Goal: Task Accomplishment & Management: Complete application form

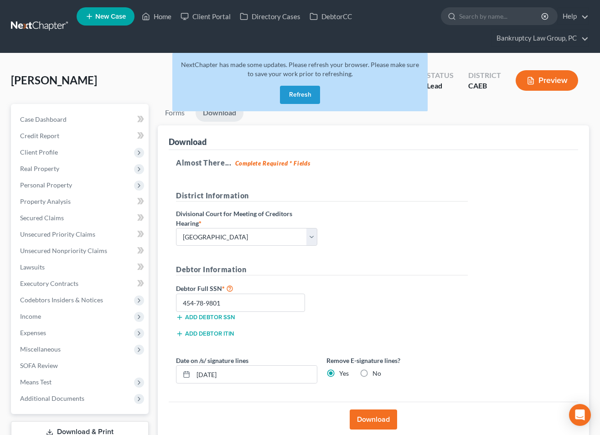
select select "2"
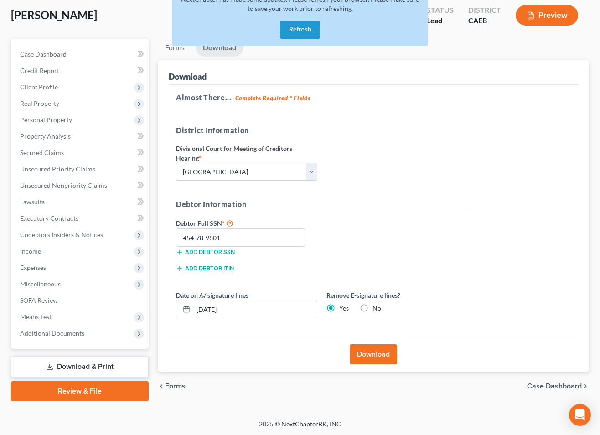
click at [305, 31] on button "Refresh" at bounding box center [300, 30] width 40 height 18
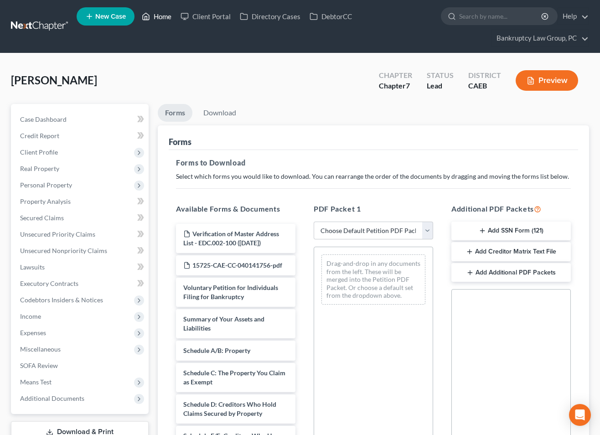
click at [157, 10] on link "Home" at bounding box center [156, 16] width 39 height 16
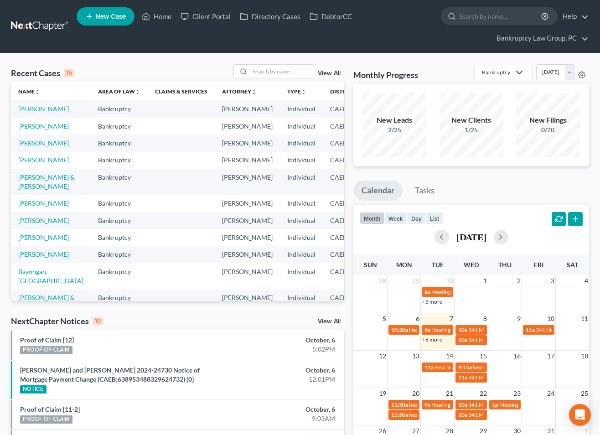
click at [120, 19] on span "New Case" at bounding box center [110, 16] width 31 height 7
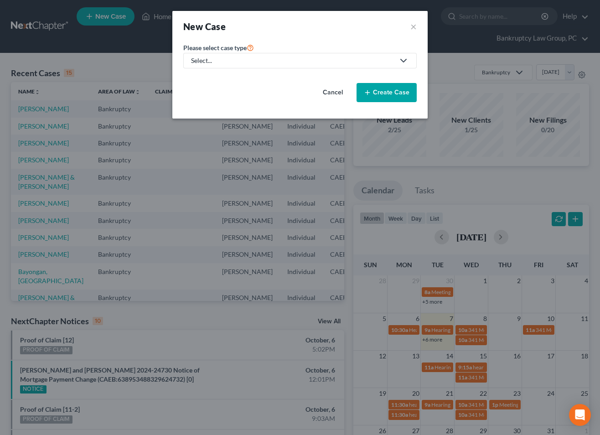
click at [256, 65] on div "Select..." at bounding box center [293, 60] width 204 height 9
click at [222, 78] on div "Bankruptcy" at bounding box center [208, 78] width 33 height 9
select select "8"
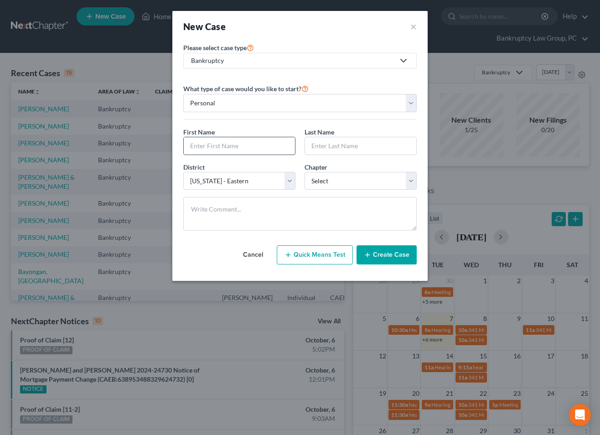
click at [273, 146] on input "text" at bounding box center [239, 145] width 111 height 17
type input "David"
type input "Chaplin"
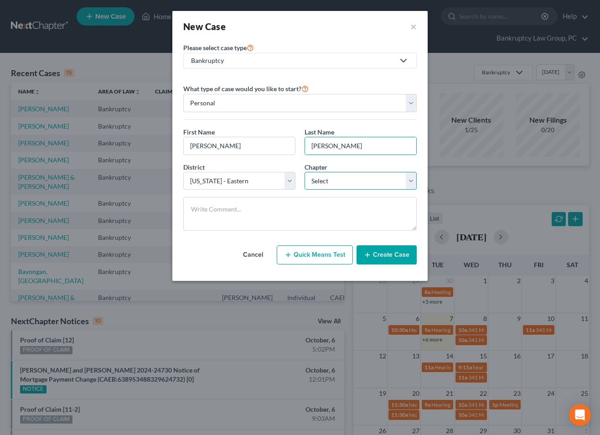
click at [321, 179] on select "Select 7 11 12 13" at bounding box center [361, 181] width 112 height 18
select select "0"
click at [305, 172] on select "Select 7 11 12 13" at bounding box center [361, 181] width 112 height 18
click at [390, 252] on button "Create Case" at bounding box center [387, 254] width 60 height 19
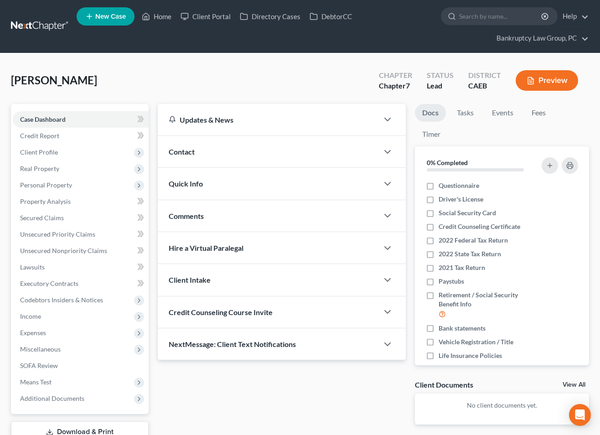
scroll to position [65, 0]
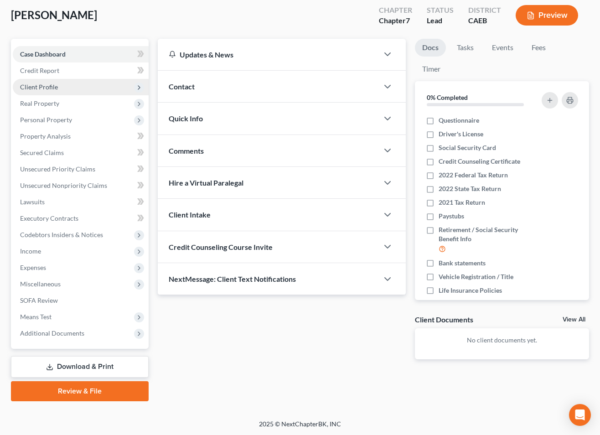
click at [38, 86] on span "Client Profile" at bounding box center [39, 87] width 38 height 8
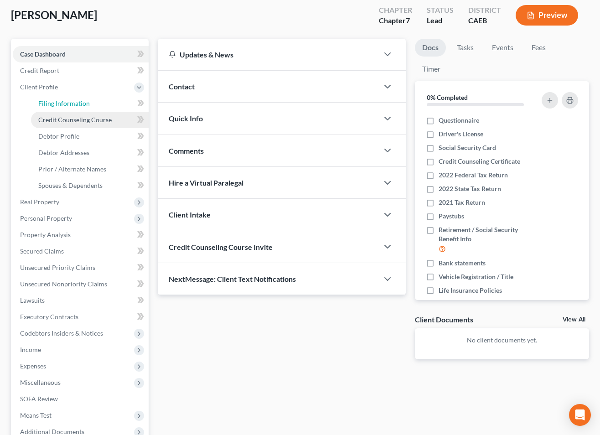
click at [51, 104] on span "Filing Information" at bounding box center [64, 103] width 52 height 8
select select "1"
select select "0"
select select "8"
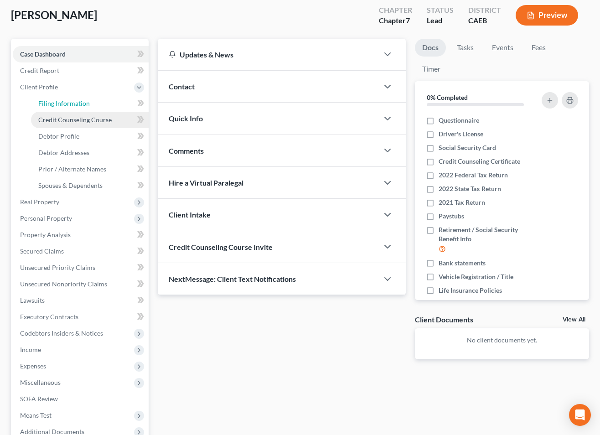
select select "4"
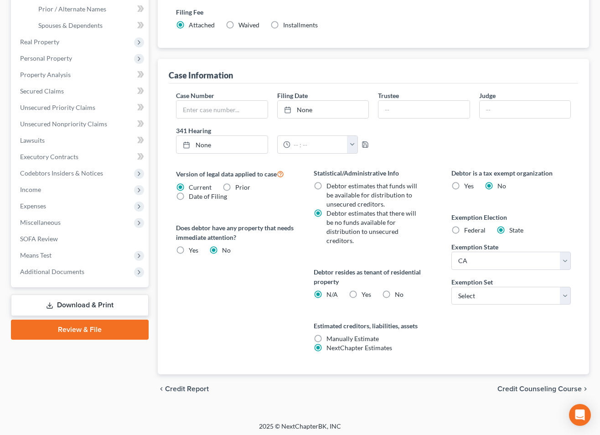
scroll to position [228, 0]
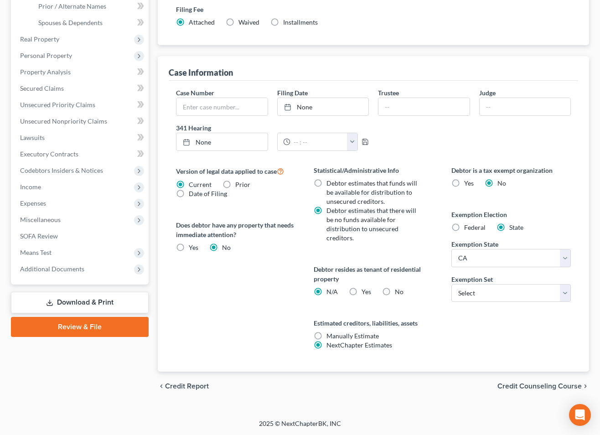
drag, startPoint x: 391, startPoint y: 290, endPoint x: 412, endPoint y: 293, distance: 21.2
click at [395, 290] on label "No" at bounding box center [399, 291] width 9 height 9
click at [494, 288] on select "Select 703 704" at bounding box center [512, 293] width 120 height 18
select select "1"
click at [452, 284] on select "Select 703 704" at bounding box center [512, 293] width 120 height 18
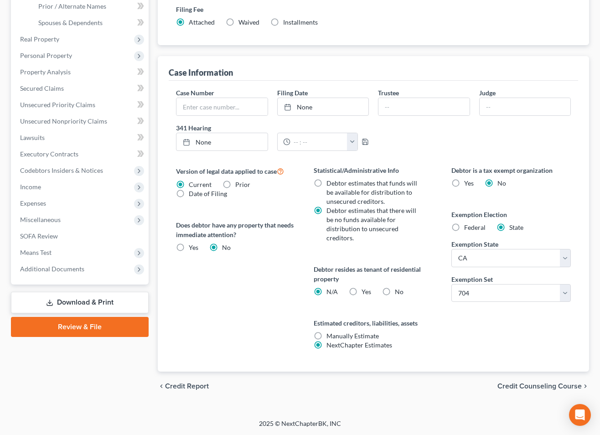
click at [395, 292] on label "No" at bounding box center [399, 291] width 9 height 9
click at [399, 292] on input "No" at bounding box center [402, 290] width 6 height 6
radio input "true"
radio input "false"
click at [529, 388] on span "Credit Counseling Course" at bounding box center [540, 386] width 84 height 7
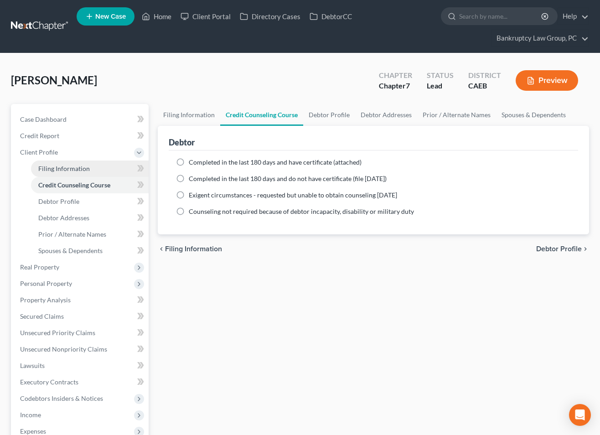
click at [68, 166] on span "Filing Information" at bounding box center [64, 169] width 52 height 8
select select "1"
select select "0"
select select "8"
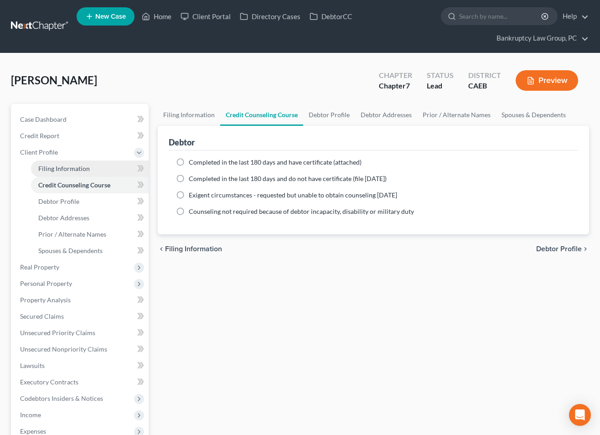
select select "0"
select select "4"
select select "1"
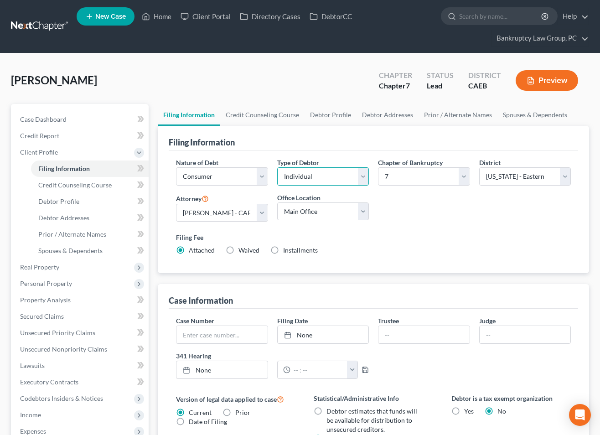
click at [301, 171] on select "Select Individual Joint" at bounding box center [323, 176] width 92 height 18
select select "1"
click at [277, 186] on select "Select Individual Joint" at bounding box center [323, 176] width 92 height 18
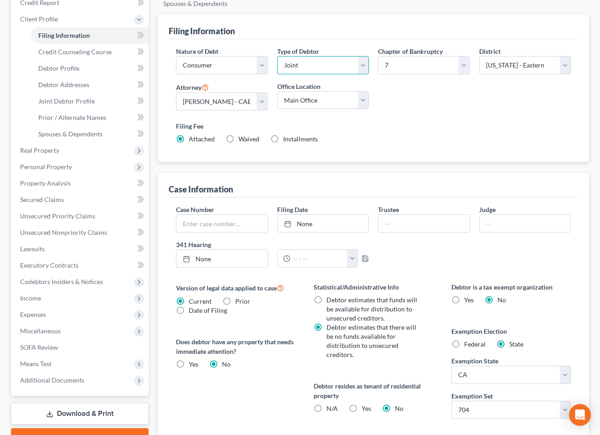
scroll to position [119, 0]
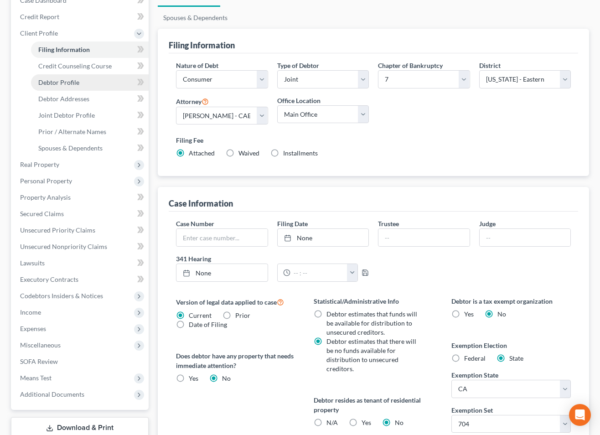
click at [72, 79] on span "Debtor Profile" at bounding box center [58, 82] width 41 height 8
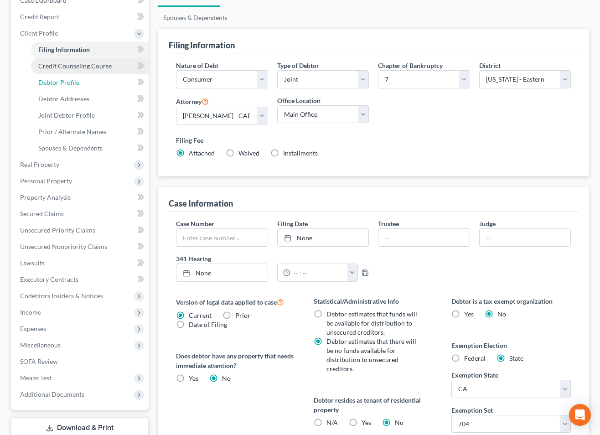
select select "1"
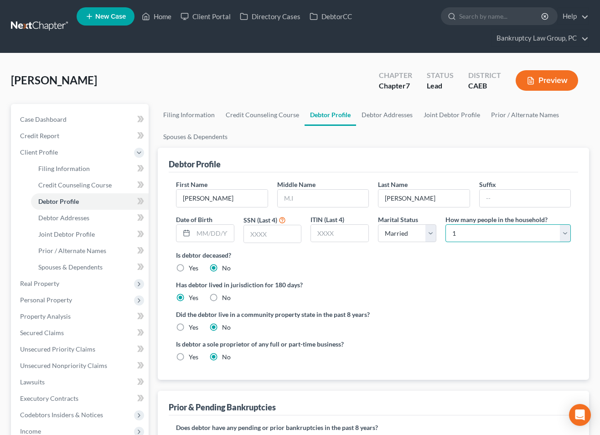
click at [494, 230] on select "Select 1 2 3 4 5 6 7 8 9 10 11 12 13 14 15 16 17 18 19 20" at bounding box center [508, 233] width 125 height 18
select select "3"
click at [446, 224] on select "Select 1 2 3 4 5 6 7 8 9 10 11 12 13 14 15 16 17 18 19 20" at bounding box center [508, 233] width 125 height 18
drag, startPoint x: 179, startPoint y: 327, endPoint x: 223, endPoint y: 333, distance: 44.1
click at [189, 328] on label "Yes" at bounding box center [194, 327] width 10 height 9
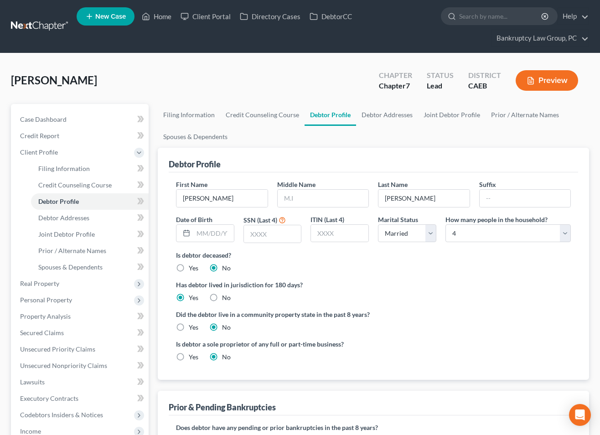
click at [193, 328] on input "Yes" at bounding box center [196, 326] width 6 height 6
radio input "true"
radio input "false"
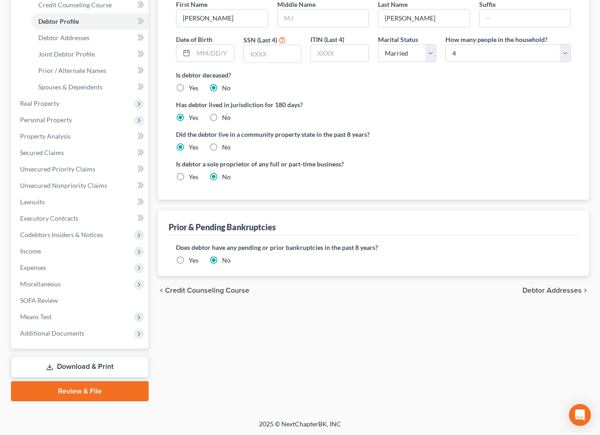
click at [534, 289] on span "Debtor Addresses" at bounding box center [552, 290] width 59 height 7
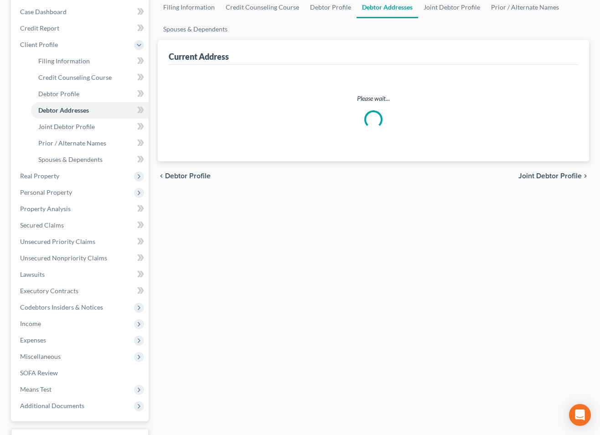
select select "0"
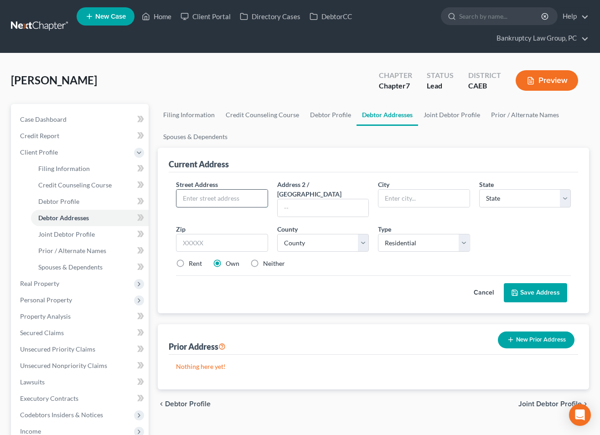
click at [219, 194] on input "text" at bounding box center [222, 198] width 91 height 17
type input "904 Sun Valley Ct"
type input "95776"
type input "Woodland"
select select "4"
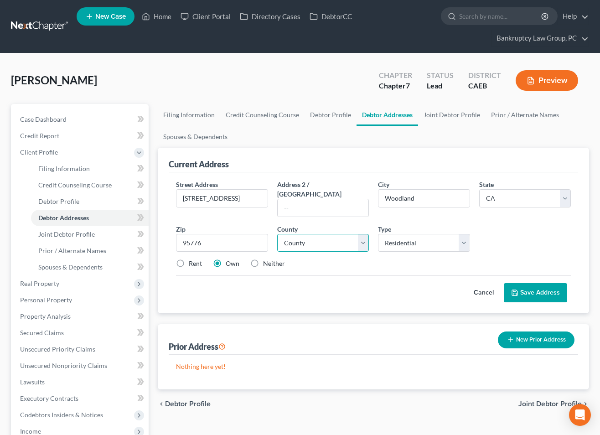
scroll to position [0, 0]
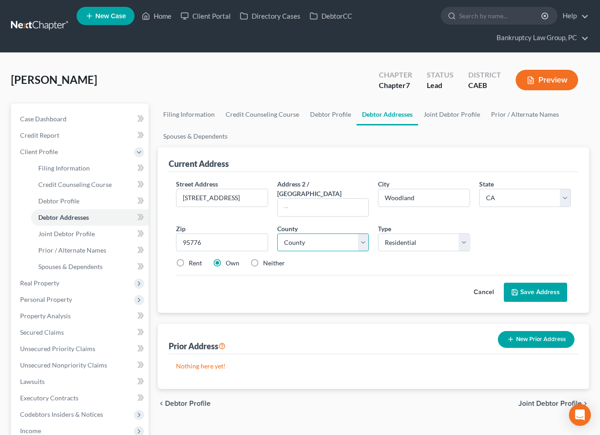
click at [320, 234] on select "County Alameda County Alpine County Amador County Butte County Calaveras County…" at bounding box center [323, 243] width 92 height 18
select select "56"
click at [277, 234] on select "County Alameda County Alpine County Amador County Butte County Calaveras County…" at bounding box center [323, 243] width 92 height 18
click at [556, 283] on button "Save Address" at bounding box center [535, 292] width 63 height 19
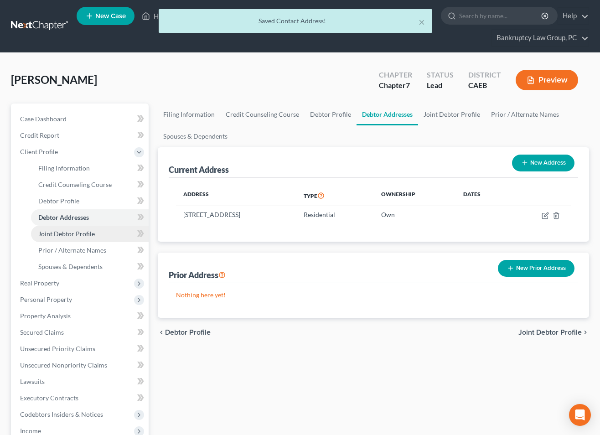
click at [63, 235] on span "Joint Debtor Profile" at bounding box center [66, 234] width 57 height 8
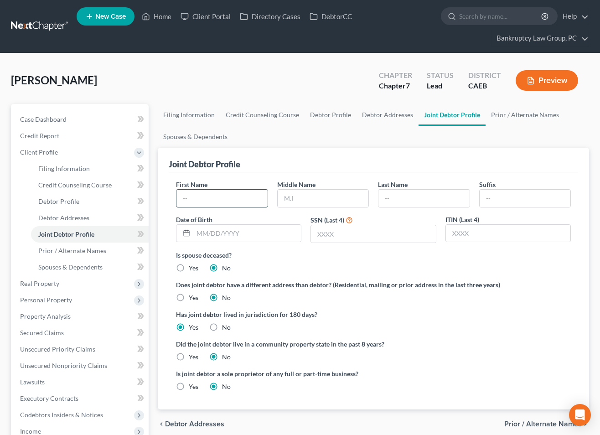
click at [231, 202] on input "text" at bounding box center [222, 198] width 91 height 17
type input "Liz"
click at [189, 356] on label "Yes" at bounding box center [194, 357] width 10 height 9
click at [193, 356] on input "Yes" at bounding box center [196, 356] width 6 height 6
radio input "true"
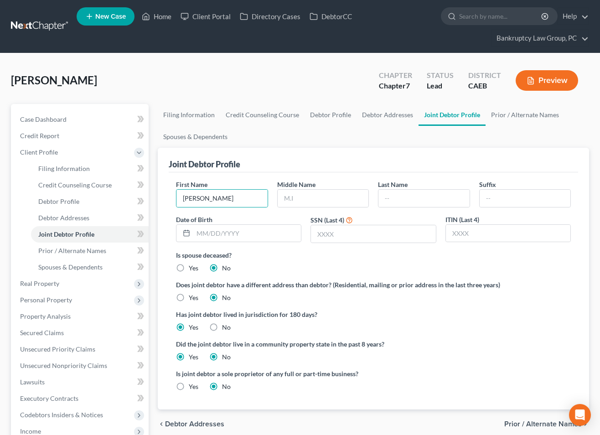
radio input "false"
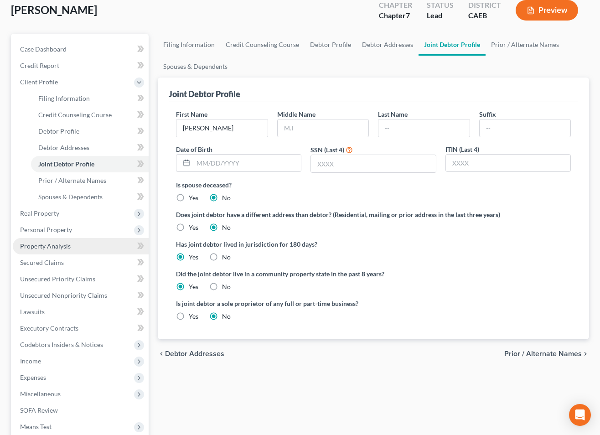
scroll to position [71, 0]
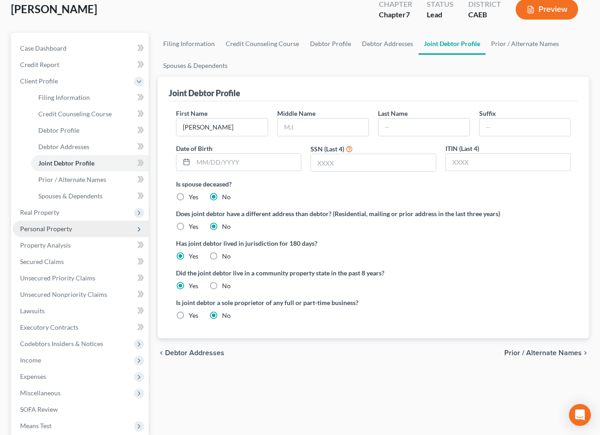
click at [37, 228] on span "Personal Property" at bounding box center [46, 229] width 52 height 8
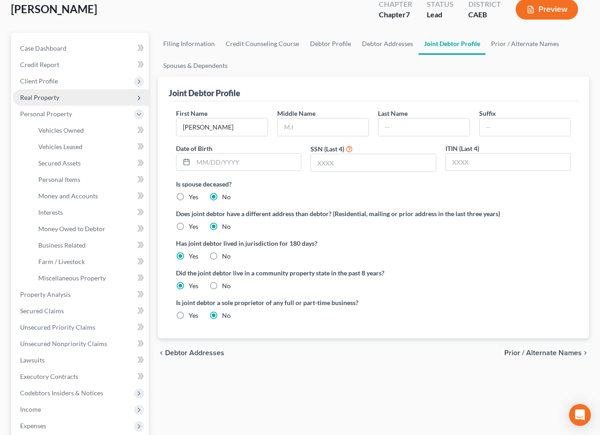
click at [40, 97] on span "Real Property" at bounding box center [39, 98] width 39 height 8
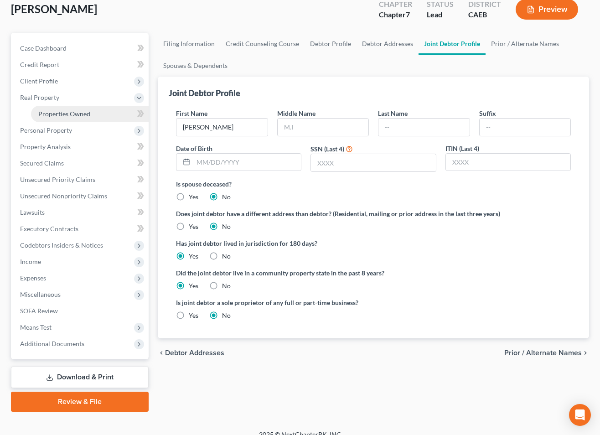
click at [49, 112] on span "Properties Owned" at bounding box center [64, 114] width 52 height 8
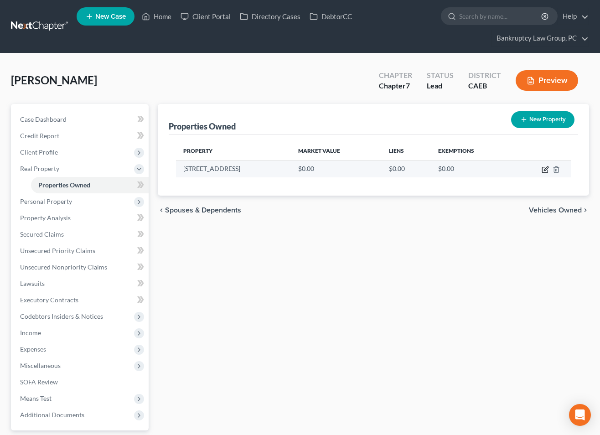
click at [544, 169] on icon "button" at bounding box center [545, 169] width 7 height 7
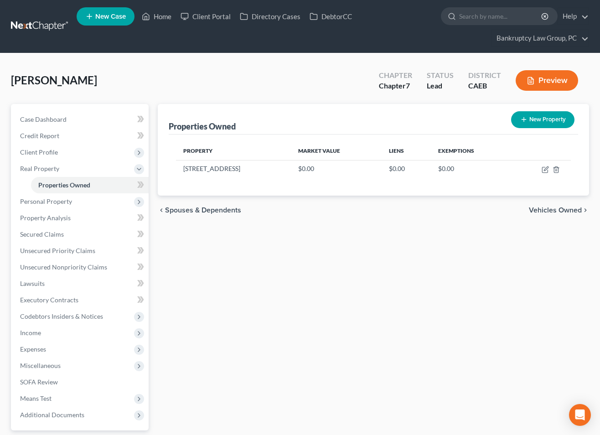
select select "4"
select select "56"
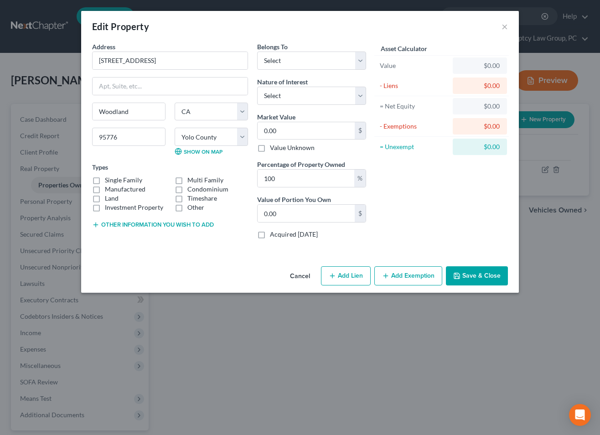
drag, startPoint x: 96, startPoint y: 181, endPoint x: 135, endPoint y: 172, distance: 39.4
click at [105, 181] on label "Single Family" at bounding box center [123, 180] width 37 height 9
click at [109, 181] on input "Single Family" at bounding box center [112, 179] width 6 height 6
checkbox input "true"
click at [293, 64] on select "Select Debtor 1 Only Debtor 2 Only Debtor 1 And Debtor 2 Only At Least One Of T…" at bounding box center [311, 61] width 109 height 18
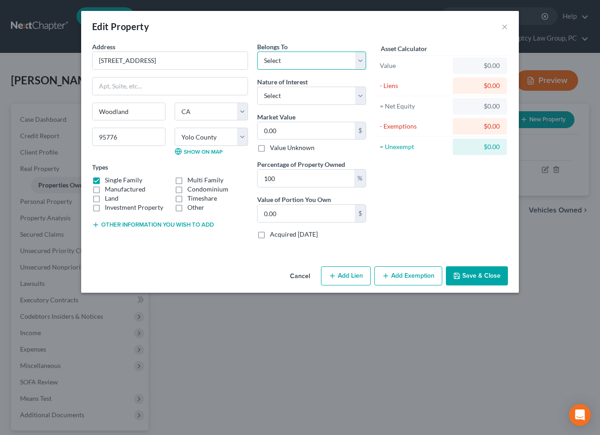
select select "2"
click at [257, 52] on select "Select Debtor 1 Only Debtor 2 Only Debtor 1 And Debtor 2 Only At Least One Of T…" at bounding box center [311, 61] width 109 height 18
click at [295, 95] on select "Select Fee Simple Joint Tenant Life Estate Equitable Interest Future Interest T…" at bounding box center [311, 96] width 109 height 18
select select "1"
click at [257, 87] on select "Select Fee Simple Joint Tenant Life Estate Equitable Interest Future Interest T…" at bounding box center [311, 96] width 109 height 18
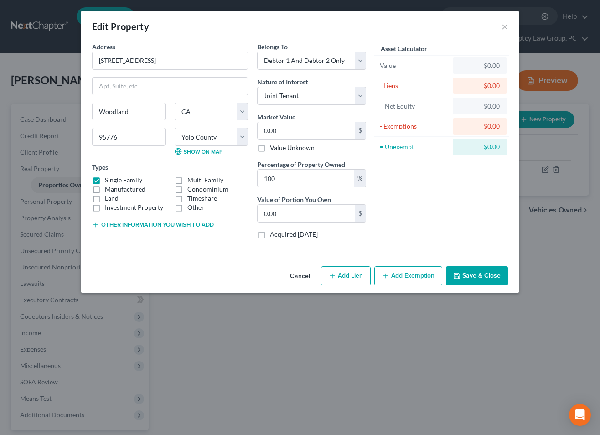
drag, startPoint x: 345, startPoint y: 278, endPoint x: 314, endPoint y: 293, distance: 34.7
click at [345, 278] on button "Add Lien" at bounding box center [346, 275] width 50 height 19
select select "2"
select select "0"
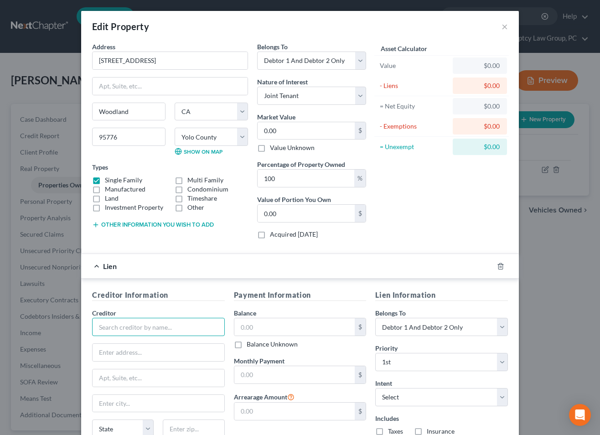
click at [199, 322] on input "text" at bounding box center [158, 327] width 133 height 18
type input "MTG"
click at [287, 332] on input "text" at bounding box center [295, 326] width 121 height 17
type input "100,000"
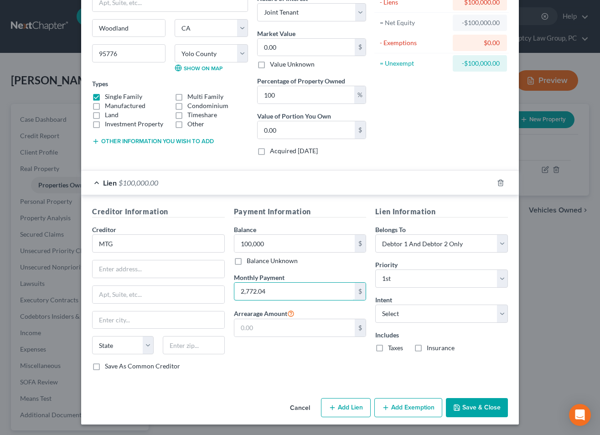
scroll to position [84, 0]
type input "2,772.04"
click at [388, 349] on label "Taxes" at bounding box center [395, 347] width 15 height 9
click at [392, 349] on input "Taxes" at bounding box center [395, 346] width 6 height 6
checkbox input "true"
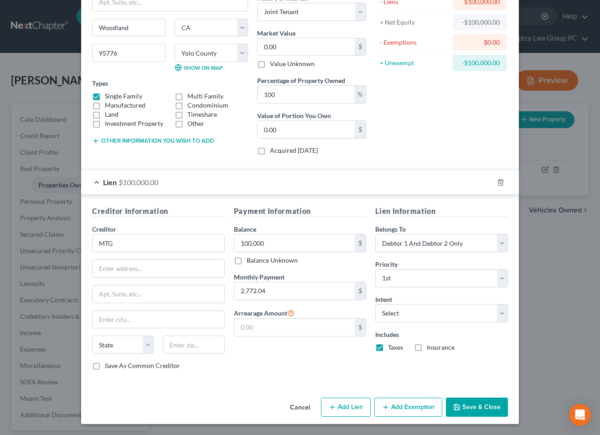
drag, startPoint x: 418, startPoint y: 348, endPoint x: 427, endPoint y: 360, distance: 14.6
click at [427, 349] on label "Insurance" at bounding box center [441, 347] width 28 height 9
click at [431, 349] on input "Insurance" at bounding box center [434, 346] width 6 height 6
checkbox input "true"
click at [481, 403] on button "Save & Close" at bounding box center [477, 407] width 62 height 19
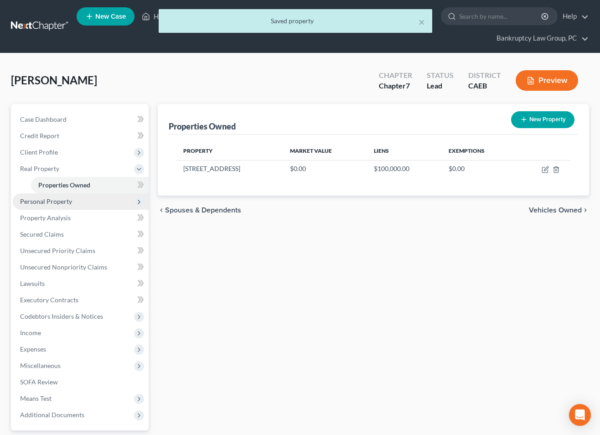
click at [43, 204] on span "Personal Property" at bounding box center [46, 202] width 52 height 8
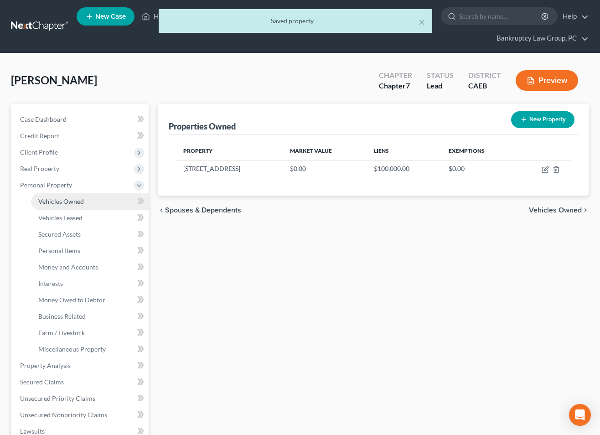
click at [51, 204] on span "Vehicles Owned" at bounding box center [61, 202] width 46 height 8
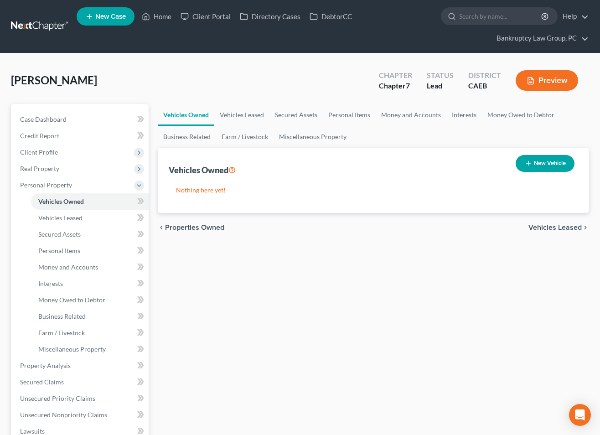
click at [545, 162] on button "New Vehicle" at bounding box center [545, 163] width 59 height 17
select select "0"
select select "2"
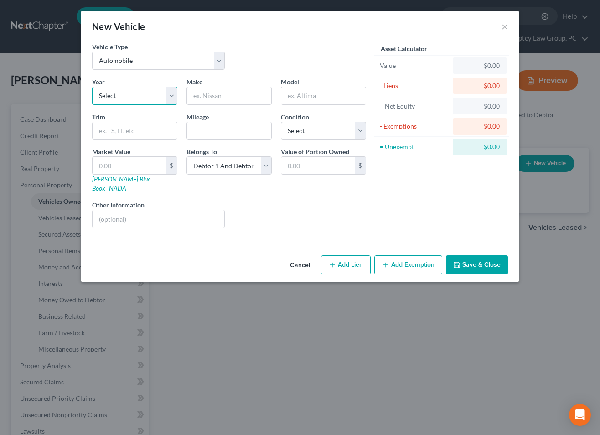
click at [146, 99] on select "Select 2026 2025 2024 2023 2022 2021 2020 2019 2018 2017 2016 2015 2014 2013 20…" at bounding box center [134, 96] width 85 height 18
select select "0"
click at [92, 87] on select "Select 2026 2025 2024 2023 2022 2021 2020 2019 2018 2017 2016 2015 2014 2013 20…" at bounding box center [134, 96] width 85 height 18
click at [230, 96] on input "text" at bounding box center [229, 95] width 84 height 17
type input "VEH 1"
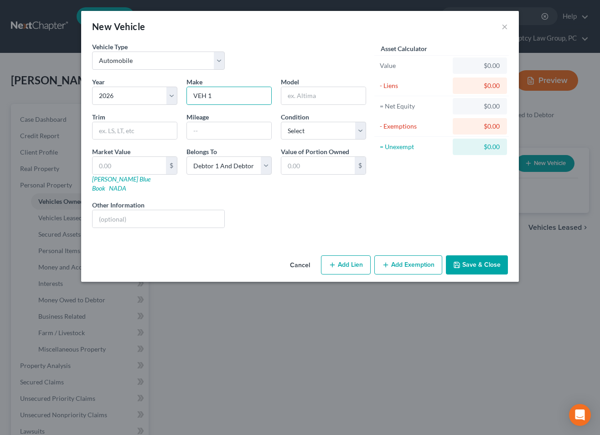
click at [474, 256] on button "Save & Close" at bounding box center [477, 265] width 62 height 19
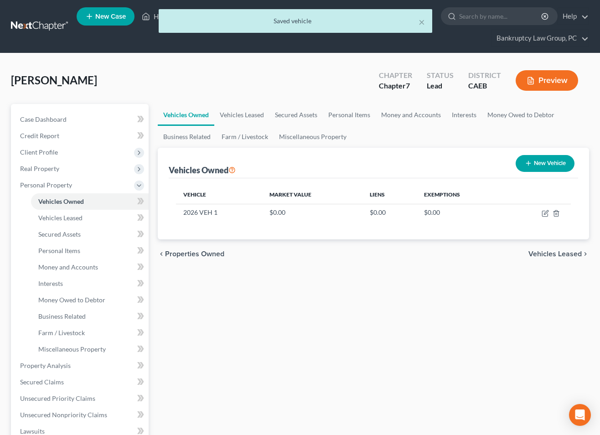
click at [538, 165] on button "New Vehicle" at bounding box center [545, 163] width 59 height 17
select select "0"
select select "2"
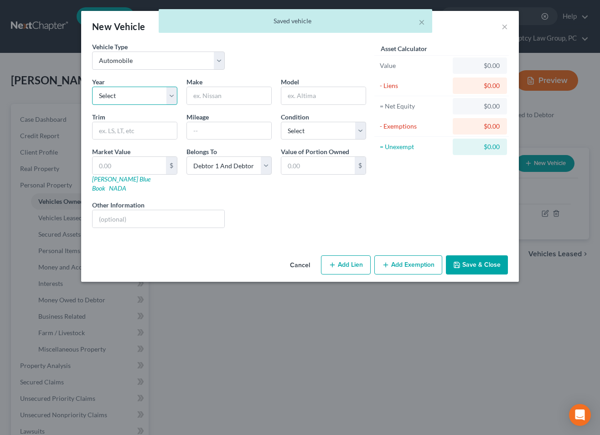
click at [122, 91] on select "Select 2026 2025 2024 2023 2022 2021 2020 2019 2018 2017 2016 2015 2014 2013 20…" at bounding box center [134, 96] width 85 height 18
select select "0"
click at [92, 87] on select "Select 2026 2025 2024 2023 2022 2021 2020 2019 2018 2017 2016 2015 2014 2013 20…" at bounding box center [134, 96] width 85 height 18
click at [235, 97] on input "text" at bounding box center [229, 95] width 84 height 17
type input "VEH 2"
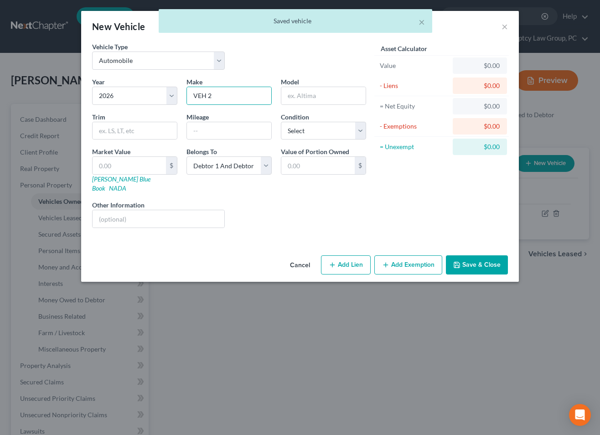
click at [468, 256] on button "Save & Close" at bounding box center [477, 265] width 62 height 19
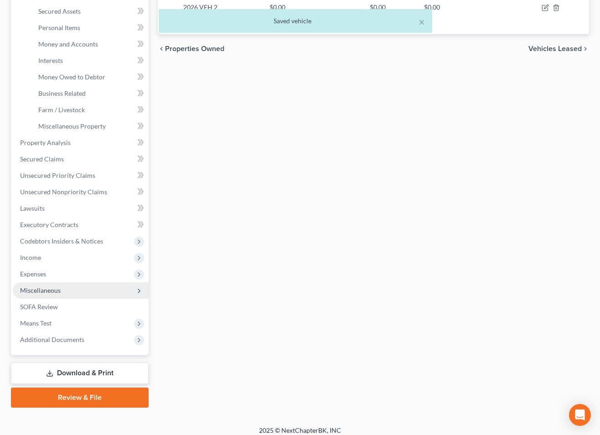
scroll to position [227, 0]
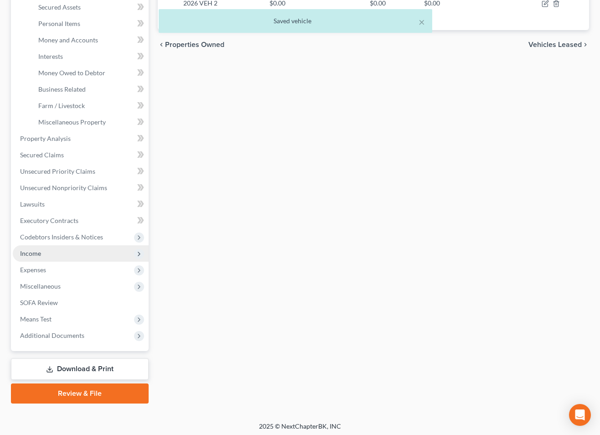
click at [31, 255] on span "Income" at bounding box center [30, 254] width 21 height 8
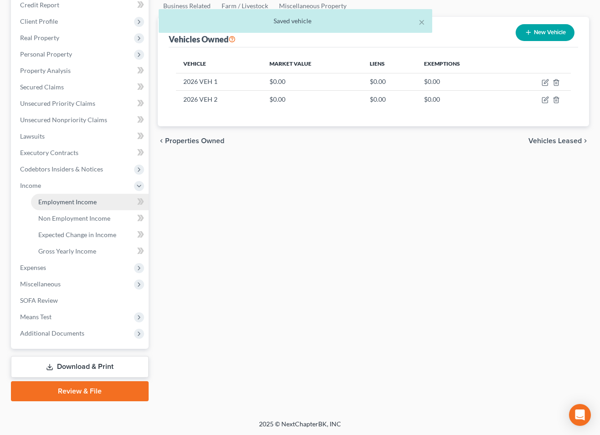
click at [61, 200] on span "Employment Income" at bounding box center [67, 202] width 58 height 8
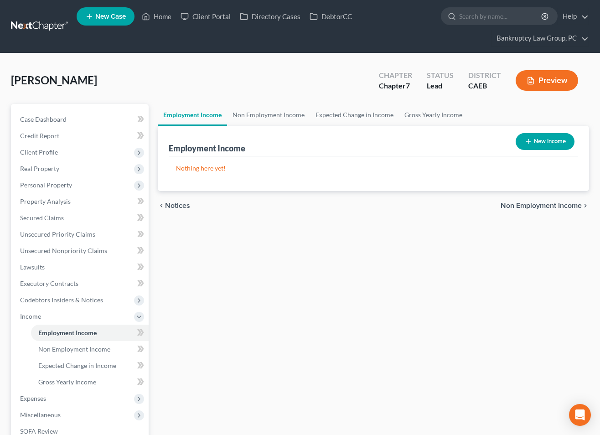
click at [533, 143] on button "New Income" at bounding box center [545, 141] width 59 height 17
select select "0"
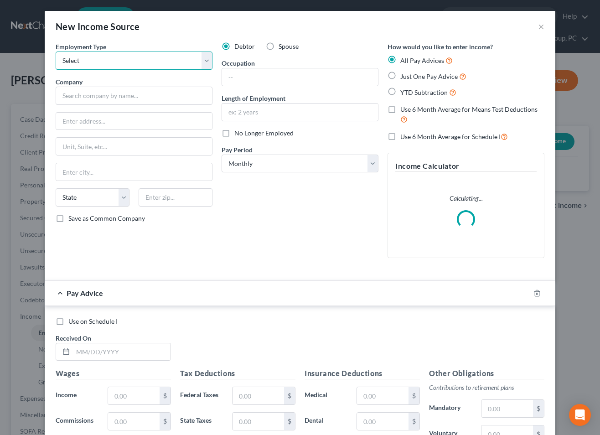
click at [117, 62] on select "Select Full or Part Time Employment Self Employment" at bounding box center [134, 61] width 157 height 18
select select "0"
click at [56, 52] on select "Select Full or Part Time Employment Self Employment" at bounding box center [134, 61] width 157 height 18
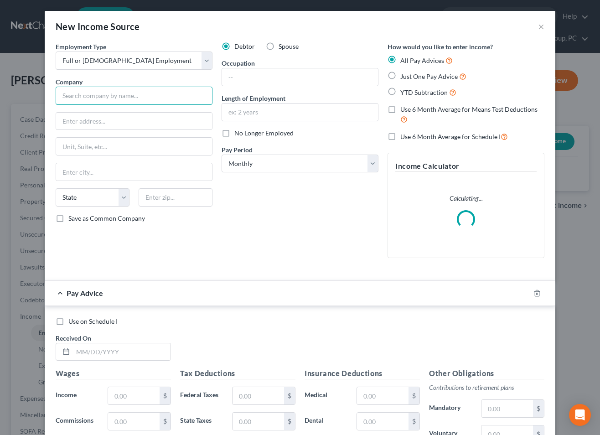
click at [121, 96] on input "text" at bounding box center [134, 96] width 157 height 18
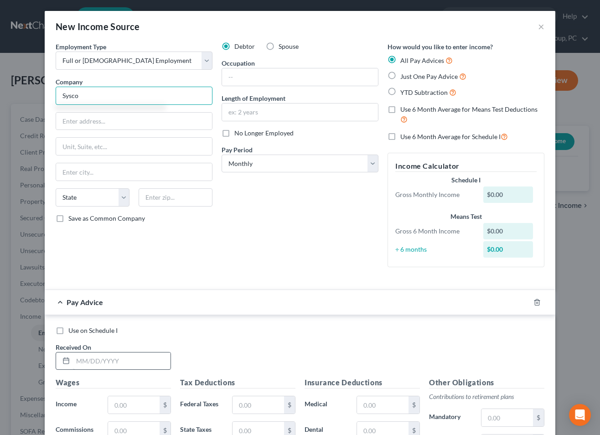
type input "Sysco"
click at [134, 351] on div "Received On *" at bounding box center [113, 357] width 125 height 28
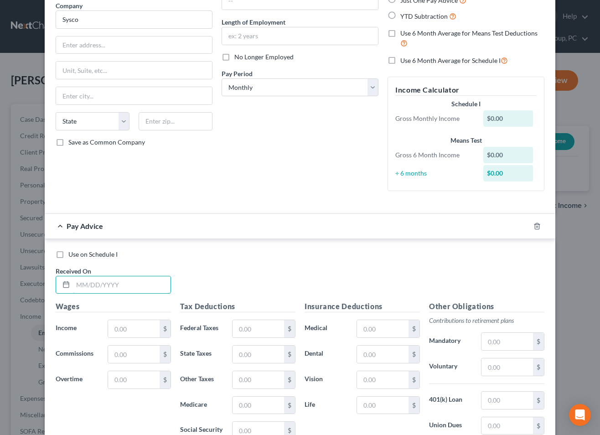
scroll to position [204, 0]
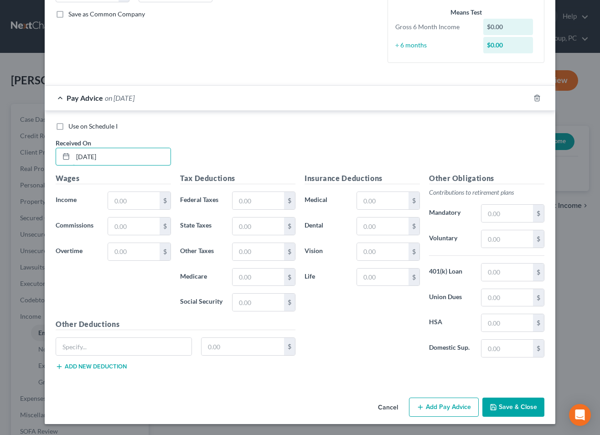
drag, startPoint x: 68, startPoint y: 154, endPoint x: 369, endPoint y: 191, distance: 303.5
click at [28, 152] on div "New Income Source × Employment Type * Select Full or Part Time Employment Self …" at bounding box center [300, 217] width 600 height 435
type input "4/11/2025"
type input "3,250.62"
type input "423.02"
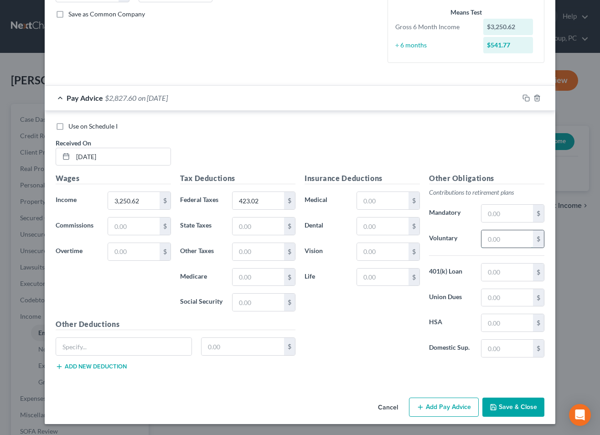
click at [528, 236] on input "text" at bounding box center [508, 238] width 52 height 17
type input "325.07"
click at [391, 226] on input "text" at bounding box center [383, 226] width 52 height 17
type input "42"
click at [504, 318] on input "text" at bounding box center [508, 322] width 52 height 17
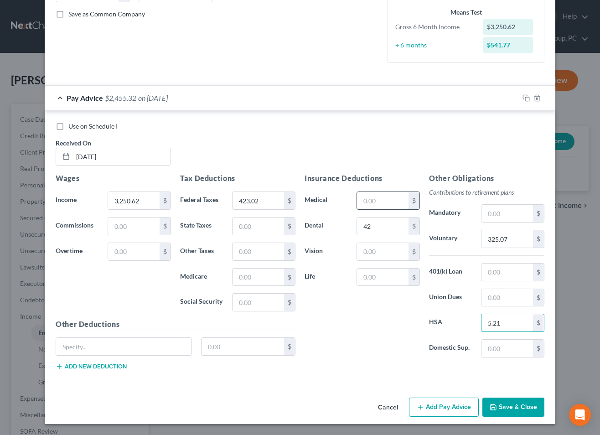
type input "5.21"
click at [380, 205] on input "text" at bounding box center [383, 200] width 52 height 17
type input "193.85"
type input "8.10"
click at [122, 346] on input "text" at bounding box center [124, 346] width 136 height 17
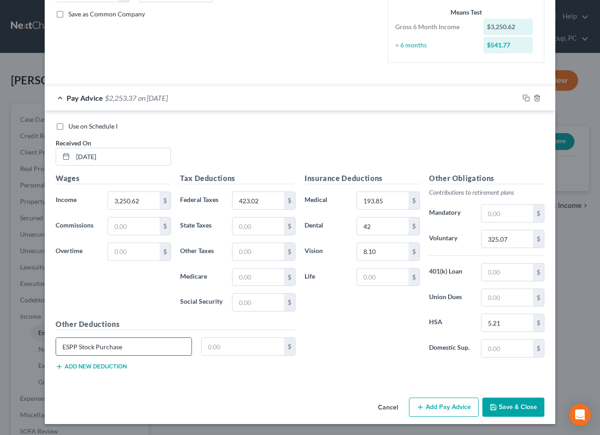
type input "ESPP Stock Purchase"
type input "195.04"
drag, startPoint x: 526, startPoint y: 93, endPoint x: 523, endPoint y: 97, distance: 5.2
click at [526, 93] on div at bounding box center [537, 98] width 37 height 15
drag, startPoint x: 525, startPoint y: 95, endPoint x: 420, endPoint y: 138, distance: 113.4
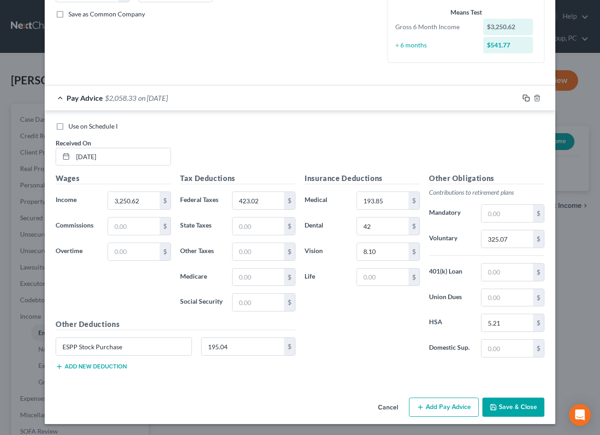
click at [525, 95] on icon "button" at bounding box center [526, 97] width 7 height 7
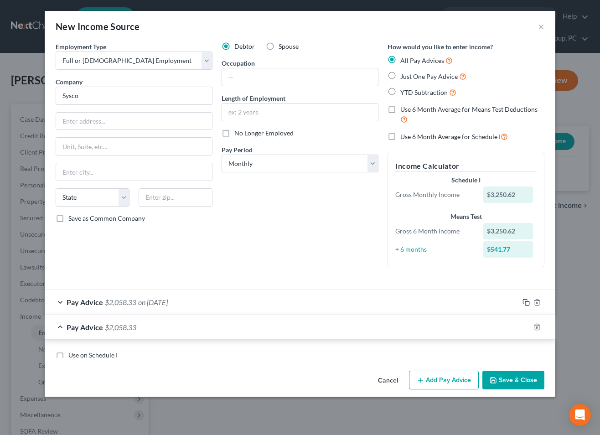
scroll to position [229, 0]
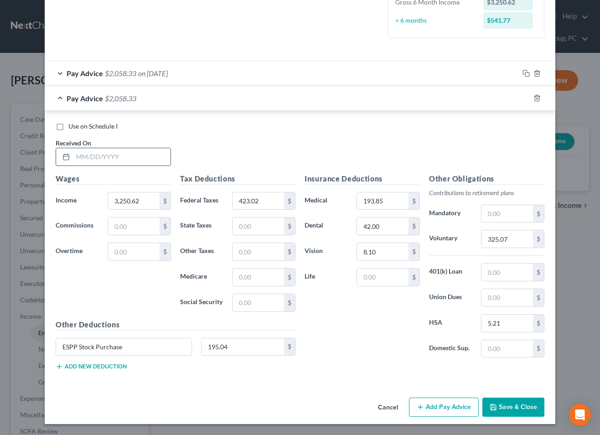
drag, startPoint x: 137, startPoint y: 158, endPoint x: 169, endPoint y: 158, distance: 31.9
click at [137, 158] on input "text" at bounding box center [122, 156] width 98 height 17
type input "4/25/2025"
type input "2,389.18"
type input "189.45"
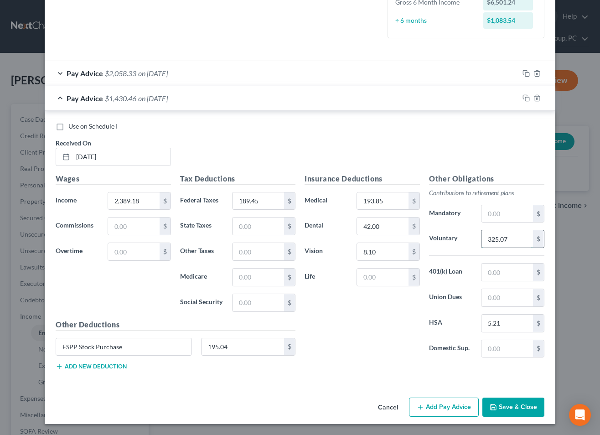
click at [523, 241] on input "325.07" at bounding box center [508, 238] width 52 height 17
type input "238.47"
click at [252, 352] on input "195.04" at bounding box center [243, 347] width 83 height 17
type input "143.08"
click at [150, 202] on input "2,389.18" at bounding box center [134, 201] width 52 height 17
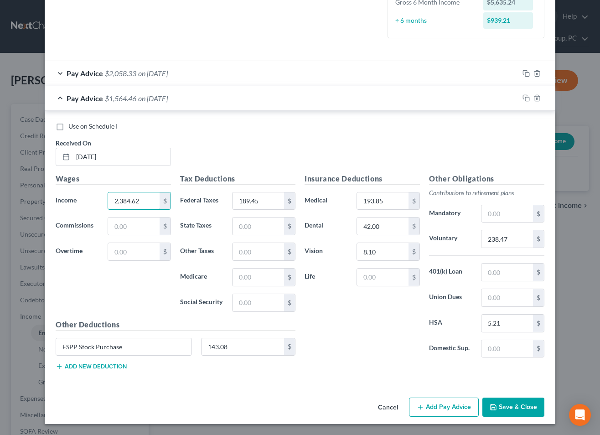
type input "2,384.62"
click at [525, 98] on icon "button" at bounding box center [526, 97] width 7 height 7
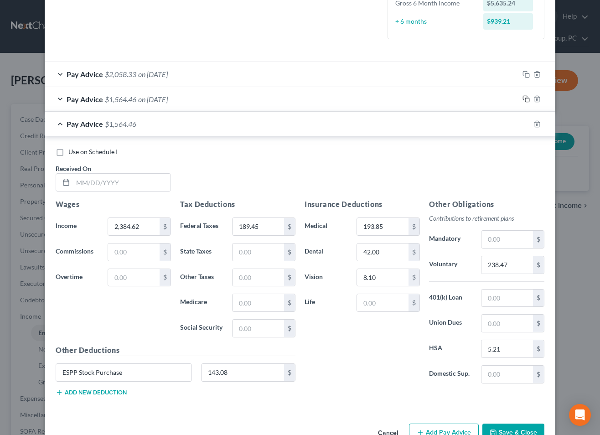
scroll to position [254, 0]
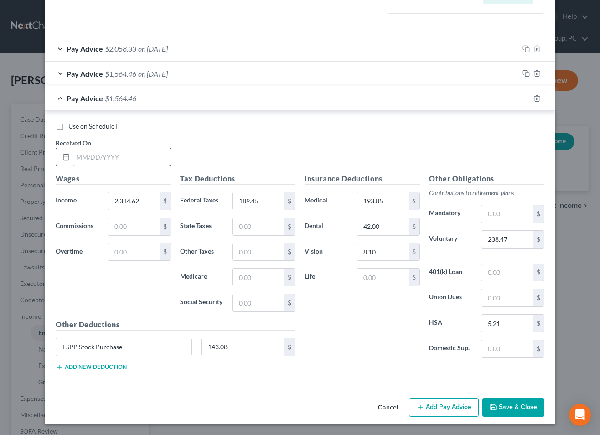
drag, startPoint x: 98, startPoint y: 158, endPoint x: 103, endPoint y: 158, distance: 5.0
click at [98, 159] on input "text" at bounding box center [122, 156] width 98 height 17
type input "5/9/2025"
type input "2,842.37"
type input "311.80"
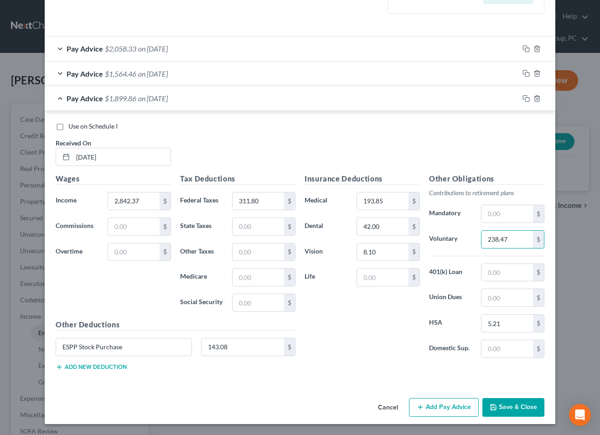
drag, startPoint x: 510, startPoint y: 236, endPoint x: 585, endPoint y: 236, distance: 75.3
click at [509, 236] on input "238.47" at bounding box center [508, 239] width 52 height 17
type input "284.24"
click at [274, 348] on input "143.08" at bounding box center [243, 347] width 83 height 17
type input "170.55"
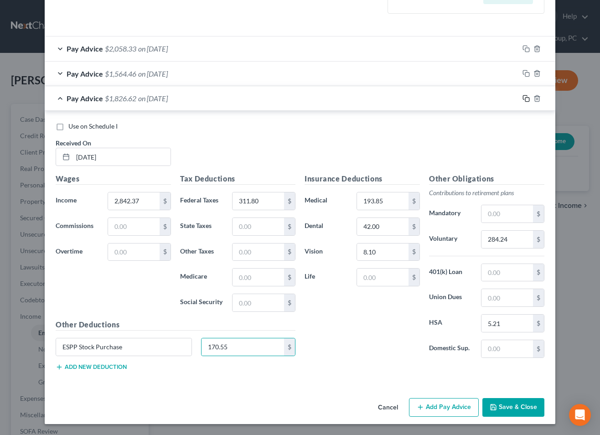
drag, startPoint x: 524, startPoint y: 99, endPoint x: 488, endPoint y: 115, distance: 39.8
click at [524, 99] on icon "button" at bounding box center [525, 97] width 4 height 4
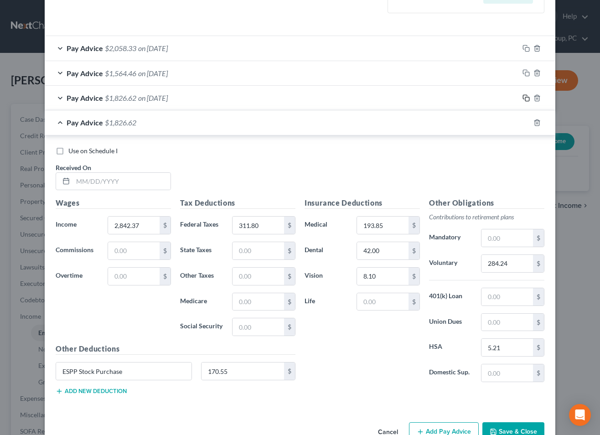
scroll to position [278, 0]
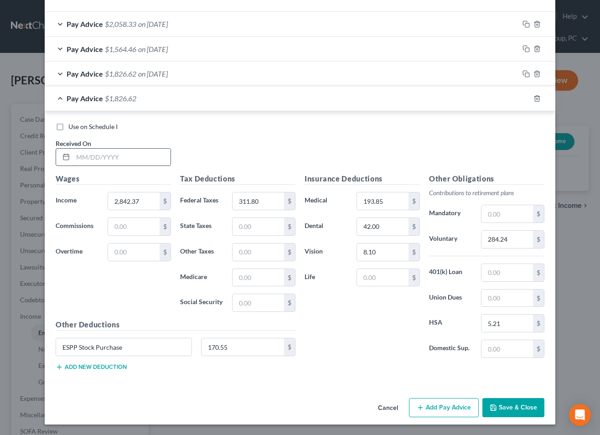
drag, startPoint x: 151, startPoint y: 163, endPoint x: 157, endPoint y: 163, distance: 5.9
click at [151, 163] on input "text" at bounding box center [122, 157] width 98 height 17
type input "5/23/2025"
type input "2,384.62"
type input "189.45"
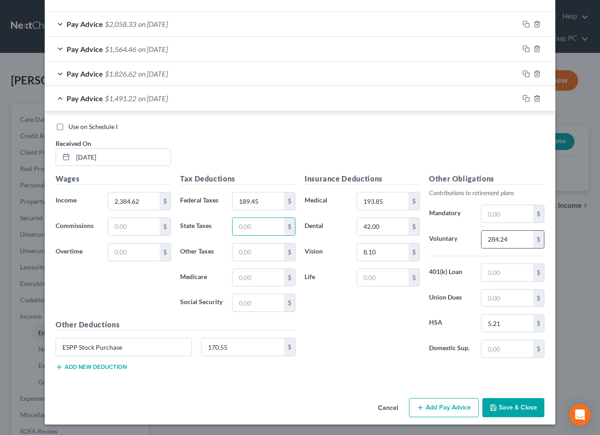
click at [514, 237] on input "284.24" at bounding box center [508, 239] width 52 height 17
type input "238.47"
click at [260, 345] on input "170.55" at bounding box center [243, 347] width 83 height 17
type input "143.08"
click at [527, 99] on icon "button" at bounding box center [526, 98] width 7 height 7
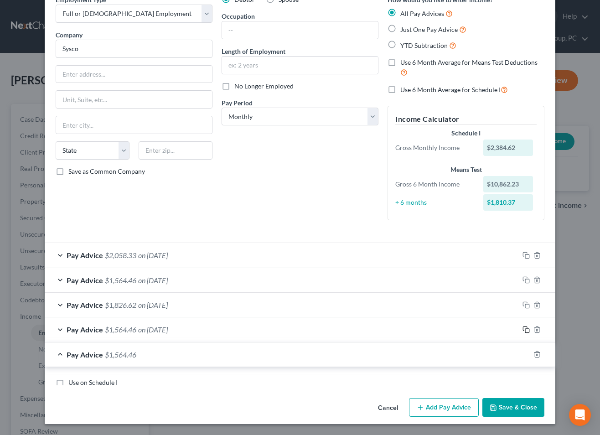
scroll to position [303, 0]
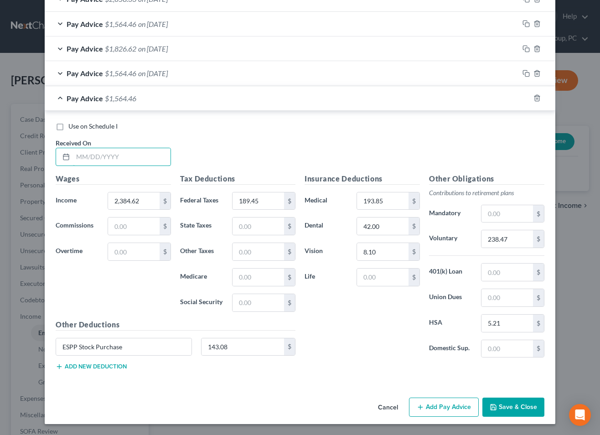
drag, startPoint x: 130, startPoint y: 162, endPoint x: 442, endPoint y: 170, distance: 312.2
click at [130, 162] on input "text" at bounding box center [122, 156] width 98 height 17
type input "6/6/2025"
type input "2,913.11"
type input "330.96"
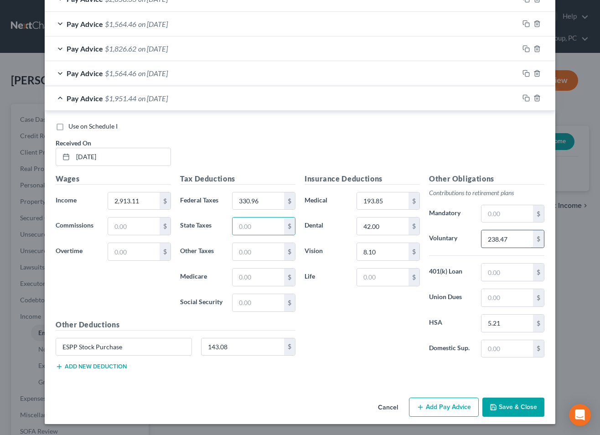
click at [511, 238] on input "238.47" at bounding box center [508, 238] width 52 height 17
type input "291.32"
click at [251, 349] on input "143.08" at bounding box center [243, 347] width 83 height 17
type input "174.79"
drag, startPoint x: 527, startPoint y: 96, endPoint x: 411, endPoint y: 144, distance: 126.4
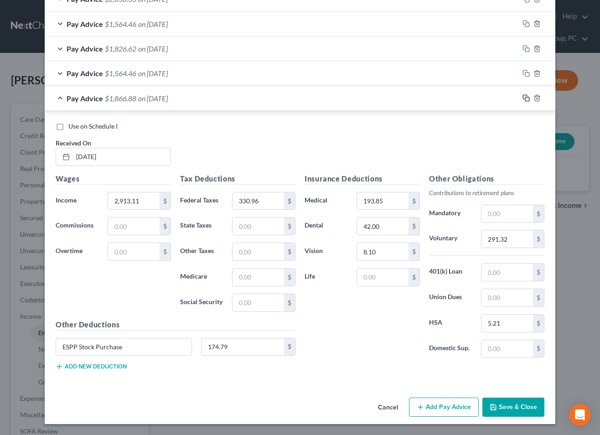
click at [527, 96] on icon "button" at bounding box center [526, 97] width 7 height 7
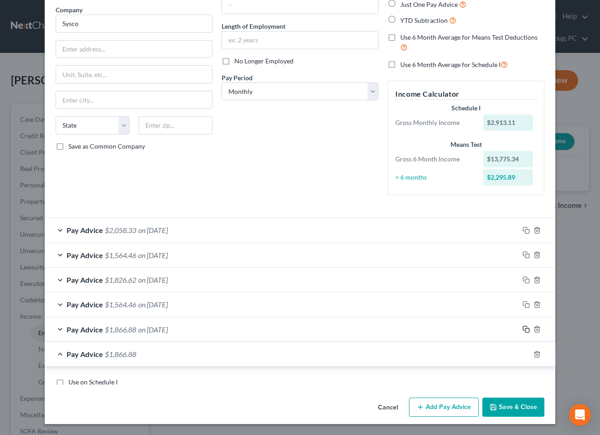
scroll to position [328, 0]
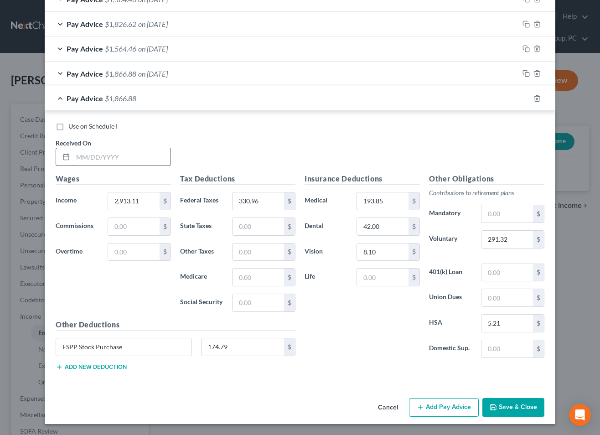
drag, startPoint x: 79, startPoint y: 160, endPoint x: 484, endPoint y: 152, distance: 405.3
click at [79, 160] on input "text" at bounding box center [122, 156] width 98 height 17
type input "6/20/2025"
type input "2,384.62"
type input "189.46"
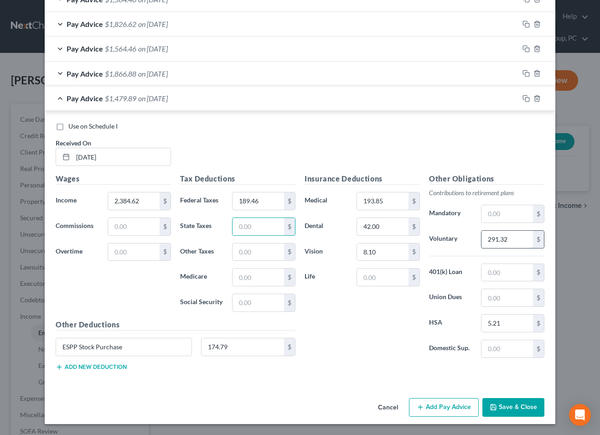
click at [512, 239] on input "291.32" at bounding box center [508, 239] width 52 height 17
type input "238.47"
click at [256, 347] on input "174.79" at bounding box center [243, 347] width 83 height 17
type input "143.08"
click at [527, 96] on icon "button" at bounding box center [526, 98] width 7 height 7
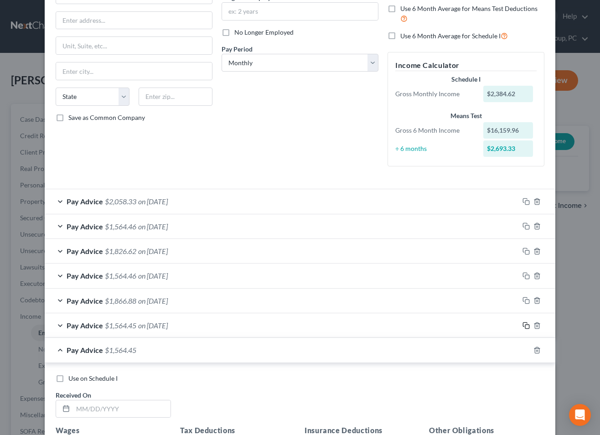
scroll to position [353, 0]
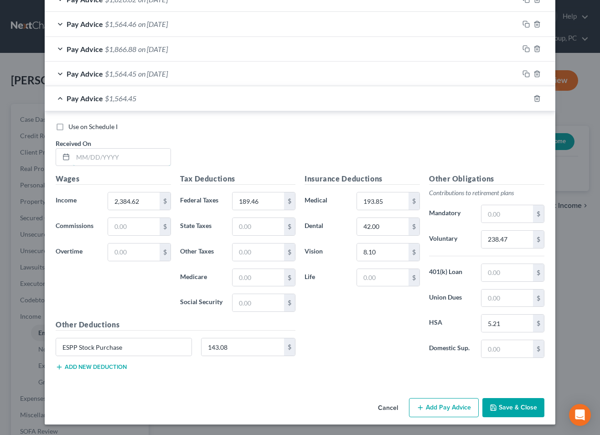
click at [151, 160] on input "text" at bounding box center [122, 157] width 98 height 17
type input "7/3/2025"
type input "2,384.62"
type input "189.45"
click at [518, 236] on input "238.47" at bounding box center [508, 239] width 52 height 17
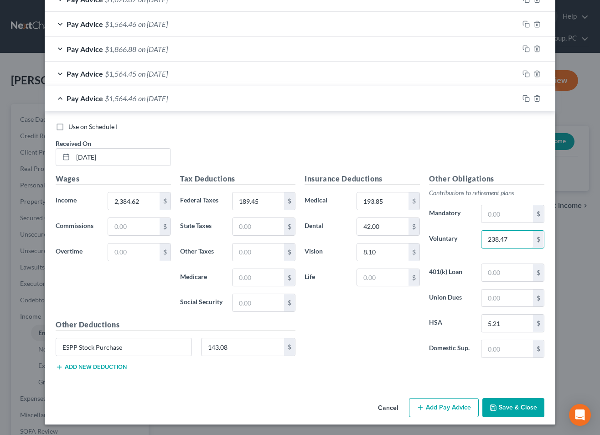
type input "1"
type input "238.47"
click at [527, 95] on icon "button" at bounding box center [526, 98] width 7 height 7
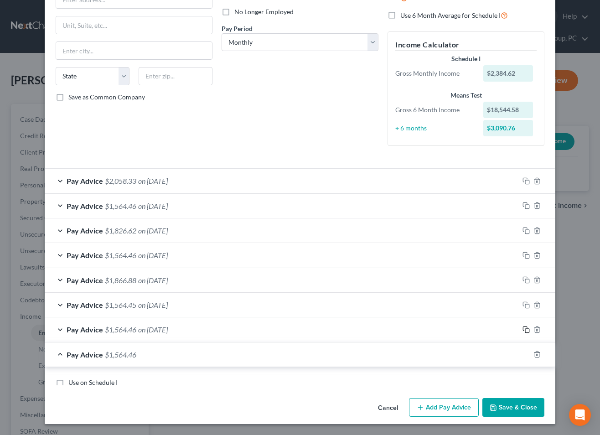
scroll to position [378, 0]
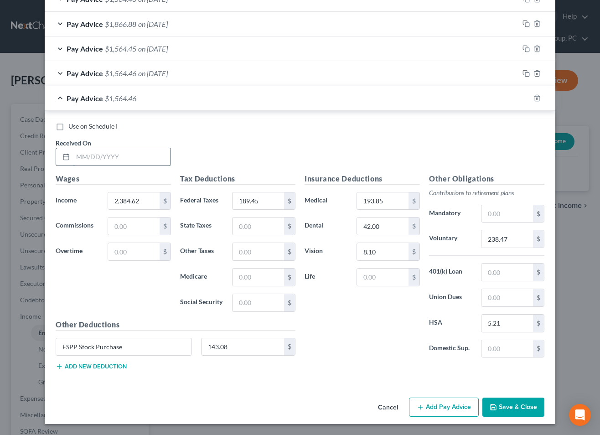
click at [160, 157] on input "text" at bounding box center [122, 156] width 98 height 17
type input "7/18/2025"
type input "3,048.02"
type input "377.82"
click at [519, 242] on input "238.47" at bounding box center [508, 238] width 52 height 17
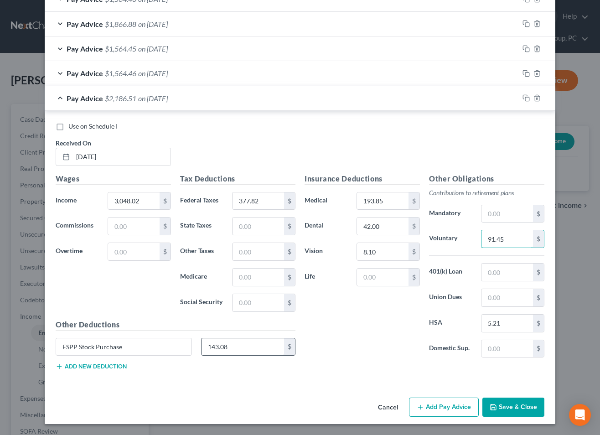
type input "91.45"
click at [237, 346] on input "143.08" at bounding box center [243, 347] width 83 height 17
type input "91.45"
click at [528, 97] on rect "button" at bounding box center [528, 99] width 4 height 4
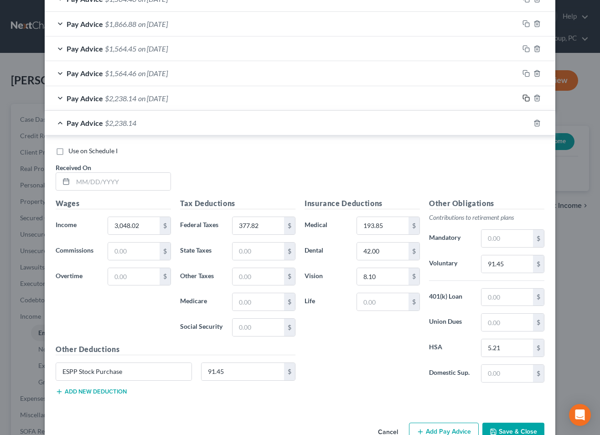
scroll to position [402, 0]
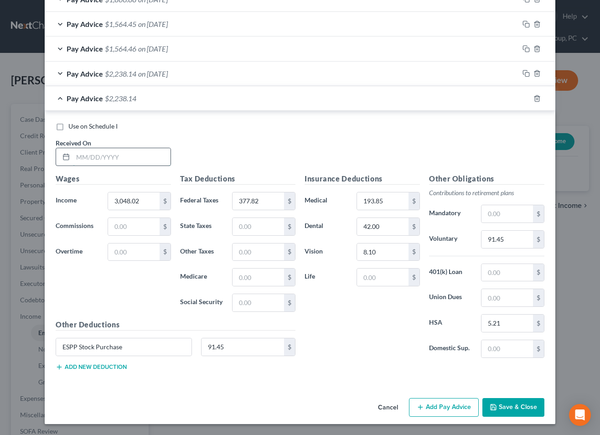
drag, startPoint x: 146, startPoint y: 162, endPoint x: 163, endPoint y: 162, distance: 16.9
click at [147, 161] on input "text" at bounding box center [122, 156] width 98 height 17
type input "8/1/2025"
type input "2,384.62"
type input "189.46"
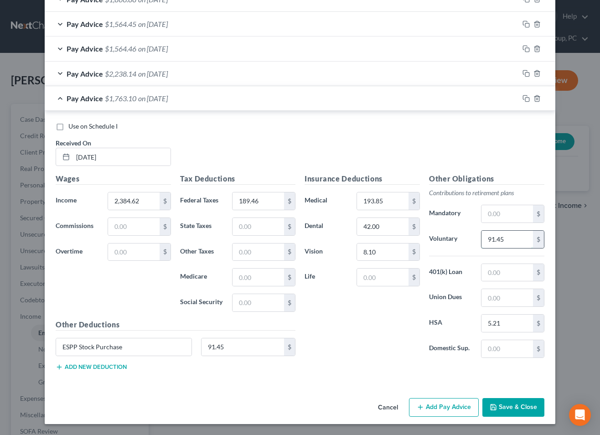
click at [513, 238] on input "91.45" at bounding box center [508, 239] width 52 height 17
type input "71.54"
click at [244, 348] on input "91.45" at bounding box center [243, 347] width 83 height 17
type input "71.54"
drag, startPoint x: 527, startPoint y: 96, endPoint x: 511, endPoint y: 108, distance: 19.9
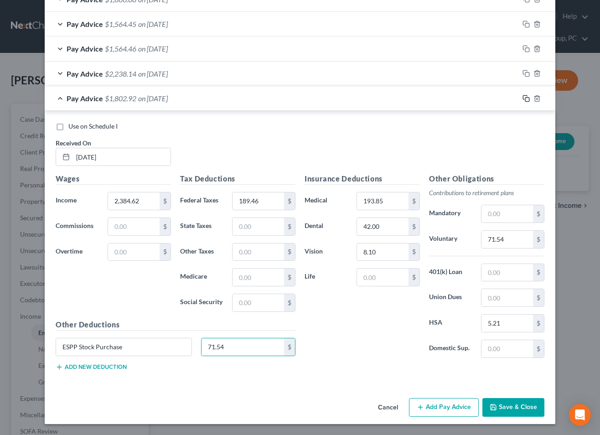
click at [526, 96] on icon "button" at bounding box center [526, 98] width 7 height 7
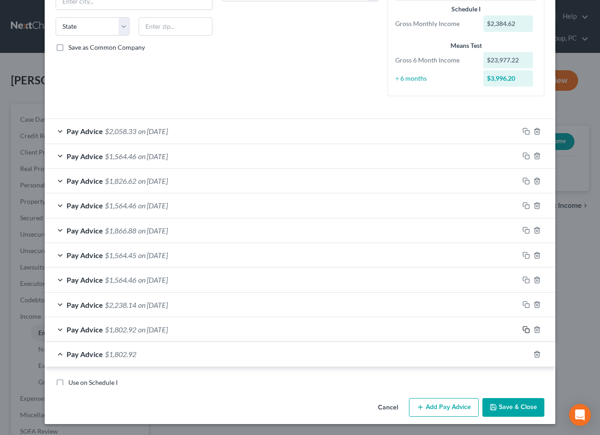
scroll to position [427, 0]
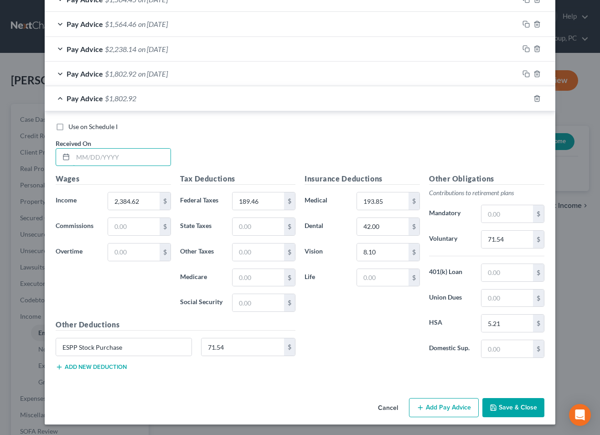
drag, startPoint x: 139, startPoint y: 160, endPoint x: 479, endPoint y: 181, distance: 340.2
click at [139, 160] on input "text" at bounding box center [122, 157] width 98 height 17
type input "8/15/2025"
type input "4,819.87"
type input "990.85"
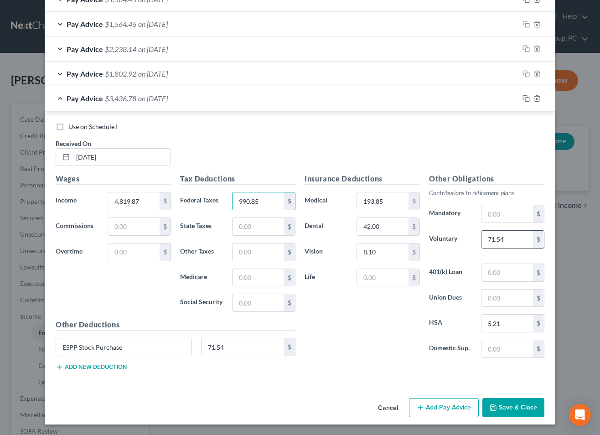
click at [508, 242] on input "71.54" at bounding box center [508, 239] width 52 height 17
type input "144.60"
click at [264, 350] on input "71.54" at bounding box center [243, 347] width 83 height 17
type input "144.60"
click at [524, 269] on input "text" at bounding box center [508, 272] width 52 height 17
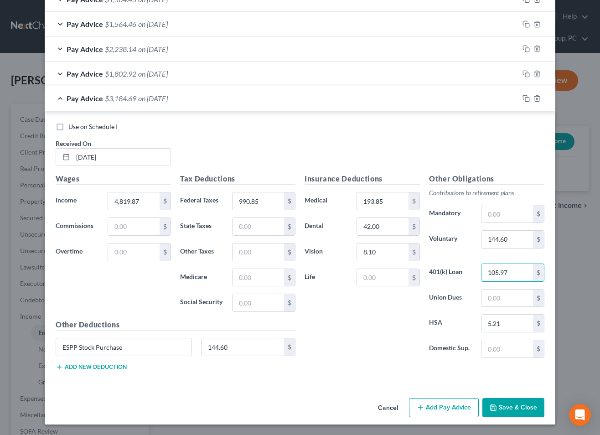
type input "105.97"
click at [524, 95] on icon "button" at bounding box center [526, 98] width 7 height 7
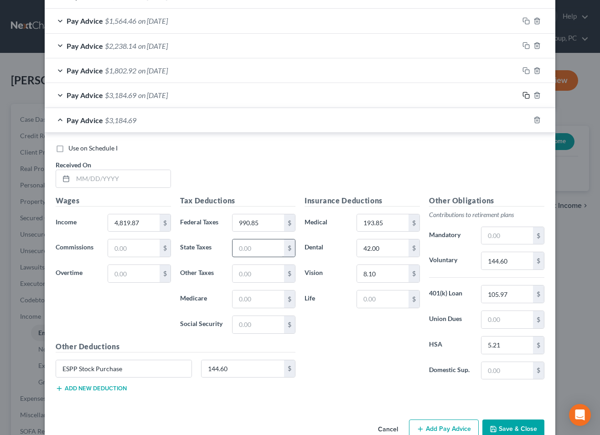
scroll to position [452, 0]
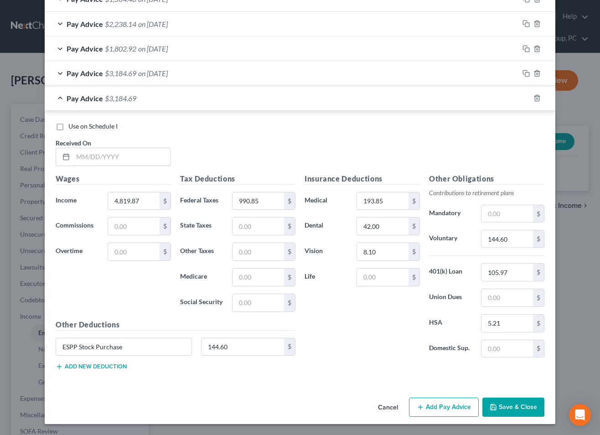
drag, startPoint x: 136, startPoint y: 157, endPoint x: 194, endPoint y: 160, distance: 58.0
click at [137, 157] on input "text" at bounding box center [122, 156] width 98 height 17
type input "8/29/2025"
type input "2,384.62"
type input "189.45"
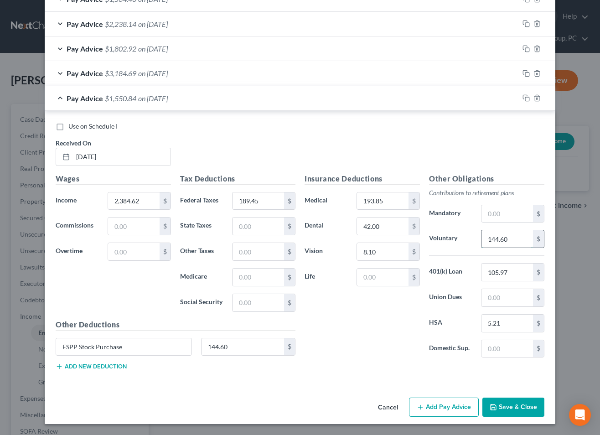
click at [517, 237] on input "144.60" at bounding box center [508, 238] width 52 height 17
type input "71.54"
click at [250, 347] on input "144.60" at bounding box center [243, 347] width 83 height 17
type input "71.54"
click at [386, 315] on div "Insurance Deductions Medical 193.85 $ Dental 42.00 $ Vision 8.10 $ Life $" at bounding box center [362, 269] width 125 height 192
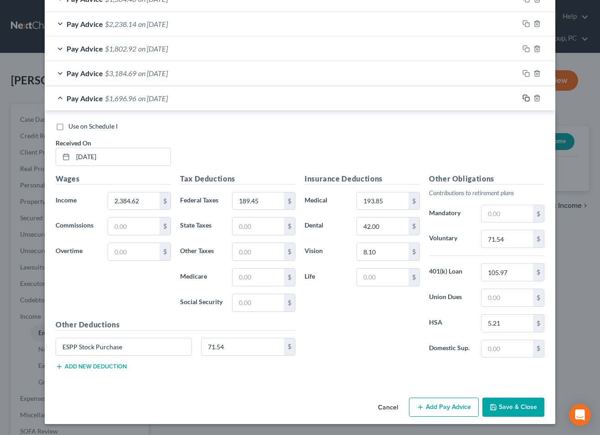
drag, startPoint x: 525, startPoint y: 98, endPoint x: 451, endPoint y: 125, distance: 78.7
click at [525, 99] on icon "button" at bounding box center [526, 97] width 7 height 7
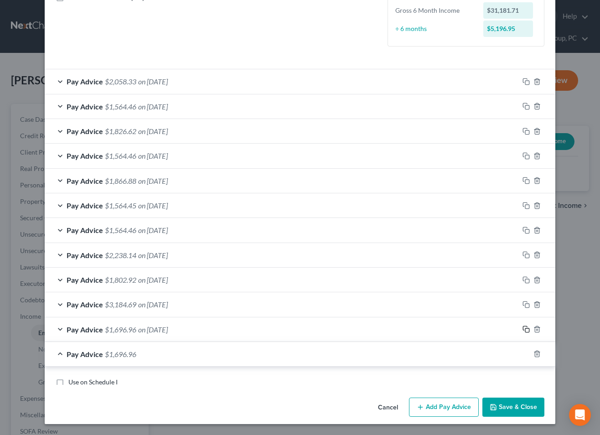
scroll to position [477, 0]
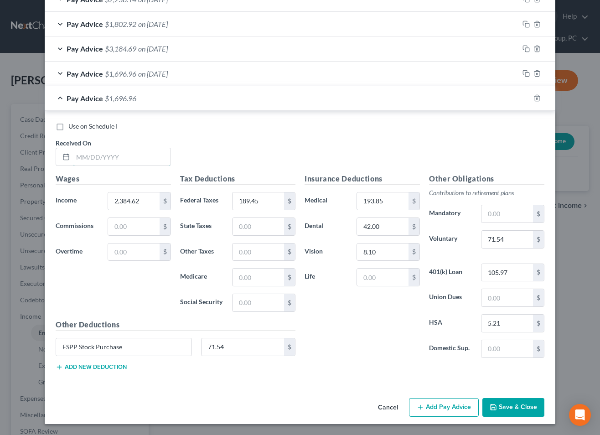
click at [153, 157] on input "text" at bounding box center [122, 156] width 98 height 17
type input "9/1/2025"
click at [526, 98] on icon "button" at bounding box center [526, 97] width 7 height 7
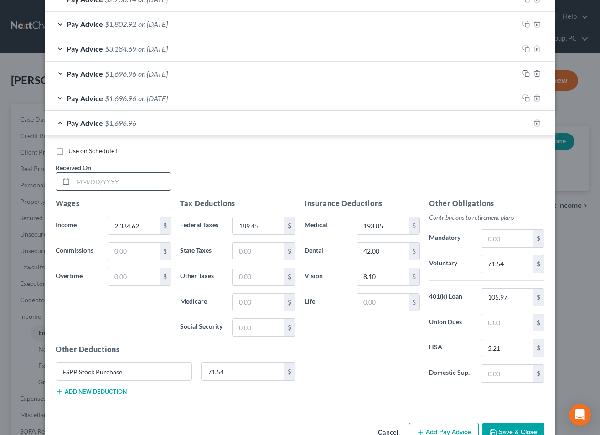
drag, startPoint x: 149, startPoint y: 179, endPoint x: 157, endPoint y: 181, distance: 8.3
click at [149, 179] on input "text" at bounding box center [122, 181] width 98 height 17
type input "9/1/2025"
click at [512, 429] on button "Save & Close" at bounding box center [514, 432] width 62 height 19
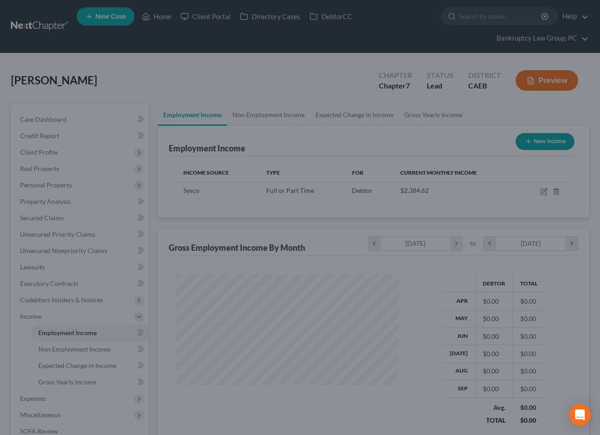
scroll to position [163, 241]
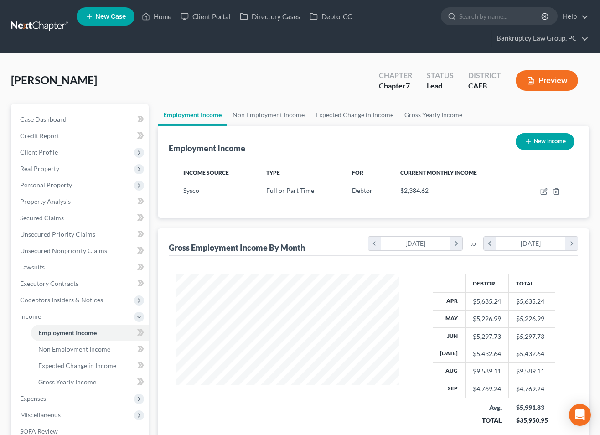
click at [547, 141] on button "New Income" at bounding box center [545, 141] width 59 height 17
select select "0"
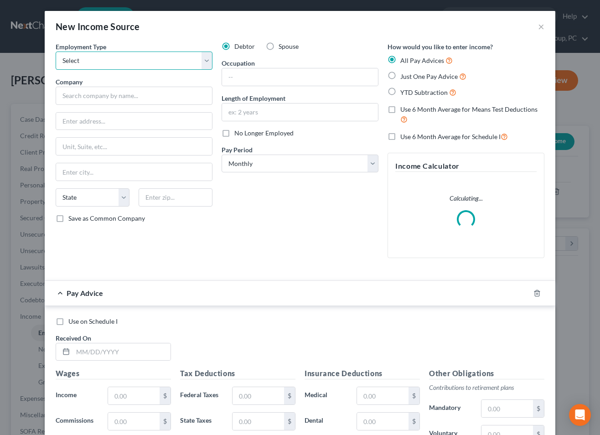
click at [132, 62] on select "Select Full or Part Time Employment Self Employment" at bounding box center [134, 61] width 157 height 18
select select "1"
click at [56, 52] on select "Select Full or Part Time Employment Self Employment" at bounding box center [134, 61] width 157 height 18
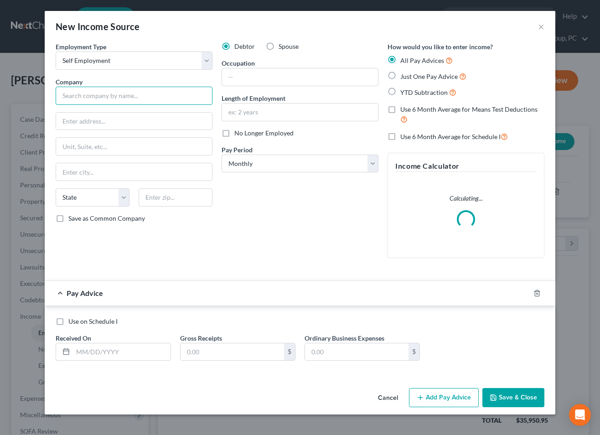
click at [135, 98] on input "text" at bounding box center [134, 96] width 157 height 18
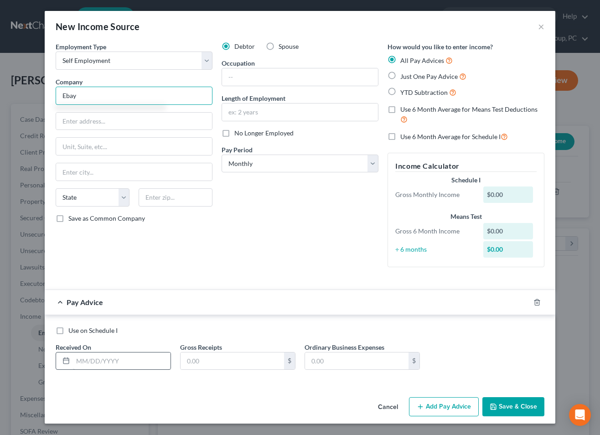
type input "Ebay"
click at [130, 353] on input "text" at bounding box center [122, 361] width 98 height 17
click at [116, 366] on input "text" at bounding box center [122, 361] width 98 height 17
type input "4/1/2025"
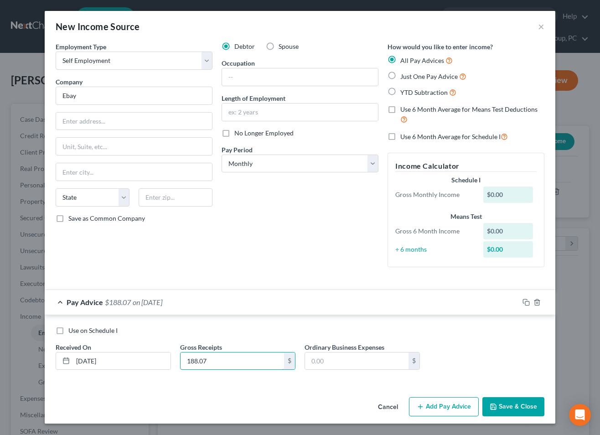
type input "188.07"
type input "62.43"
click at [181, 304] on div "Pay Advice $125.64 on 04/01/2025" at bounding box center [282, 302] width 475 height 24
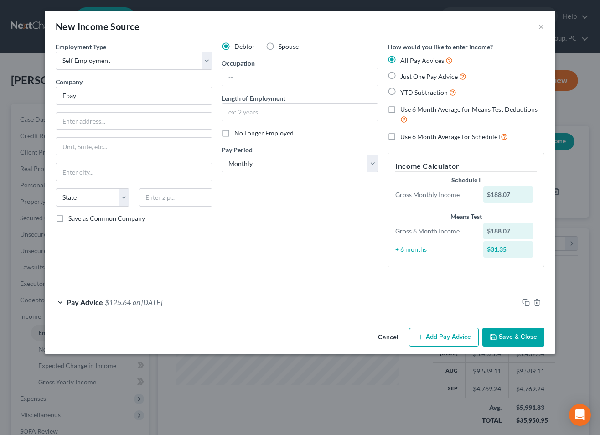
click at [450, 336] on button "Add Pay Advice" at bounding box center [444, 337] width 70 height 19
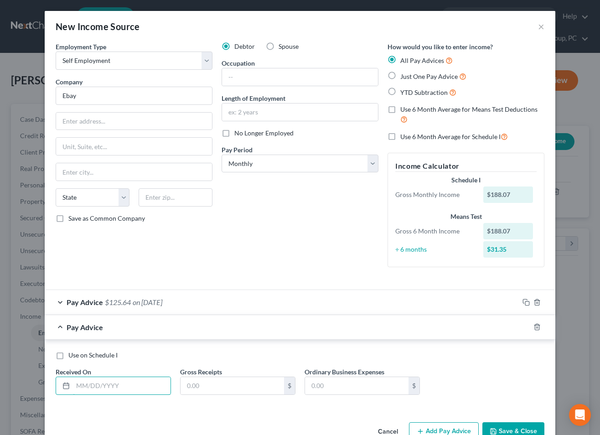
drag, startPoint x: 122, startPoint y: 382, endPoint x: 590, endPoint y: 353, distance: 469.1
click at [122, 382] on input "text" at bounding box center [122, 385] width 98 height 17
type input "5/1/2025"
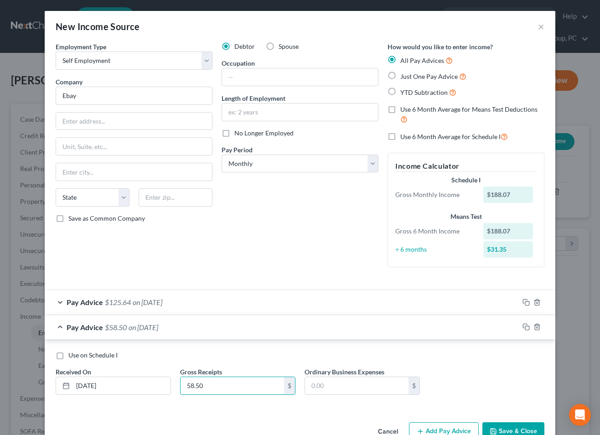
type input "58.50"
type input "41.40"
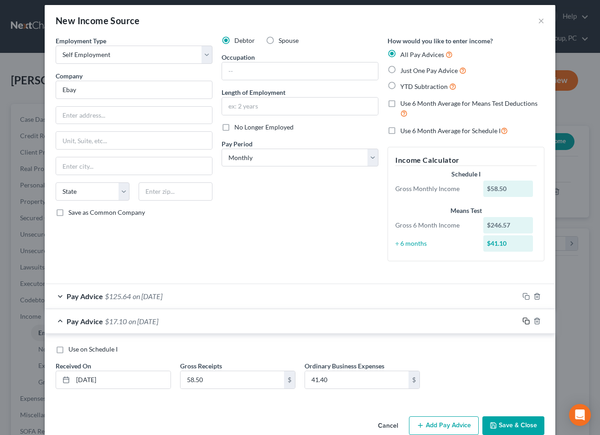
drag, startPoint x: 524, startPoint y: 320, endPoint x: 515, endPoint y: 321, distance: 9.2
click at [523, 320] on icon "button" at bounding box center [526, 321] width 7 height 7
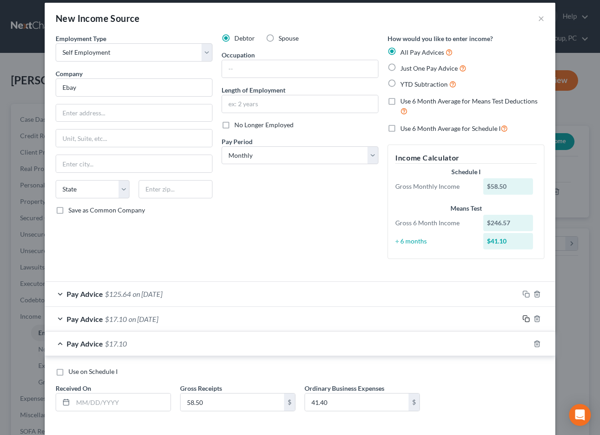
scroll to position [49, 0]
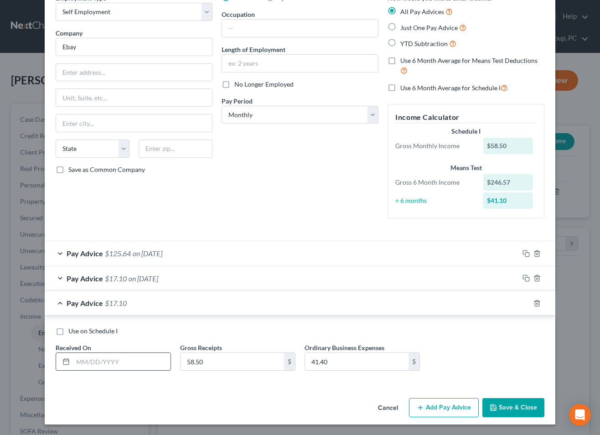
drag, startPoint x: 129, startPoint y: 360, endPoint x: 152, endPoint y: 361, distance: 23.3
click at [129, 360] on input "text" at bounding box center [122, 361] width 98 height 17
type input "6/1/2025"
type input "1,596.15"
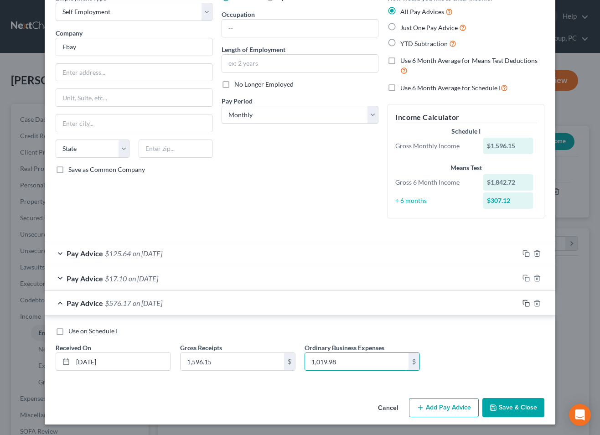
type input "1,019.98"
drag, startPoint x: 526, startPoint y: 302, endPoint x: 465, endPoint y: 310, distance: 62.2
click at [526, 302] on icon "button" at bounding box center [526, 303] width 7 height 7
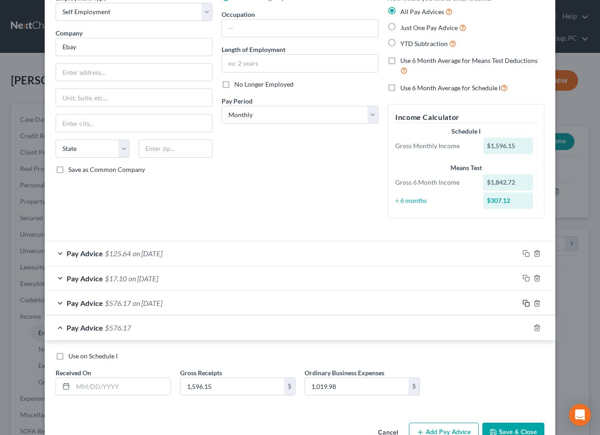
scroll to position [74, 0]
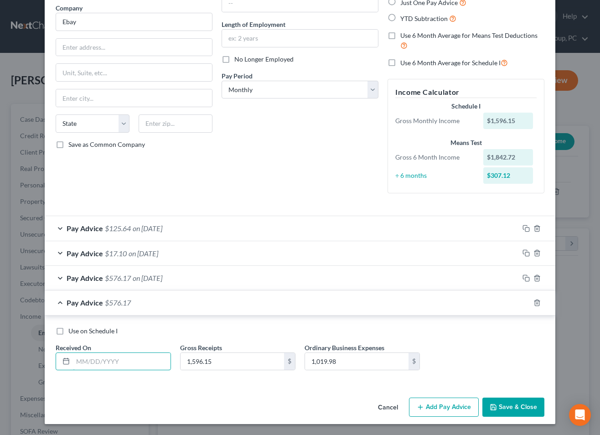
drag, startPoint x: 146, startPoint y: 366, endPoint x: 587, endPoint y: 354, distance: 441.0
click at [146, 366] on input "text" at bounding box center [122, 361] width 98 height 17
type input "7/1/2025"
type input "1,918.70"
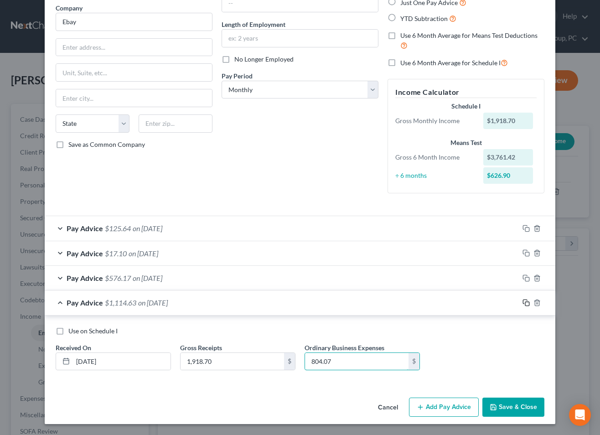
type input "804.07"
click at [526, 304] on rect "button" at bounding box center [528, 304] width 4 height 4
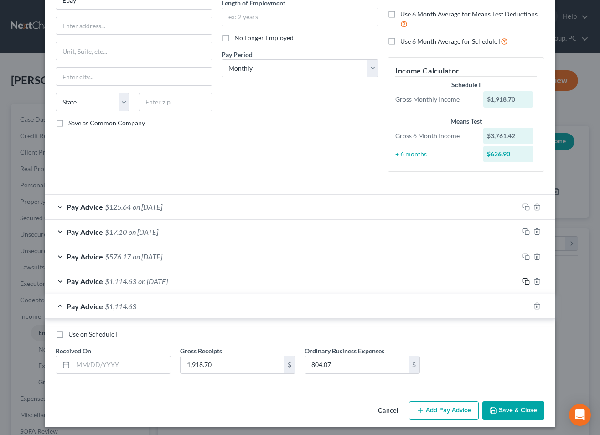
scroll to position [99, 0]
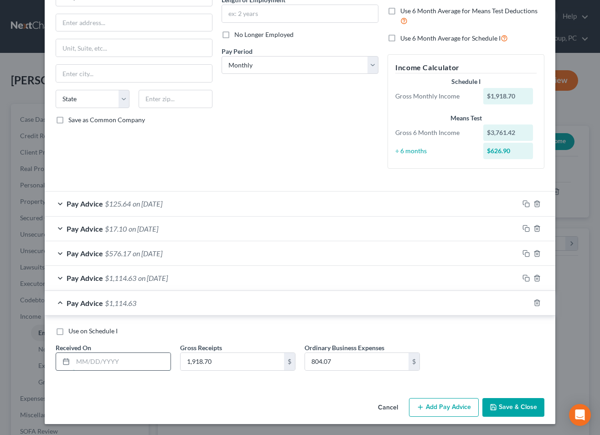
drag, startPoint x: 139, startPoint y: 356, endPoint x: 144, endPoint y: 358, distance: 5.3
click at [139, 356] on input "text" at bounding box center [122, 361] width 98 height 17
type input "8/1/2025"
type input "280.14"
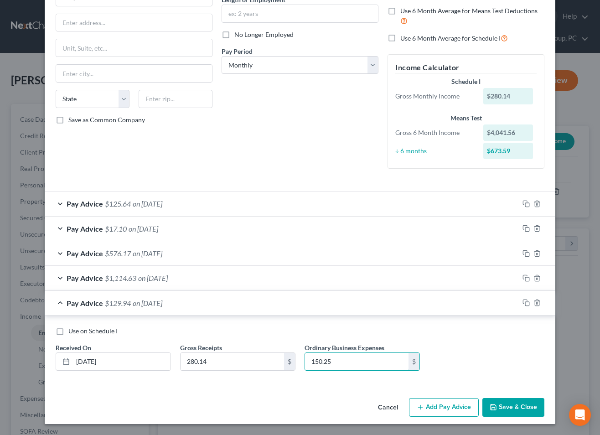
type input "150.25"
drag, startPoint x: 529, startPoint y: 303, endPoint x: 516, endPoint y: 307, distance: 14.2
click at [529, 303] on rect "button" at bounding box center [528, 304] width 4 height 4
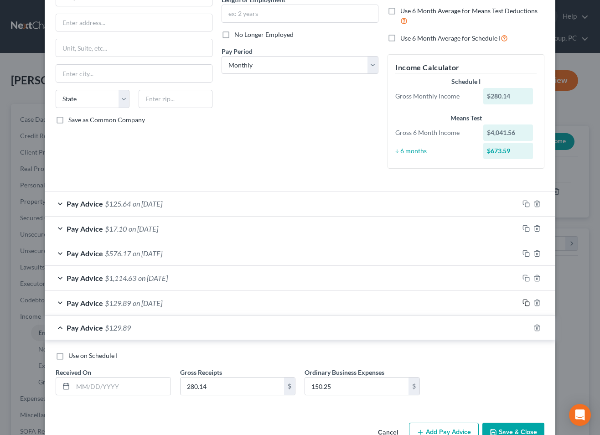
scroll to position [123, 0]
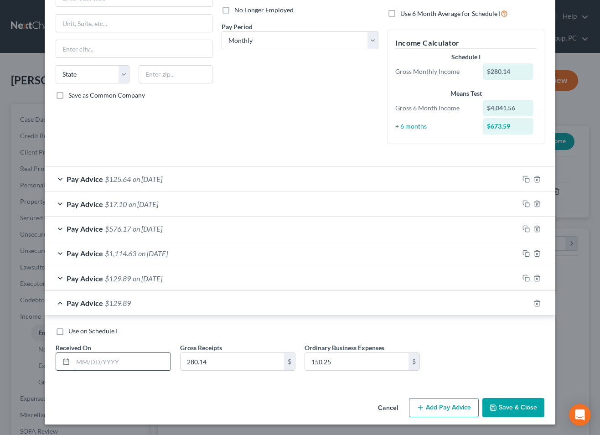
drag, startPoint x: 148, startPoint y: 362, endPoint x: 159, endPoint y: 363, distance: 11.0
click at [148, 362] on input "text" at bounding box center [122, 361] width 98 height 17
type input "9/1/2025"
type input "22.54"
type input "38.24"
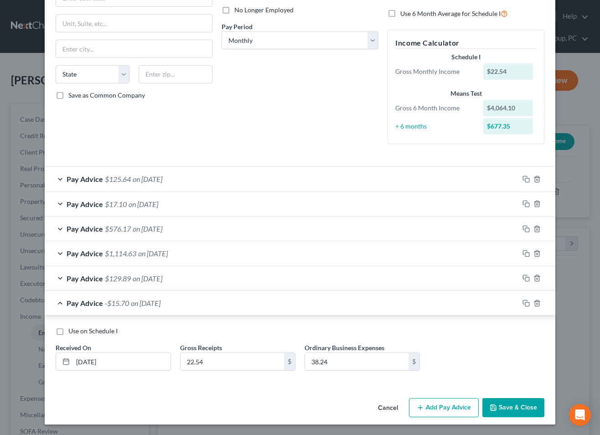
click at [527, 410] on button "Save & Close" at bounding box center [514, 407] width 62 height 19
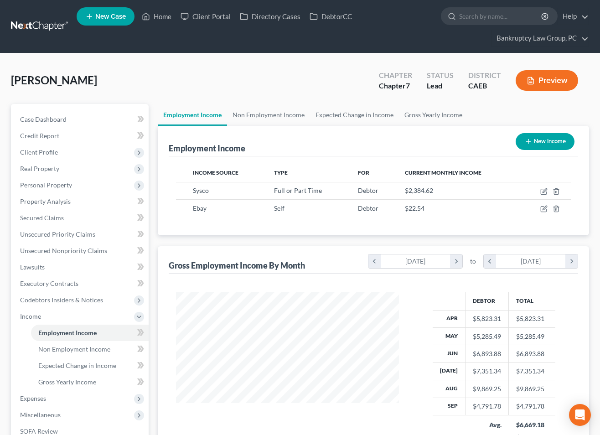
click at [548, 141] on button "New Income" at bounding box center [545, 141] width 59 height 17
select select "0"
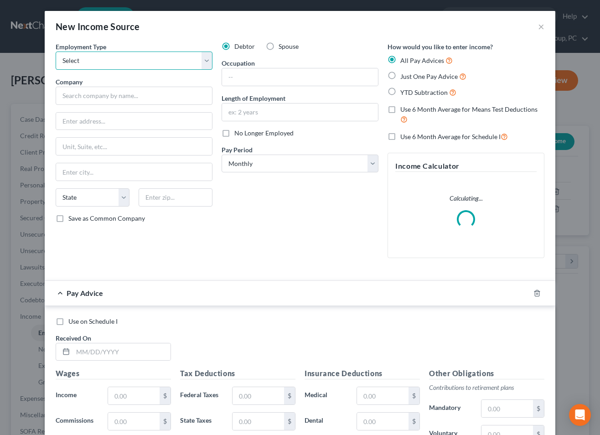
click at [161, 63] on select "Select Full or Part Time Employment Self Employment" at bounding box center [134, 61] width 157 height 18
select select "0"
click at [56, 52] on select "Select Full or Part Time Employment Self Employment" at bounding box center [134, 61] width 157 height 18
click at [279, 44] on span "Spouse" at bounding box center [289, 46] width 20 height 8
click at [282, 44] on input "Spouse" at bounding box center [285, 45] width 6 height 6
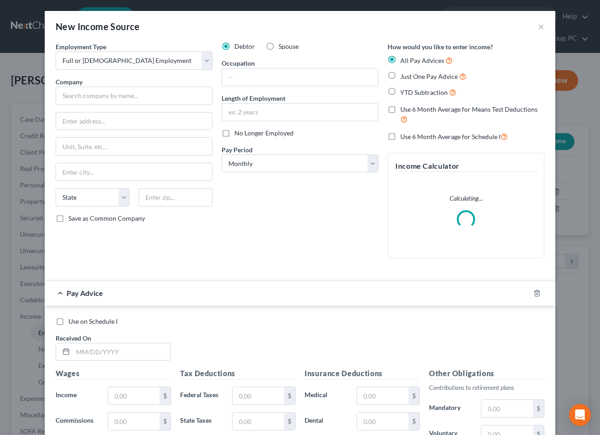
radio input "true"
click at [188, 89] on input "text" at bounding box center [134, 96] width 157 height 18
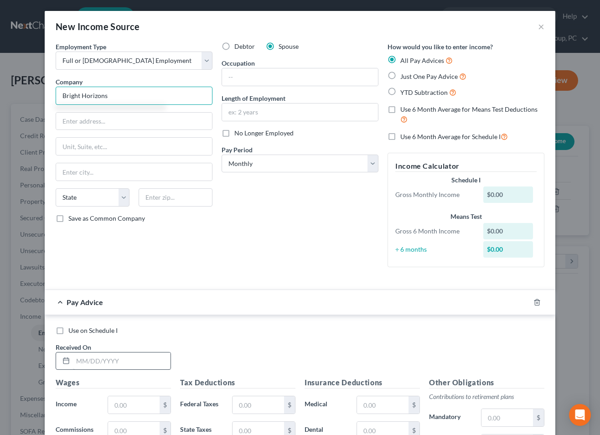
type input "Bright Horizons"
drag, startPoint x: 136, startPoint y: 362, endPoint x: 137, endPoint y: 358, distance: 4.8
click at [136, 362] on input "text" at bounding box center [122, 361] width 98 height 17
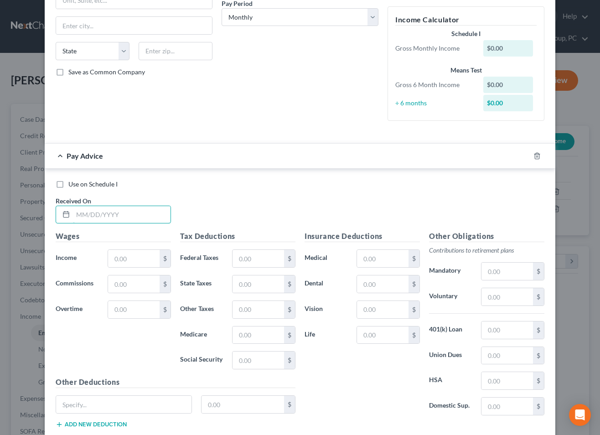
scroll to position [204, 0]
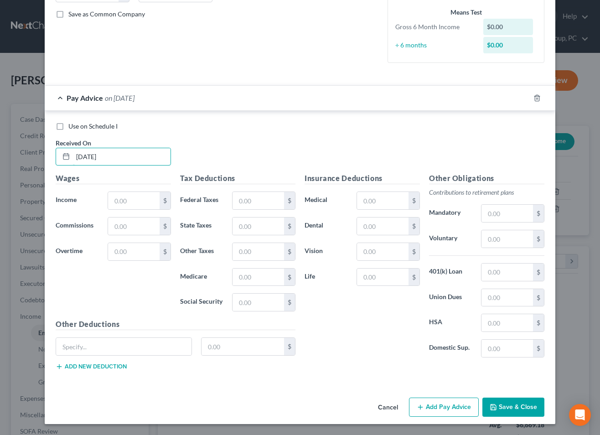
type input "4/11/2025"
type input "3,076.05"
type input "325.54"
click at [511, 274] on input "text" at bounding box center [508, 272] width 52 height 17
type input "172.96"
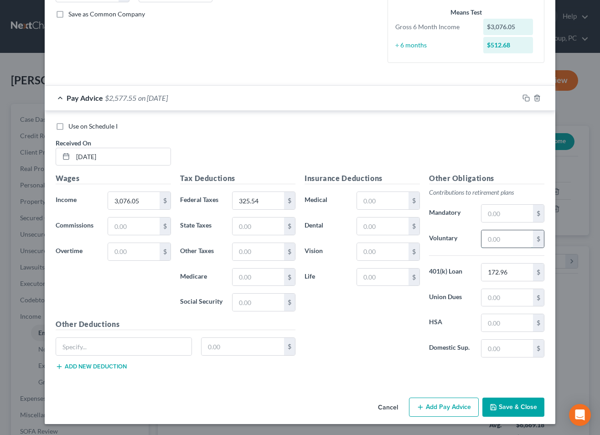
click at [492, 237] on input "text" at bounding box center [508, 238] width 52 height 17
type input "307.61"
click at [386, 226] on input "text" at bounding box center [383, 226] width 52 height 17
type input "25.52"
click at [326, 288] on div "Insurance Deductions Medical $ Dental 25.52 $ Vision $ Life $" at bounding box center [362, 269] width 125 height 192
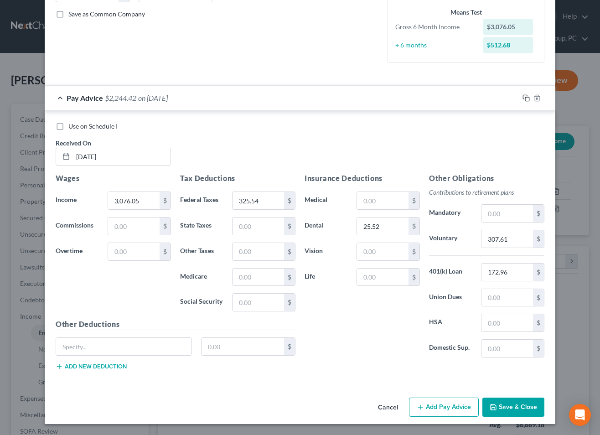
click at [529, 96] on icon "button" at bounding box center [526, 97] width 7 height 7
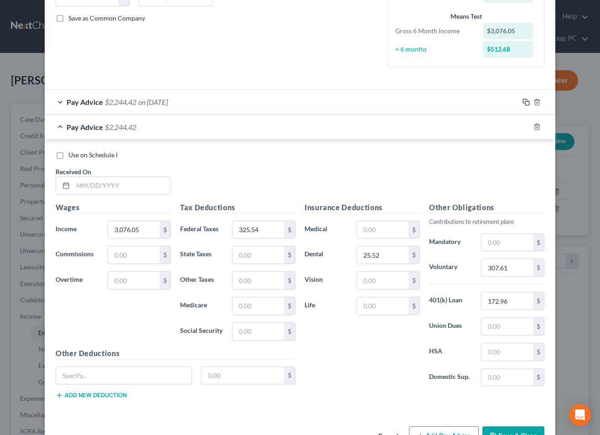
scroll to position [229, 0]
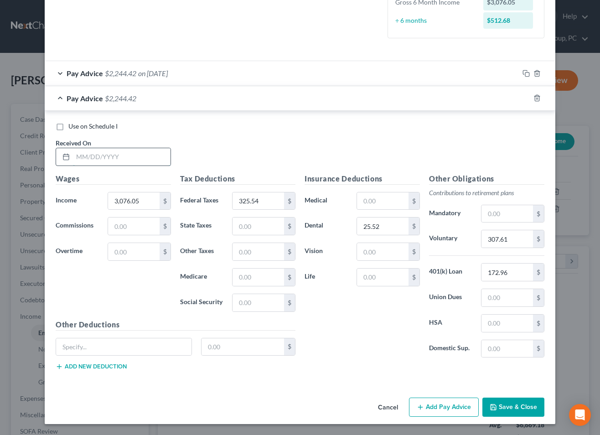
click at [130, 164] on input "text" at bounding box center [122, 156] width 98 height 17
type input "4/25/2025"
type input "3,076.04"
type input "325.56"
click at [524, 95] on icon "button" at bounding box center [525, 97] width 4 height 4
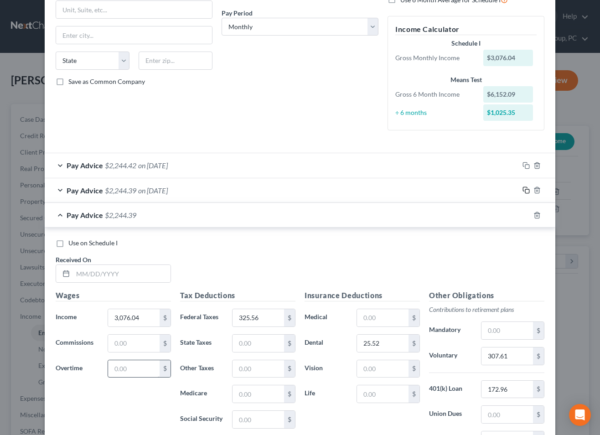
scroll to position [254, 0]
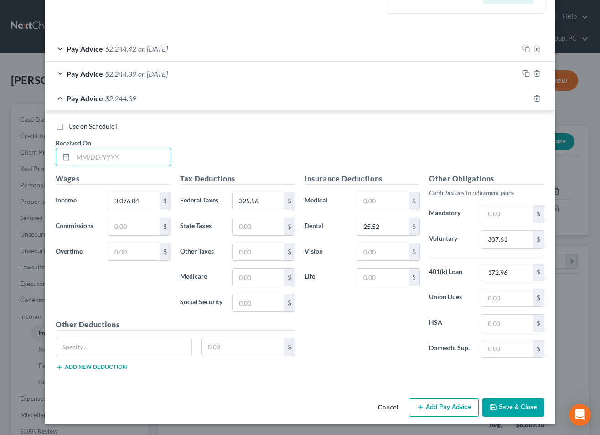
drag, startPoint x: 117, startPoint y: 158, endPoint x: 527, endPoint y: 186, distance: 410.7
click at [119, 159] on input "text" at bounding box center [122, 156] width 98 height 17
type input "5/9/2025"
type input "325.55"
click at [527, 98] on icon "button" at bounding box center [526, 98] width 7 height 7
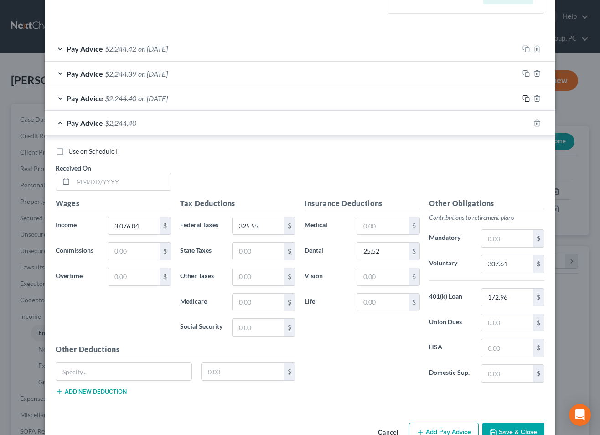
scroll to position [278, 0]
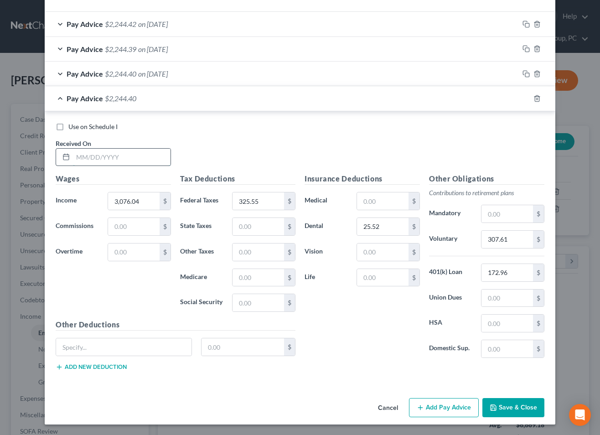
click at [169, 159] on input "text" at bounding box center [122, 157] width 98 height 17
type input "5/23/2025"
type input "3,076.05"
click at [526, 99] on rect "button" at bounding box center [528, 100] width 4 height 4
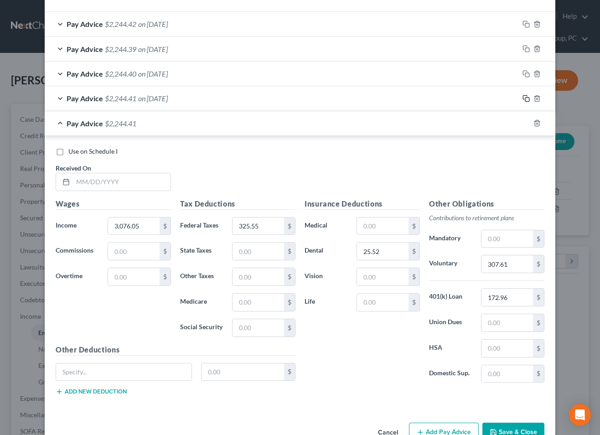
scroll to position [303, 0]
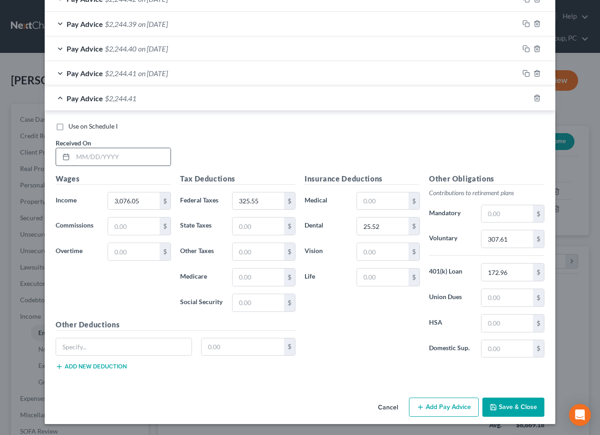
drag, startPoint x: 151, startPoint y: 157, endPoint x: 514, endPoint y: 169, distance: 363.9
click at [151, 157] on input "text" at bounding box center [122, 156] width 98 height 17
type input "6/6/2025"
drag, startPoint x: 524, startPoint y: 95, endPoint x: 519, endPoint y: 97, distance: 5.8
click at [524, 95] on icon "button" at bounding box center [526, 97] width 7 height 7
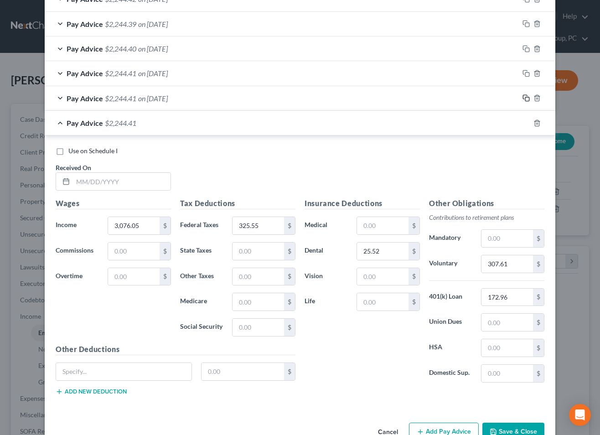
scroll to position [328, 0]
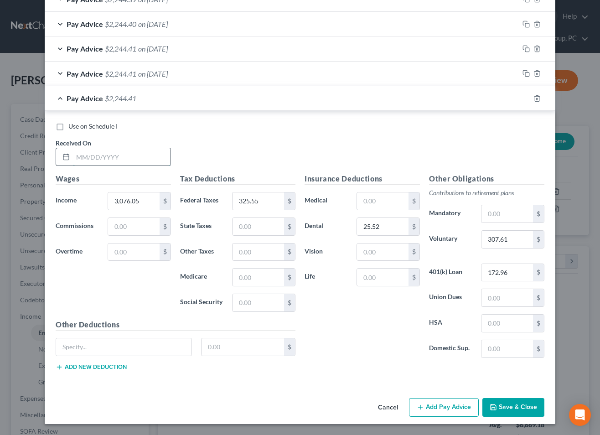
drag, startPoint x: 135, startPoint y: 160, endPoint x: 485, endPoint y: 170, distance: 350.6
click at [136, 161] on input "text" at bounding box center [122, 156] width 98 height 17
type input "6/20/2025"
type input "3,076.04"
type input "325.55"
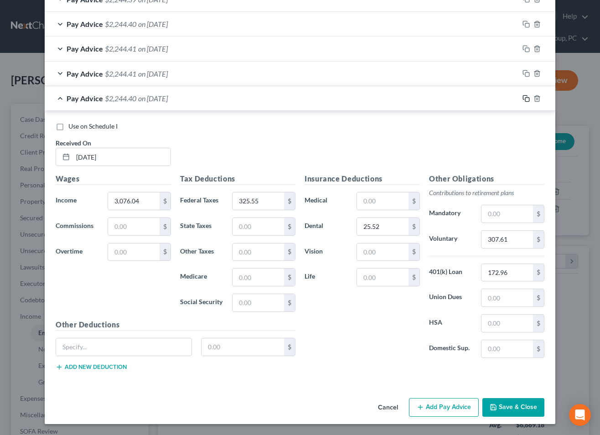
click at [526, 100] on icon "button" at bounding box center [526, 98] width 7 height 7
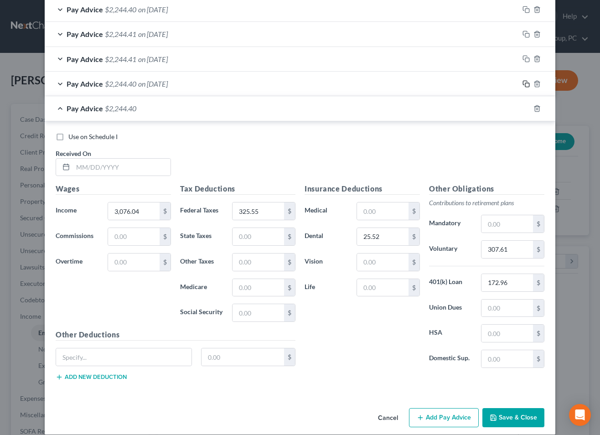
scroll to position [353, 0]
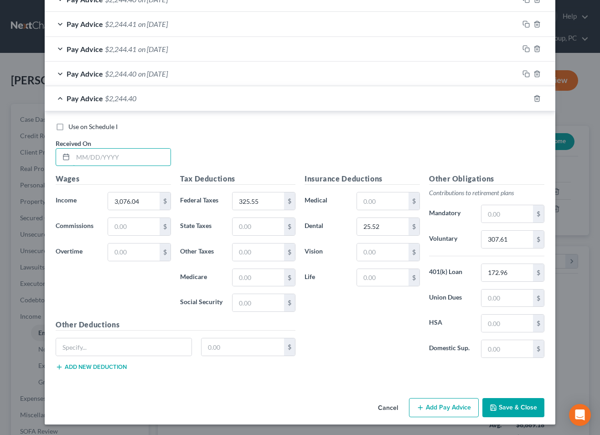
drag, startPoint x: 157, startPoint y: 157, endPoint x: 458, endPoint y: 175, distance: 301.7
click at [160, 157] on input "text" at bounding box center [122, 157] width 98 height 17
type input "7/3/2025"
drag, startPoint x: 526, startPoint y: 99, endPoint x: 511, endPoint y: 105, distance: 16.5
click at [526, 99] on icon "button" at bounding box center [526, 98] width 7 height 7
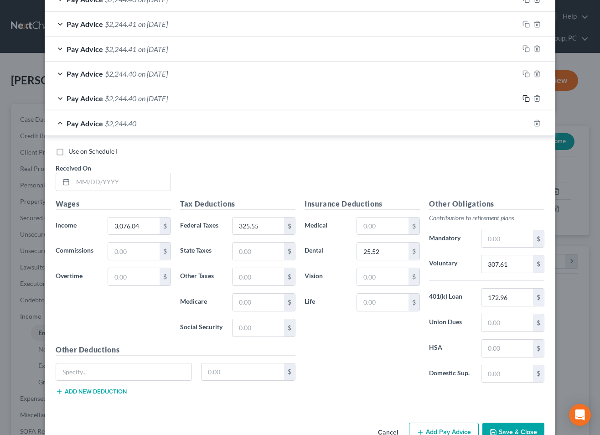
scroll to position [378, 0]
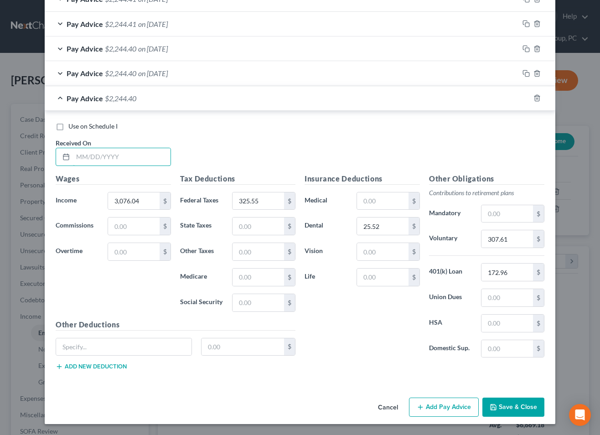
drag, startPoint x: 138, startPoint y: 159, endPoint x: 596, endPoint y: 197, distance: 459.7
click at [140, 160] on input "text" at bounding box center [122, 156] width 98 height 17
type input "7/18/2025"
type input "3,076.05"
type input "325.56"
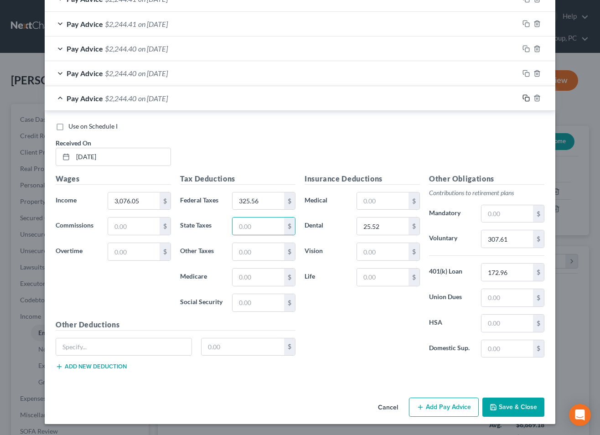
drag, startPoint x: 527, startPoint y: 95, endPoint x: 505, endPoint y: 117, distance: 31.0
click at [527, 96] on icon "button" at bounding box center [526, 97] width 7 height 7
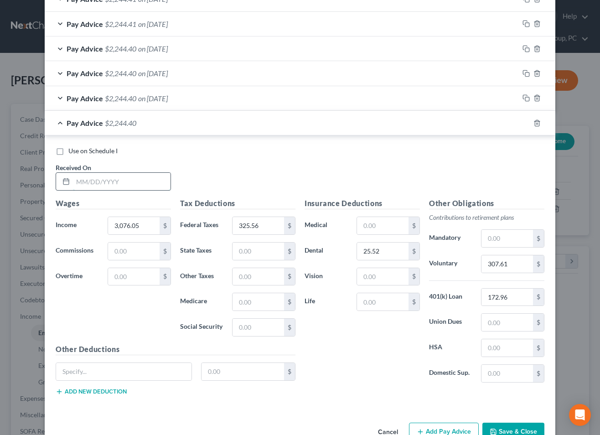
drag, startPoint x: 122, startPoint y: 186, endPoint x: 133, endPoint y: 188, distance: 11.2
click at [122, 186] on input "text" at bounding box center [122, 181] width 98 height 17
type input "8/1/2025"
type input "325.55"
drag, startPoint x: 524, startPoint y: 123, endPoint x: 407, endPoint y: 173, distance: 127.4
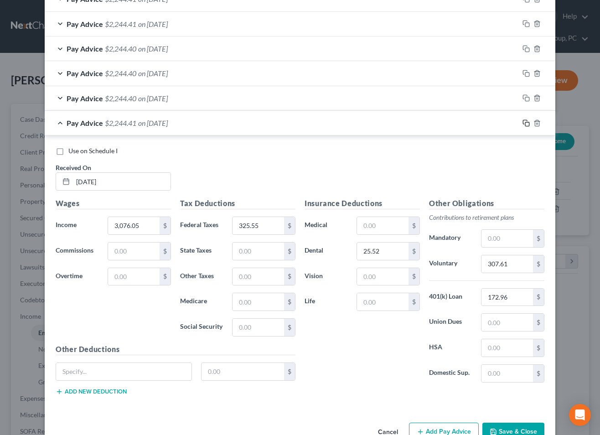
click at [524, 123] on icon "button" at bounding box center [526, 123] width 7 height 7
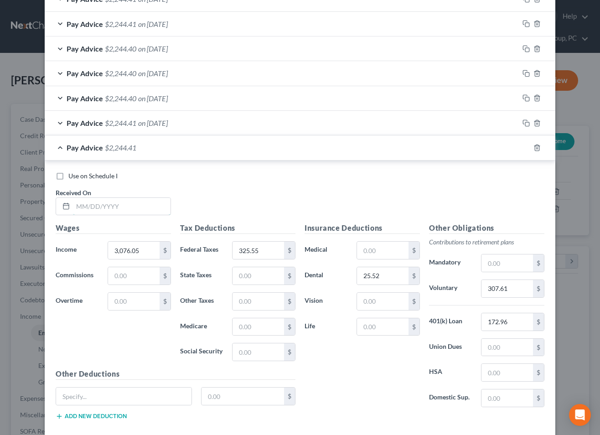
drag, startPoint x: 125, startPoint y: 205, endPoint x: 242, endPoint y: 208, distance: 117.8
click at [129, 205] on input "text" at bounding box center [122, 206] width 98 height 17
type input "8/15/2025"
type input "3,076.04"
drag, startPoint x: 527, startPoint y: 147, endPoint x: 462, endPoint y: 175, distance: 69.9
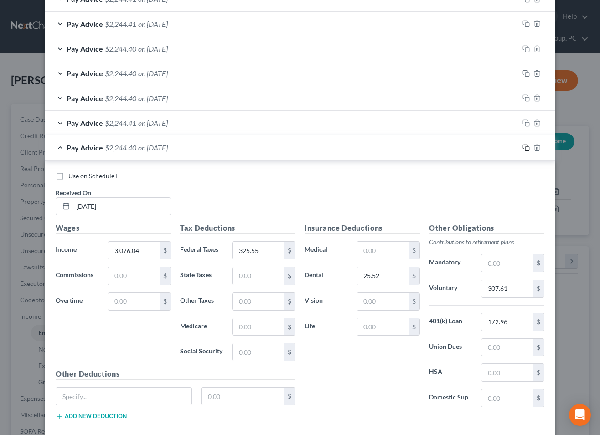
click at [527, 147] on icon "button" at bounding box center [526, 147] width 7 height 7
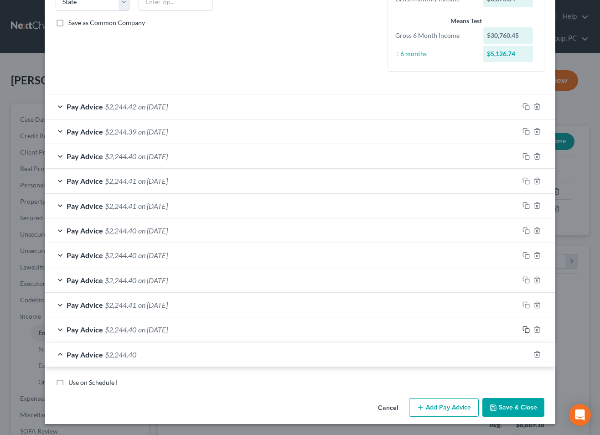
scroll to position [452, 0]
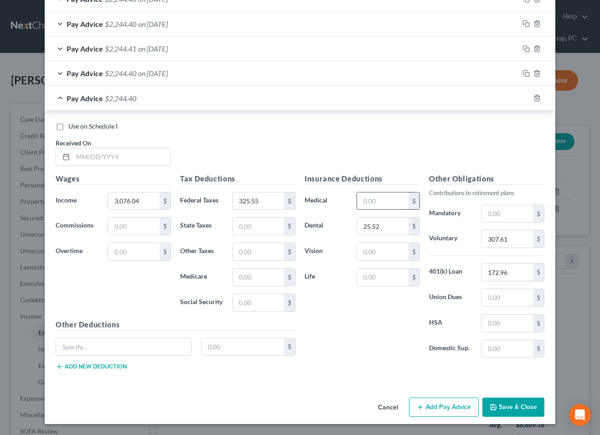
drag, startPoint x: 153, startPoint y: 162, endPoint x: 385, endPoint y: 194, distance: 234.5
click at [153, 162] on input "text" at bounding box center [122, 156] width 98 height 17
type input "8/29/2025"
type input "3,076.05"
type input "325.55"
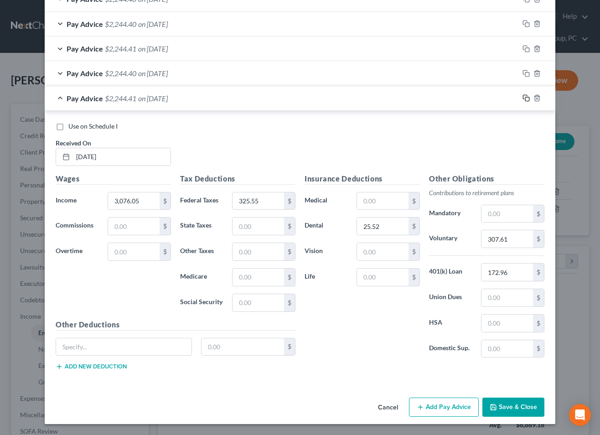
click at [527, 96] on icon "button" at bounding box center [525, 97] width 4 height 4
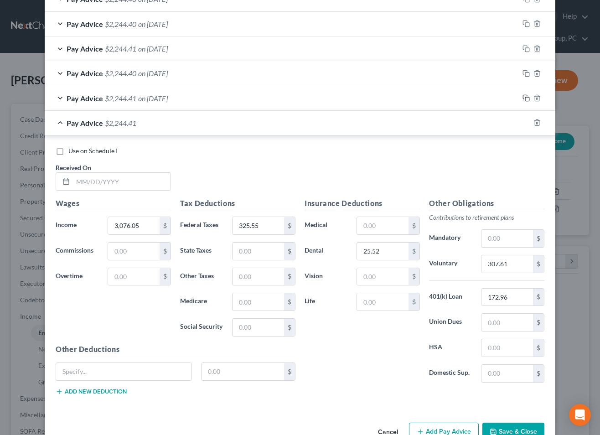
scroll to position [477, 0]
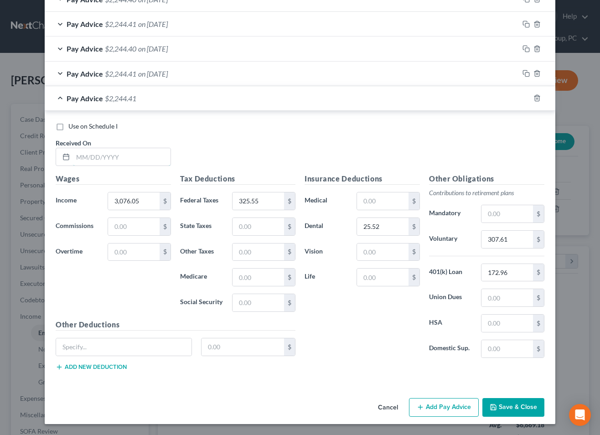
drag, startPoint x: 158, startPoint y: 155, endPoint x: 556, endPoint y: 173, distance: 398.3
click at [160, 155] on input "text" at bounding box center [122, 156] width 98 height 17
type input "9/1/2025"
drag, startPoint x: 524, startPoint y: 98, endPoint x: 491, endPoint y: 108, distance: 34.4
click at [524, 98] on icon "button" at bounding box center [526, 97] width 7 height 7
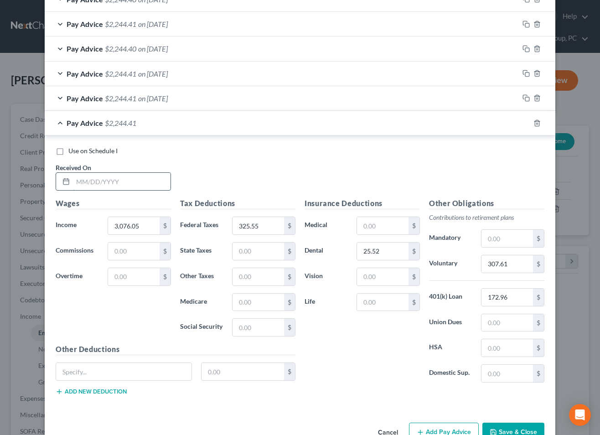
click at [167, 183] on input "text" at bounding box center [122, 181] width 98 height 17
type input "9/1/2025"
drag, startPoint x: 518, startPoint y: 428, endPoint x: 574, endPoint y: 411, distance: 58.2
click at [518, 428] on button "Save & Close" at bounding box center [514, 432] width 62 height 19
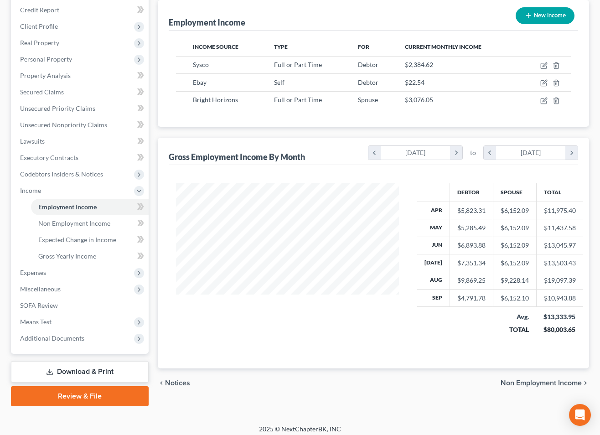
scroll to position [131, 0]
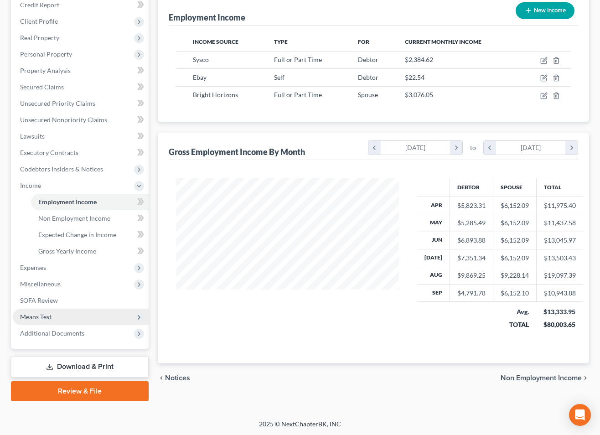
click at [42, 317] on span "Means Test" at bounding box center [35, 317] width 31 height 8
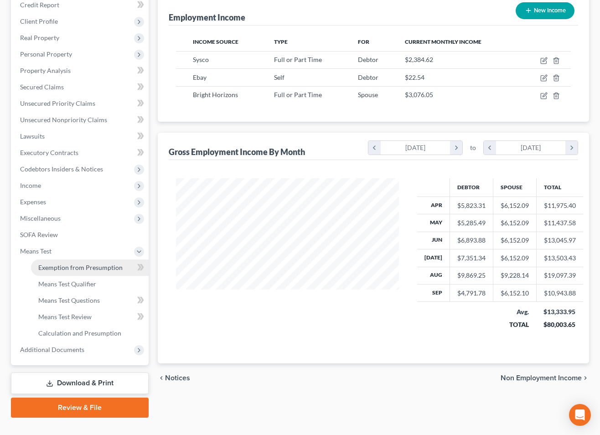
click at [81, 261] on link "Exemption from Presumption" at bounding box center [90, 268] width 118 height 16
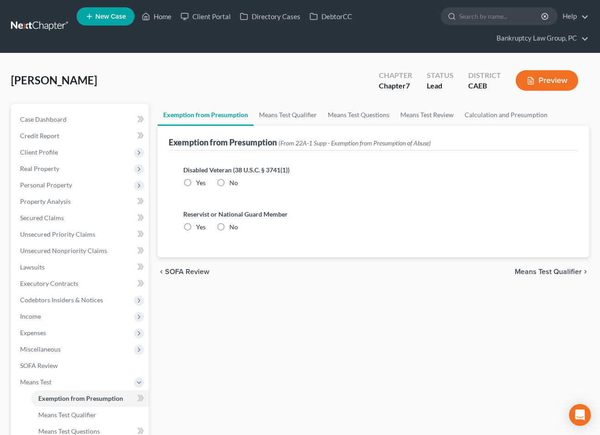
drag, startPoint x: 220, startPoint y: 180, endPoint x: 224, endPoint y: 212, distance: 31.8
click at [230, 184] on label "No" at bounding box center [234, 182] width 9 height 9
click at [233, 184] on input "No" at bounding box center [236, 181] width 6 height 6
radio input "true"
click at [230, 226] on label "No" at bounding box center [234, 227] width 9 height 9
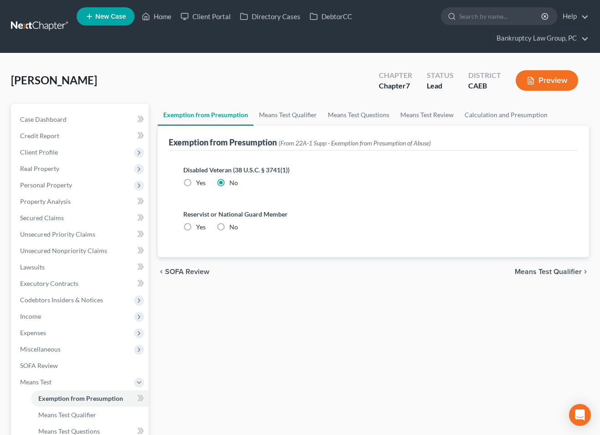
click at [233, 226] on input "No" at bounding box center [236, 226] width 6 height 6
radio input "true"
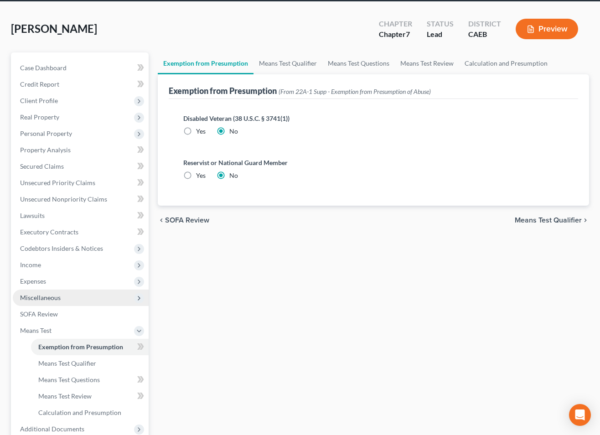
scroll to position [59, 0]
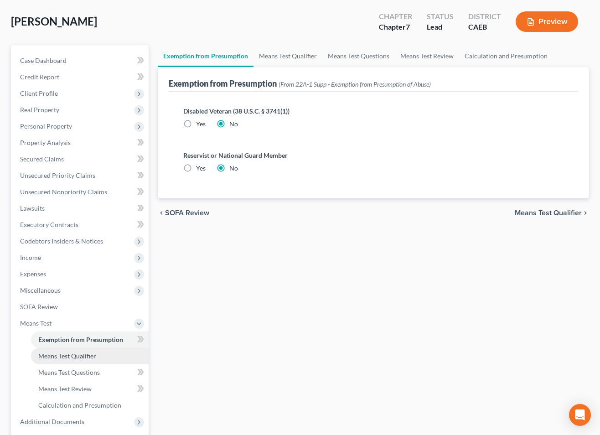
click at [58, 353] on span "Means Test Qualifier" at bounding box center [67, 356] width 58 height 8
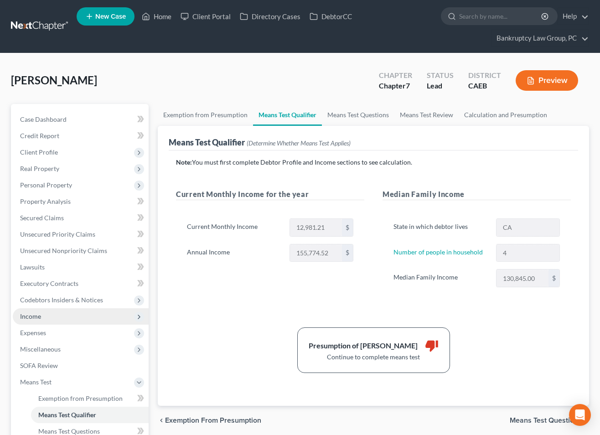
click at [37, 315] on span "Income" at bounding box center [30, 317] width 21 height 8
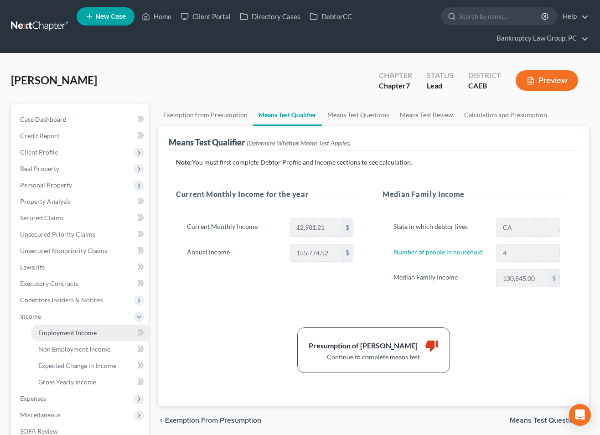
click at [63, 331] on span "Employment Income" at bounding box center [67, 333] width 58 height 8
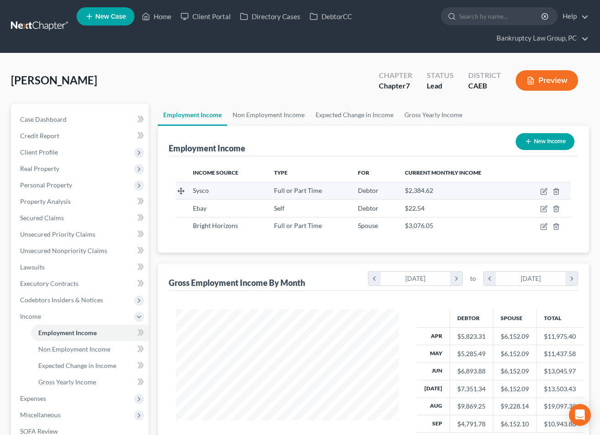
scroll to position [163, 241]
click at [545, 189] on icon "button" at bounding box center [545, 190] width 4 height 4
select select "0"
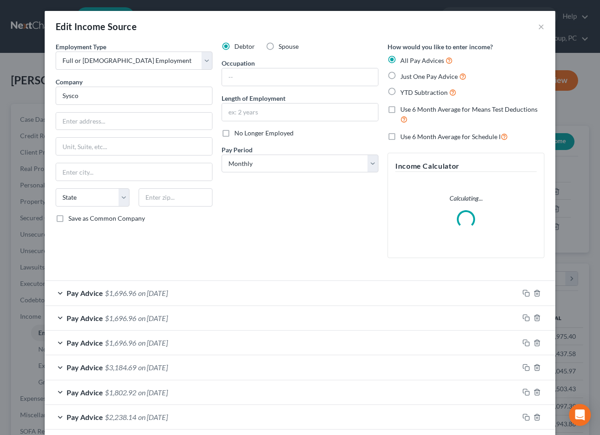
click at [401, 110] on label "Use 6 Month Average for Means Test Deductions" at bounding box center [473, 115] width 144 height 20
click at [404, 110] on input "Use 6 Month Average for Means Test Deductions" at bounding box center [407, 108] width 6 height 6
checkbox input "true"
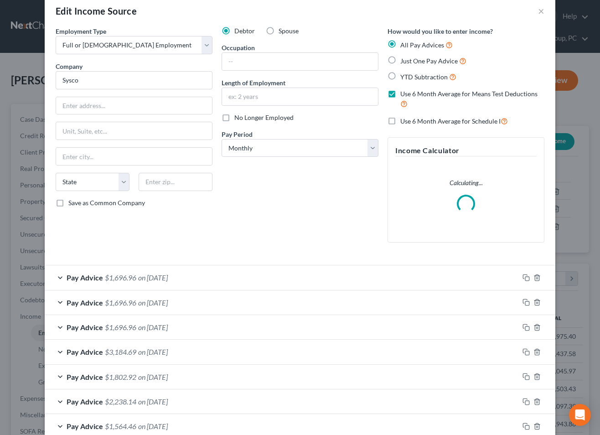
scroll to position [0, 0]
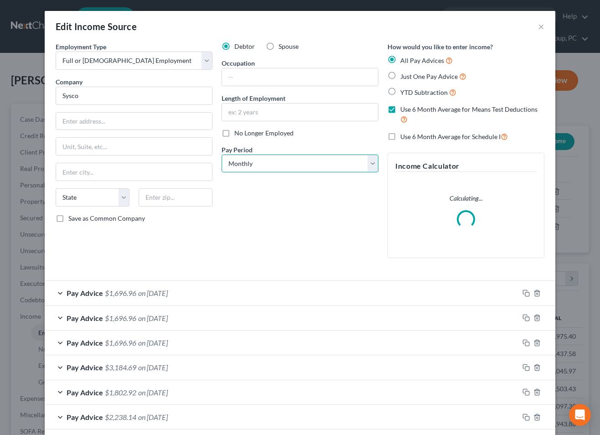
click at [319, 162] on select "Select Monthly Twice Monthly Every Other Week Weekly" at bounding box center [300, 164] width 157 height 18
select select "2"
click at [222, 155] on select "Select Monthly Twice Monthly Every Other Week Weekly" at bounding box center [300, 164] width 157 height 18
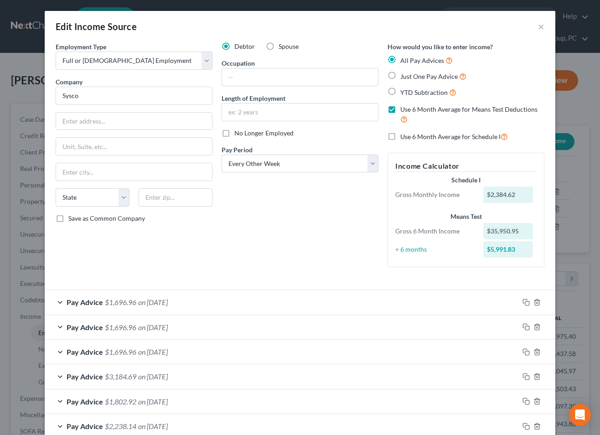
drag, startPoint x: 394, startPoint y: 136, endPoint x: 394, endPoint y: 173, distance: 37.0
click at [401, 138] on label "Use 6 Month Average for Schedule I" at bounding box center [455, 136] width 108 height 10
click at [404, 137] on input "Use 6 Month Average for Schedule I" at bounding box center [407, 134] width 6 height 6
checkbox input "true"
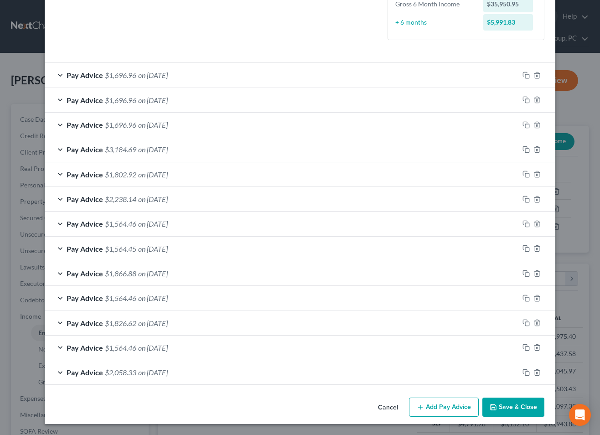
click at [518, 414] on button "Save & Close" at bounding box center [514, 407] width 62 height 19
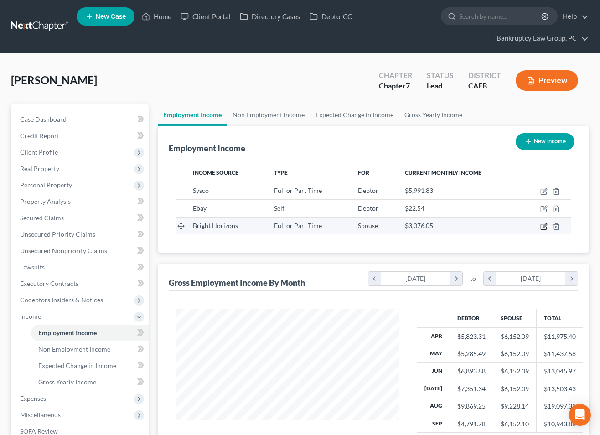
click at [544, 225] on icon "button" at bounding box center [545, 226] width 4 height 4
select select "0"
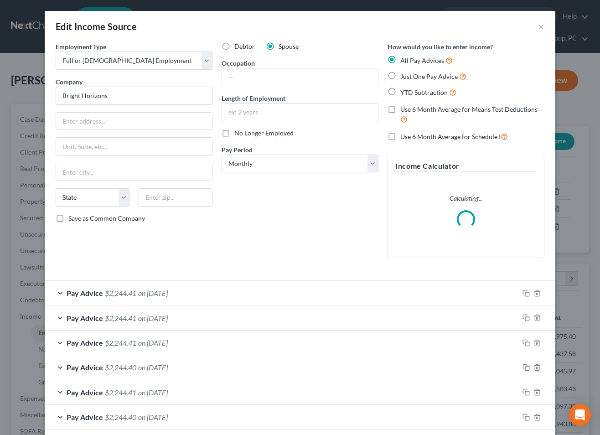
drag, startPoint x: 392, startPoint y: 110, endPoint x: 393, endPoint y: 122, distance: 11.4
click at [401, 112] on label "Use 6 Month Average for Means Test Deductions" at bounding box center [473, 115] width 144 height 20
click at [404, 111] on input "Use 6 Month Average for Means Test Deductions" at bounding box center [407, 108] width 6 height 6
checkbox input "true"
drag, startPoint x: 393, startPoint y: 134, endPoint x: 386, endPoint y: 146, distance: 14.2
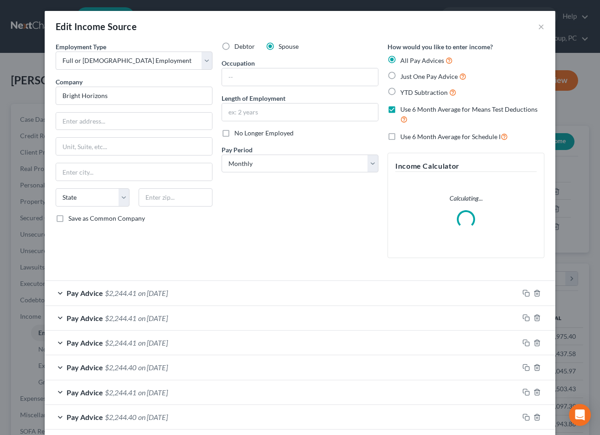
click at [401, 136] on label "Use 6 Month Average for Schedule I" at bounding box center [455, 136] width 108 height 10
click at [404, 136] on input "Use 6 Month Average for Schedule I" at bounding box center [407, 134] width 6 height 6
checkbox input "true"
click at [330, 162] on select "Select Monthly Twice Monthly Every Other Week Weekly" at bounding box center [300, 164] width 157 height 18
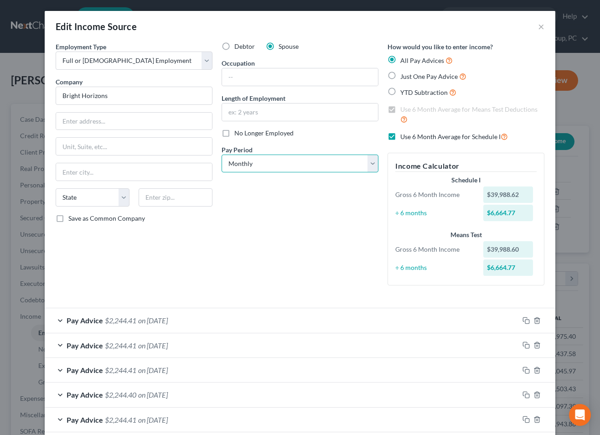
select select "2"
click at [222, 155] on select "Select Monthly Twice Monthly Every Other Week Weekly" at bounding box center [300, 164] width 157 height 18
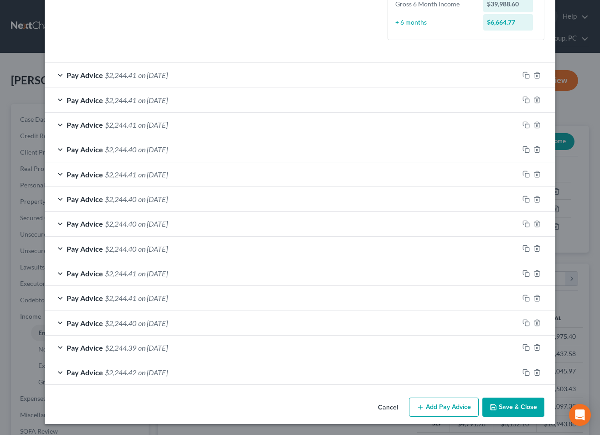
click at [526, 412] on button "Save & Close" at bounding box center [514, 407] width 62 height 19
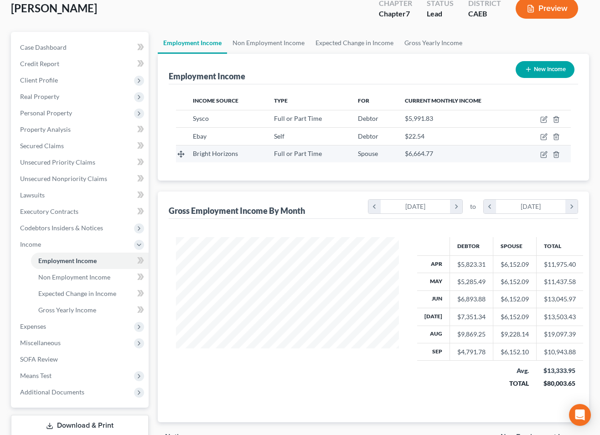
scroll to position [73, 0]
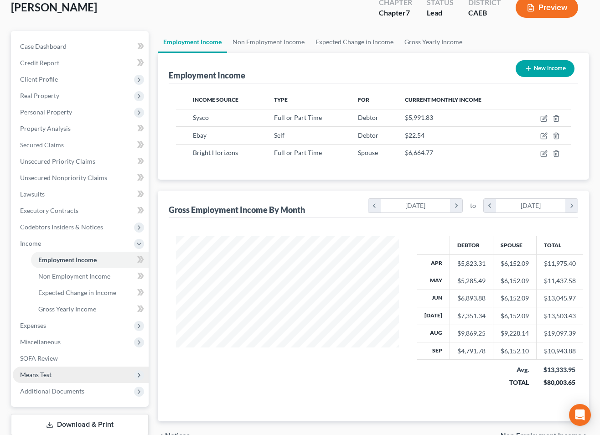
click at [37, 375] on span "Means Test" at bounding box center [35, 375] width 31 height 8
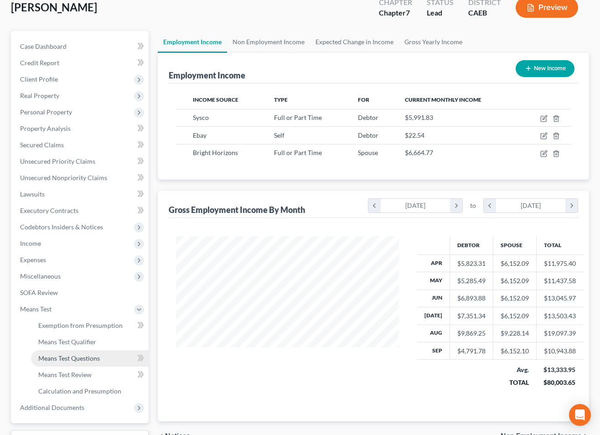
click at [61, 358] on span "Means Test Questions" at bounding box center [69, 359] width 62 height 8
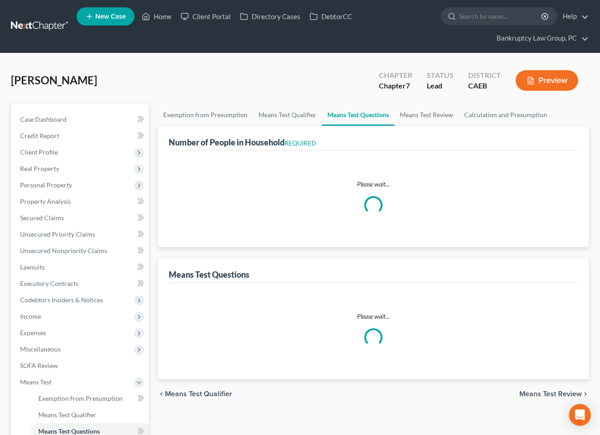
select select "0"
select select "60"
select select "2"
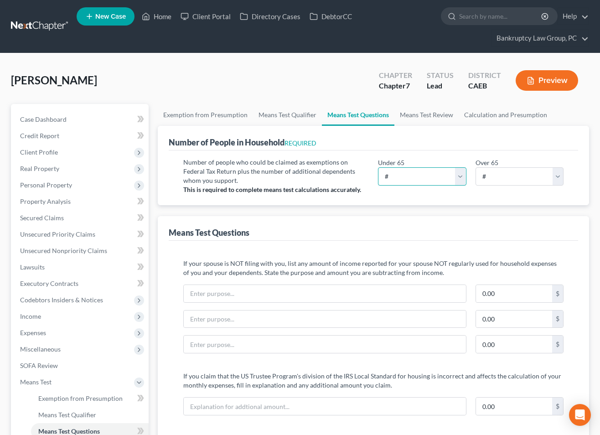
click at [438, 178] on select "# 0 1 2 3 4 5 6 7 8 9 10" at bounding box center [422, 176] width 89 height 18
select select "4"
click at [378, 167] on select "# 0 1 2 3 4 5 6 7 8 9 10" at bounding box center [422, 176] width 89 height 18
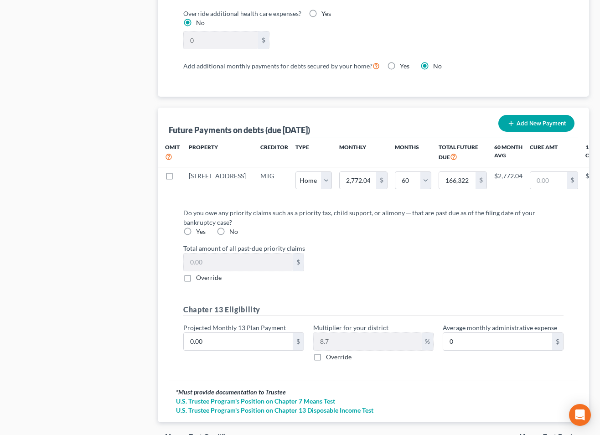
scroll to position [882, 0]
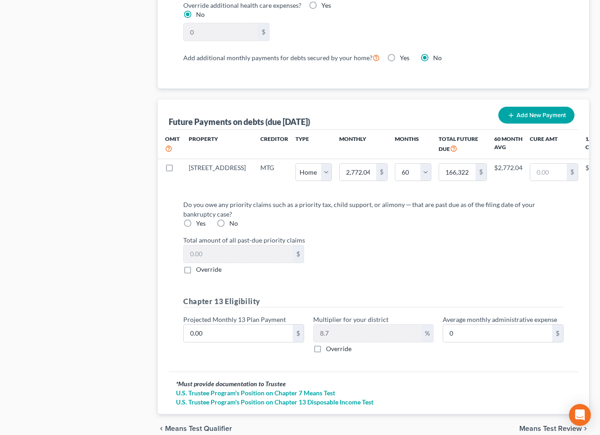
drag, startPoint x: 220, startPoint y: 221, endPoint x: 223, endPoint y: 228, distance: 7.8
click at [230, 221] on label "No" at bounding box center [234, 223] width 9 height 9
click at [233, 221] on input "No" at bounding box center [236, 222] width 6 height 6
radio input "true"
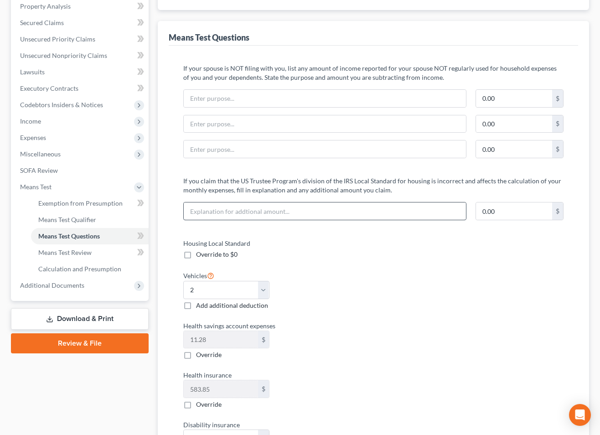
scroll to position [174, 0]
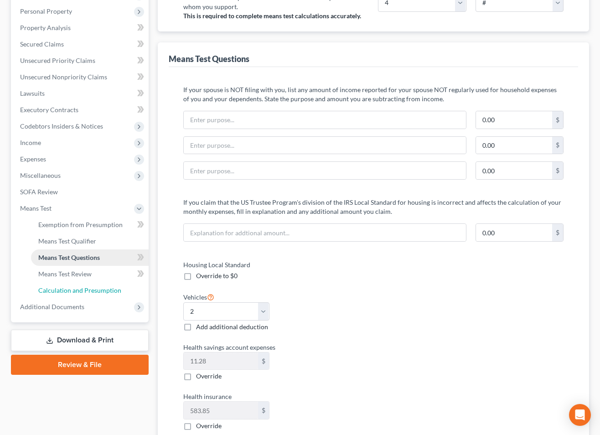
click at [87, 287] on span "Calculation and Presumption" at bounding box center [79, 291] width 83 height 8
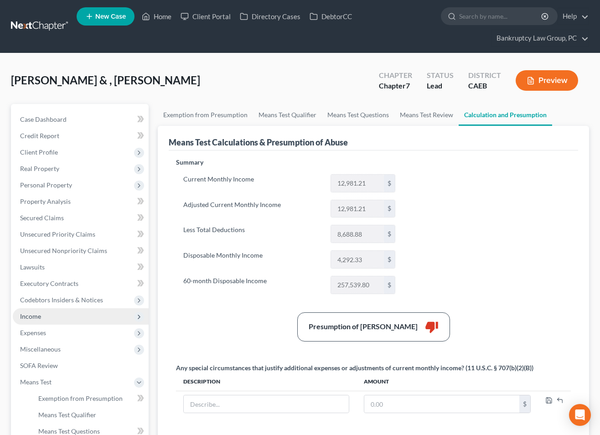
click at [38, 321] on span "Income" at bounding box center [81, 316] width 136 height 16
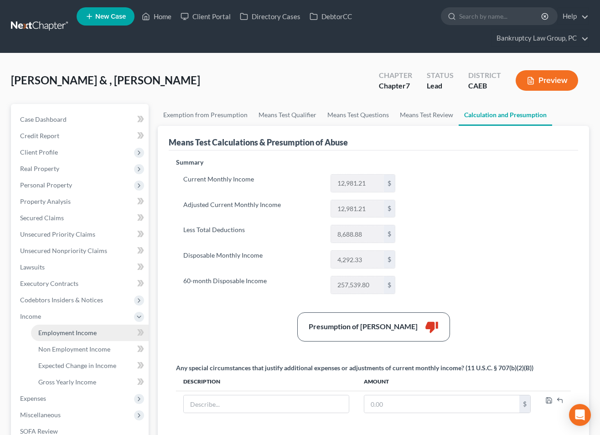
click at [69, 332] on span "Employment Income" at bounding box center [67, 333] width 58 height 8
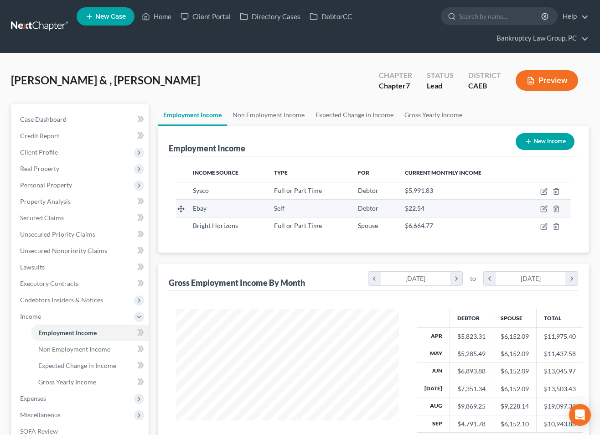
scroll to position [163, 241]
click at [544, 209] on icon "button" at bounding box center [544, 208] width 7 height 7
select select "1"
select select "0"
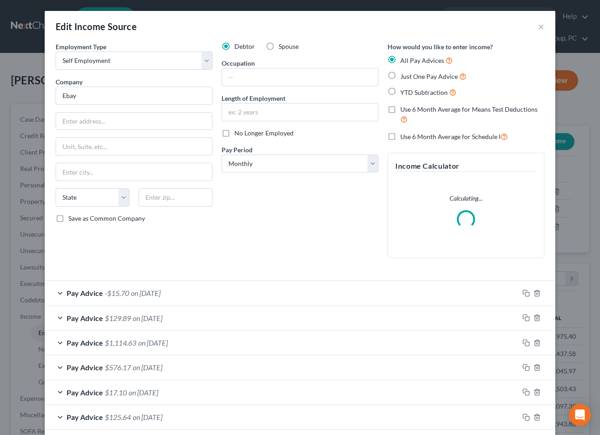
click at [401, 109] on label "Use 6 Month Average for Means Test Deductions" at bounding box center [473, 115] width 144 height 20
click at [404, 109] on input "Use 6 Month Average for Means Test Deductions" at bounding box center [407, 108] width 6 height 6
checkbox input "true"
drag, startPoint x: 393, startPoint y: 137, endPoint x: 388, endPoint y: 143, distance: 7.4
click at [401, 138] on label "Use 6 Month Average for Schedule I" at bounding box center [455, 136] width 108 height 10
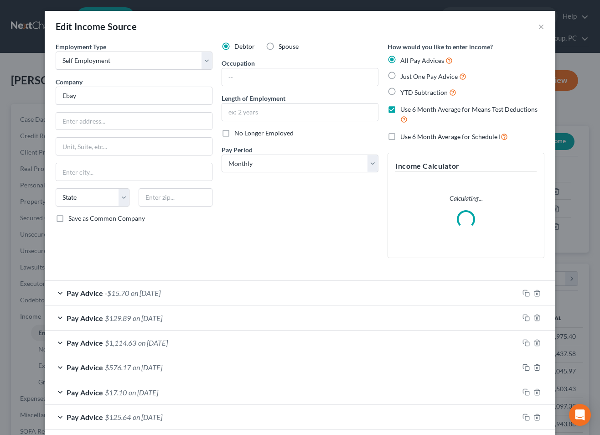
click at [404, 137] on input "Use 6 Month Average for Schedule I" at bounding box center [407, 134] width 6 height 6
checkbox input "true"
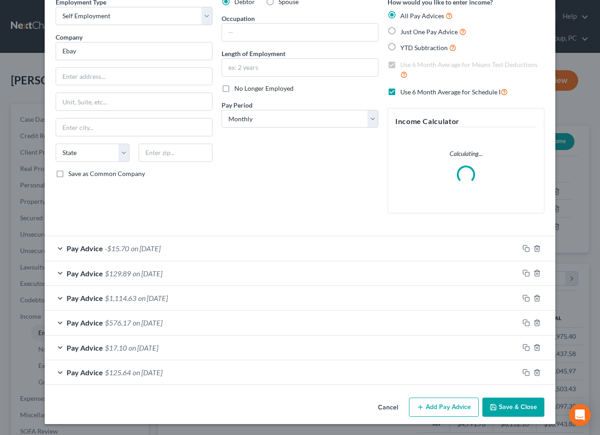
click at [513, 409] on button "Save & Close" at bounding box center [514, 407] width 62 height 19
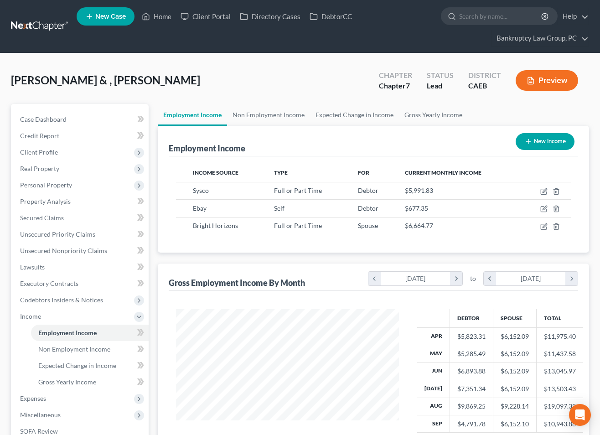
scroll to position [131, 0]
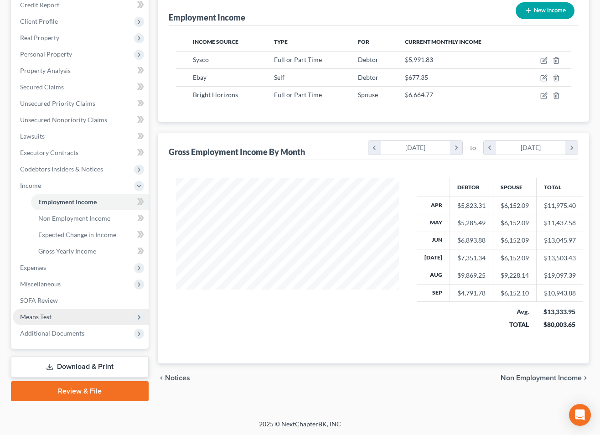
click at [58, 322] on span "Means Test" at bounding box center [81, 317] width 136 height 16
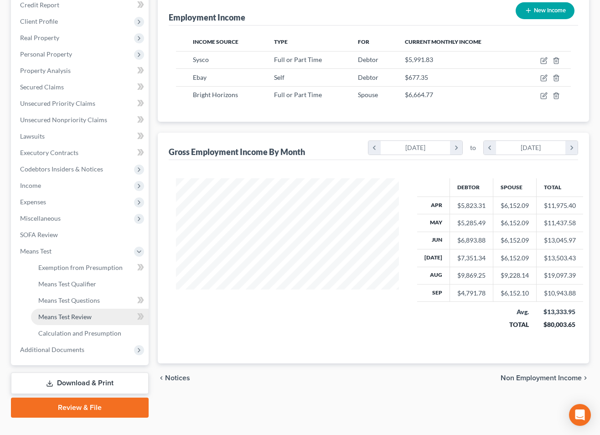
click at [65, 319] on span "Means Test Review" at bounding box center [64, 317] width 53 height 8
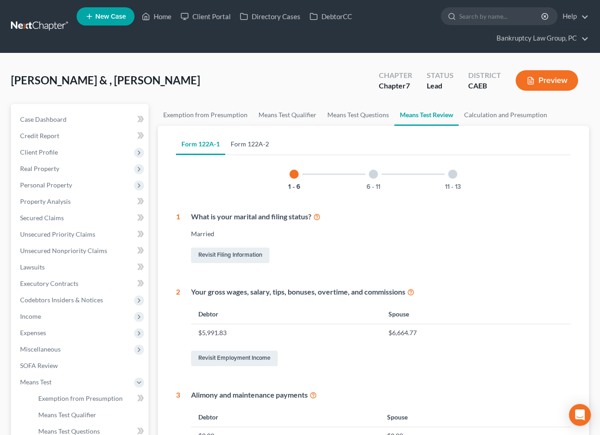
click at [245, 148] on link "Form 122A-2" at bounding box center [249, 144] width 49 height 22
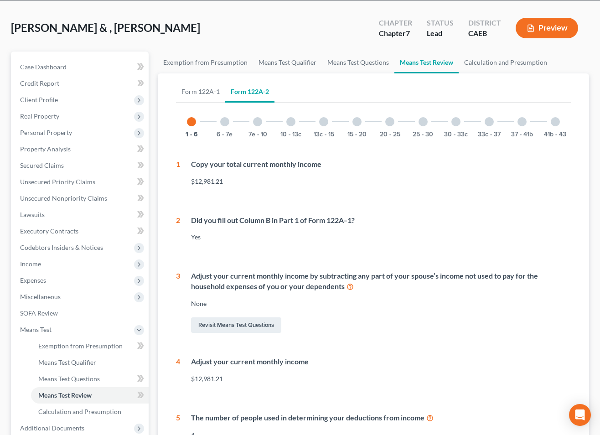
scroll to position [77, 0]
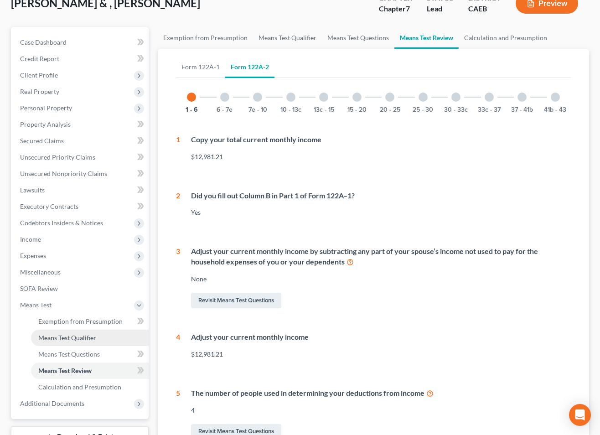
click at [62, 331] on link "Means Test Qualifier" at bounding box center [90, 338] width 118 height 16
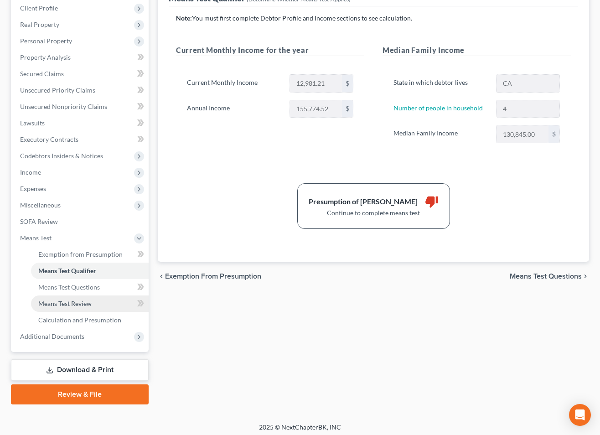
click at [80, 304] on span "Means Test Review" at bounding box center [64, 304] width 53 height 8
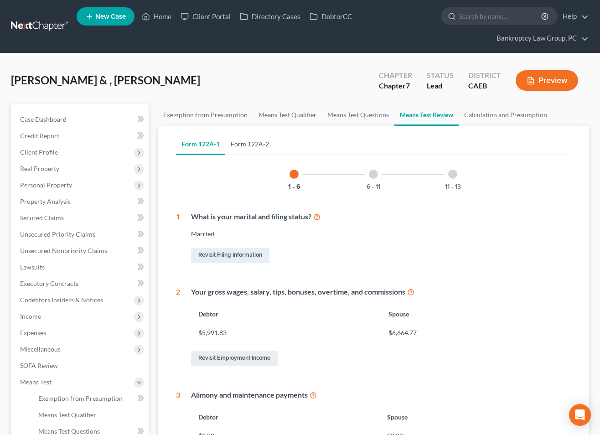
click at [253, 144] on link "Form 122A-2" at bounding box center [249, 144] width 49 height 22
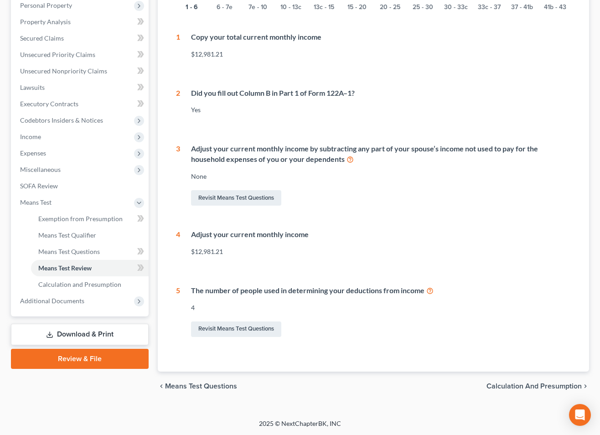
scroll to position [131, 0]
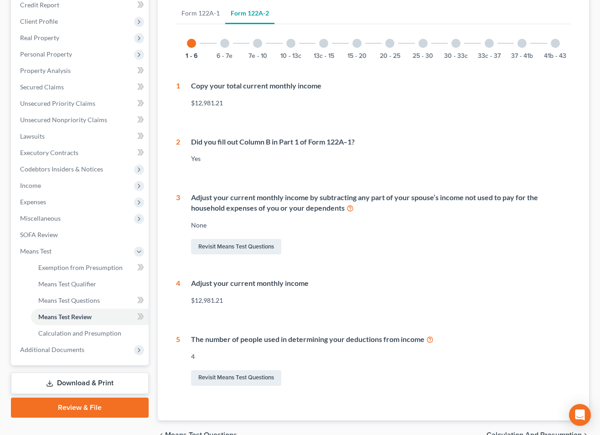
click at [226, 44] on div at bounding box center [224, 43] width 9 height 9
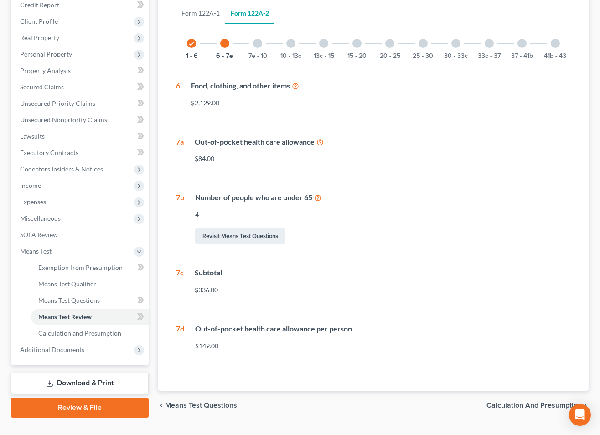
click at [257, 42] on div at bounding box center [257, 43] width 9 height 9
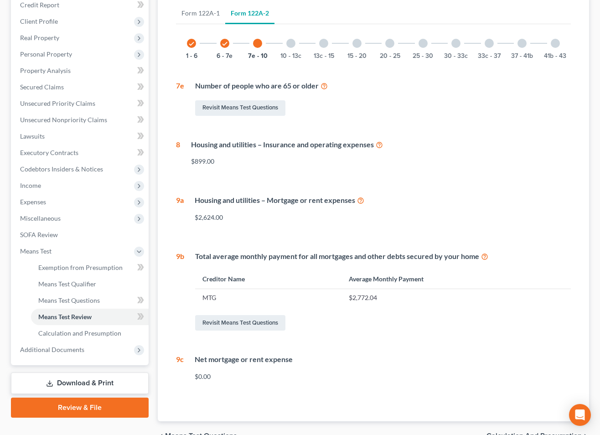
click at [287, 43] on div at bounding box center [291, 43] width 9 height 9
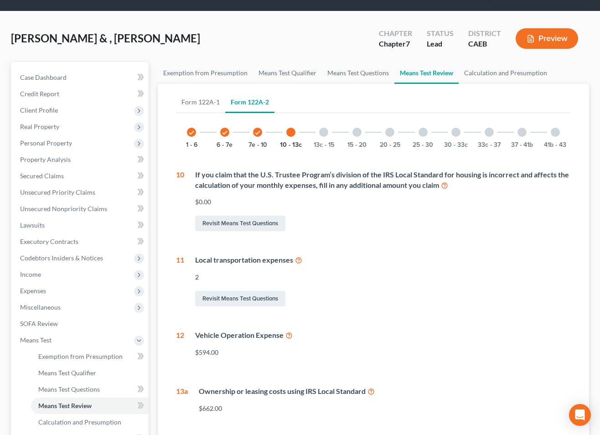
scroll to position [37, 0]
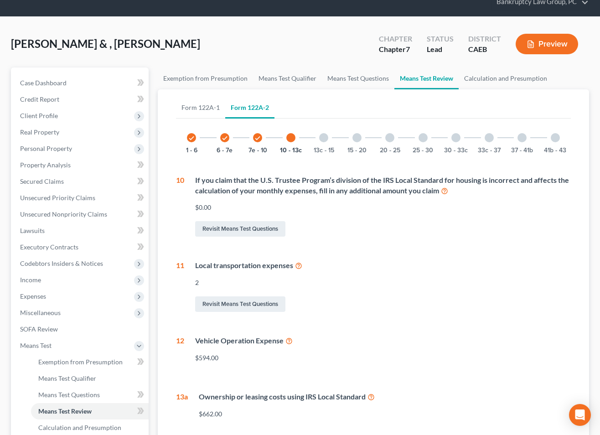
click at [326, 138] on div at bounding box center [323, 137] width 9 height 9
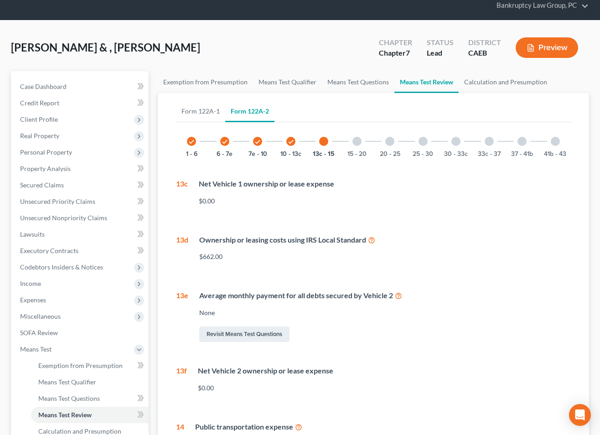
scroll to position [0, 0]
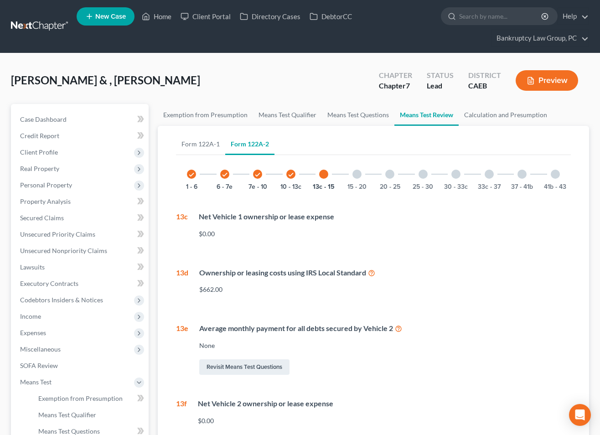
click at [357, 172] on div at bounding box center [357, 174] width 9 height 9
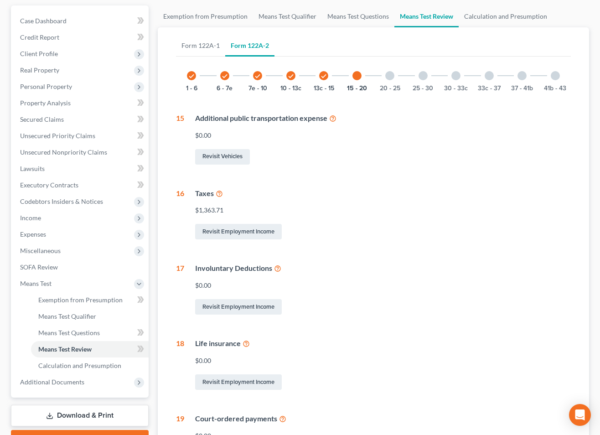
scroll to position [98, 0]
click at [389, 76] on div at bounding box center [390, 76] width 9 height 9
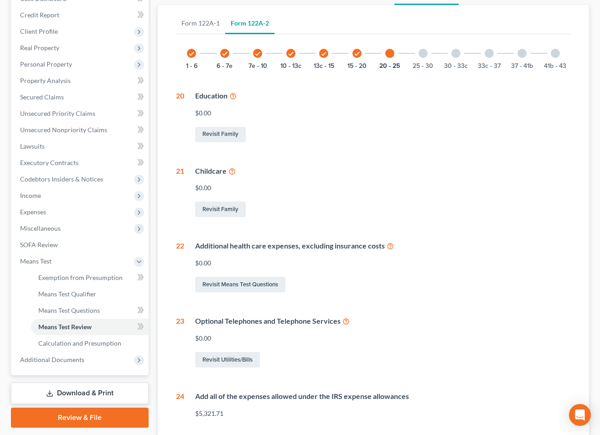
scroll to position [109, 0]
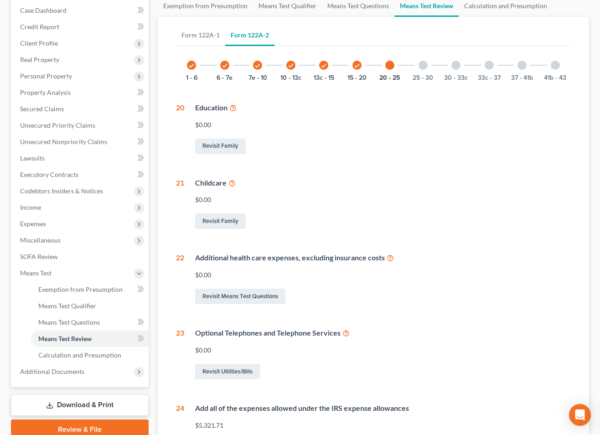
click at [422, 65] on div at bounding box center [423, 65] width 9 height 9
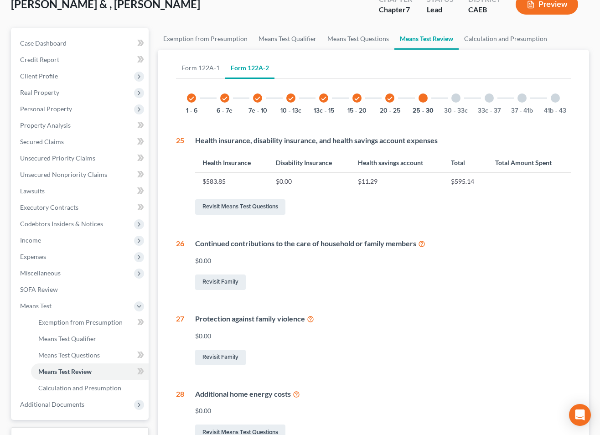
scroll to position [64, 0]
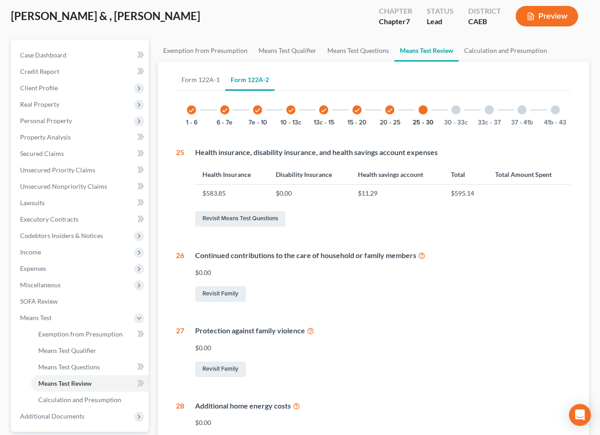
click at [454, 108] on div at bounding box center [456, 109] width 9 height 9
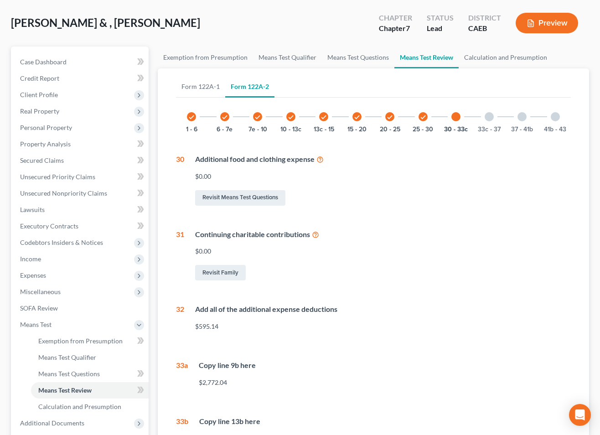
scroll to position [57, 0]
click at [492, 116] on div at bounding box center [489, 117] width 9 height 9
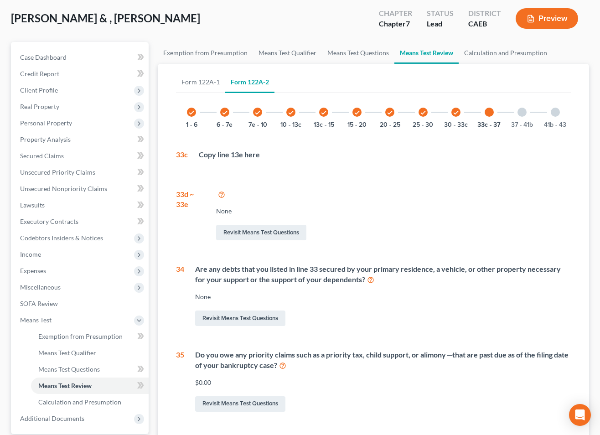
scroll to position [59, 0]
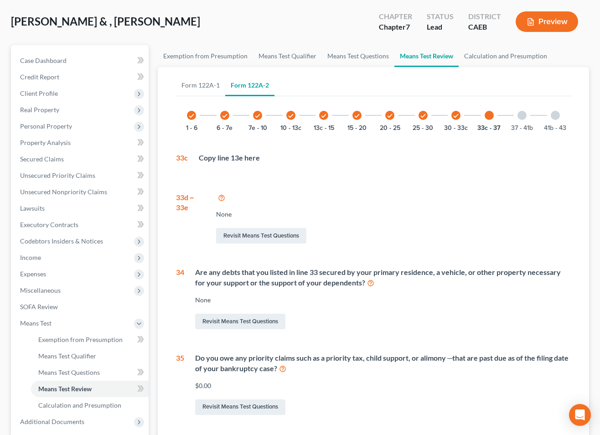
click at [520, 114] on div at bounding box center [522, 115] width 9 height 9
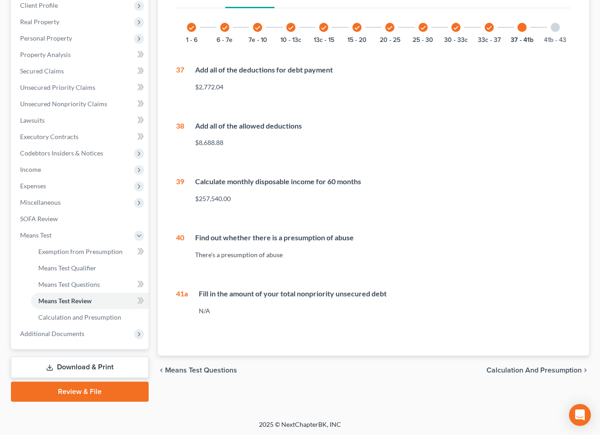
scroll to position [147, 0]
click at [75, 322] on link "Calculation and Presumption" at bounding box center [90, 317] width 118 height 16
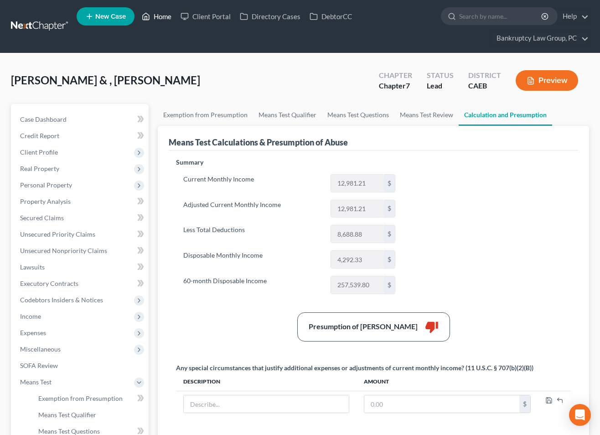
click at [171, 16] on link "Home" at bounding box center [156, 16] width 39 height 16
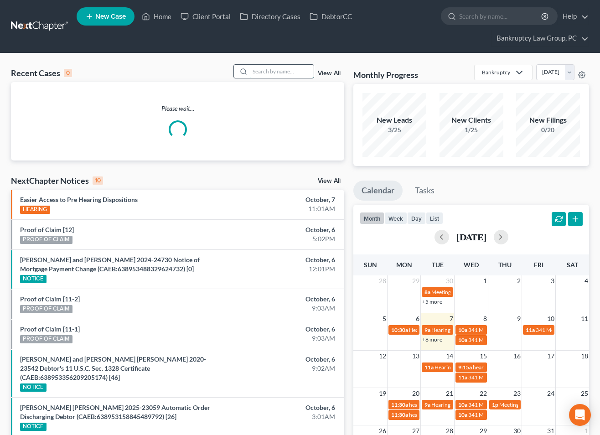
click at [274, 73] on input "search" at bounding box center [282, 71] width 64 height 13
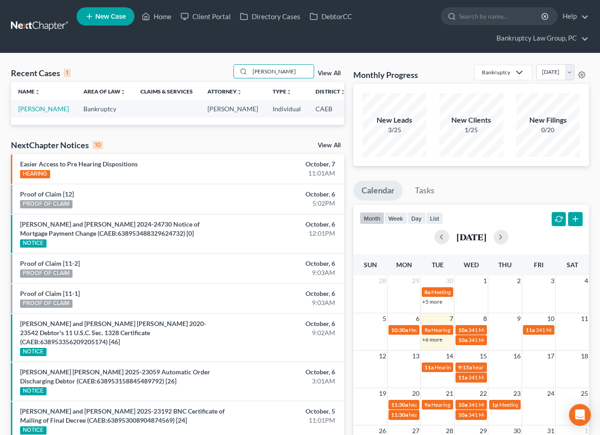
type input "BAILEY"
click at [35, 117] on td "Bailey, Jeremy" at bounding box center [43, 108] width 65 height 17
click at [31, 113] on link "Bailey, Jeremy" at bounding box center [43, 109] width 51 height 8
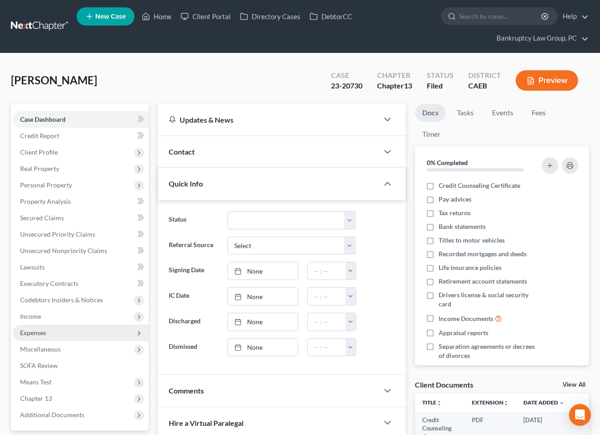
scroll to position [42, 0]
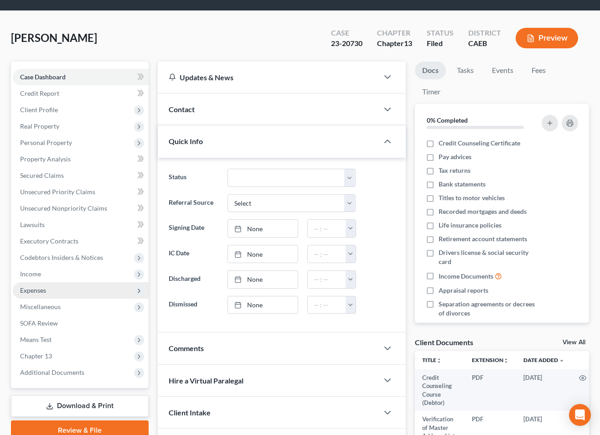
click at [40, 295] on span "Expenses" at bounding box center [81, 290] width 136 height 16
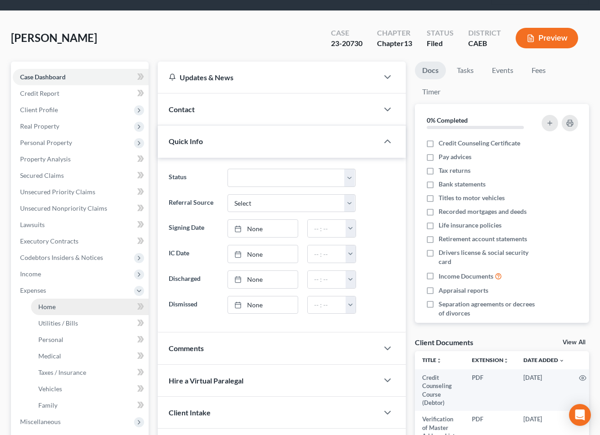
click at [53, 306] on span "Home" at bounding box center [46, 307] width 17 height 8
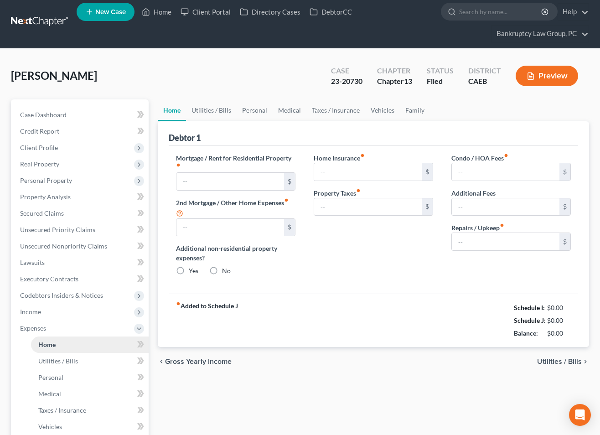
type input "2,540.00"
type input "0.00"
radio input "true"
type input "15.75"
type input "0.00"
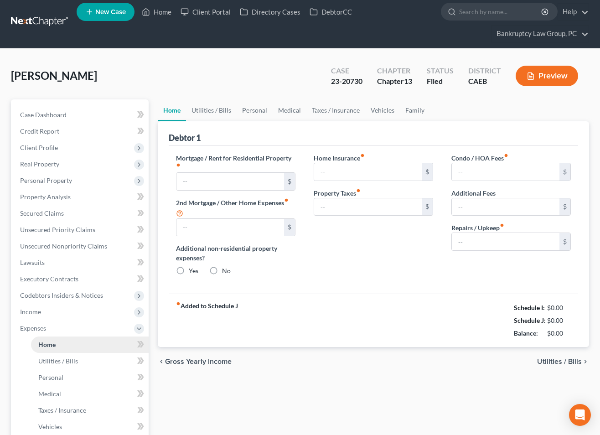
type input "0.00"
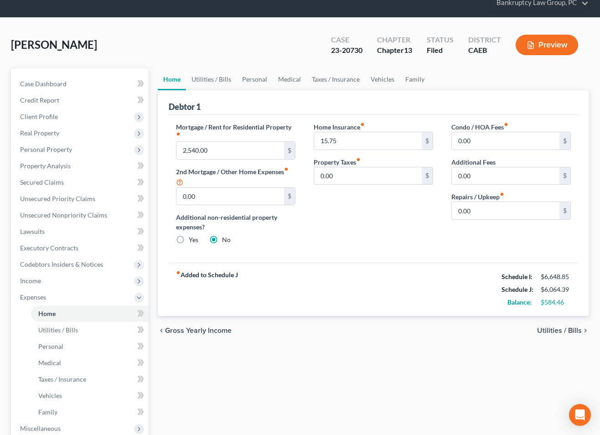
scroll to position [37, 0]
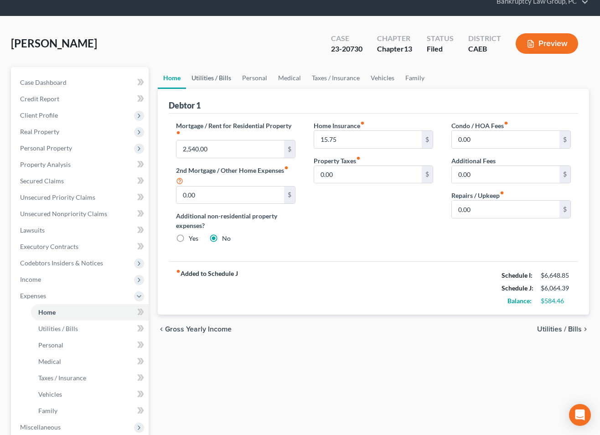
click at [211, 74] on link "Utilities / Bills" at bounding box center [211, 78] width 51 height 22
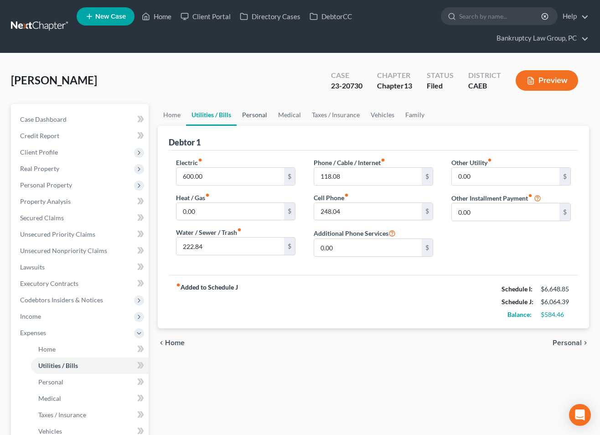
click at [254, 116] on link "Personal" at bounding box center [255, 115] width 36 height 22
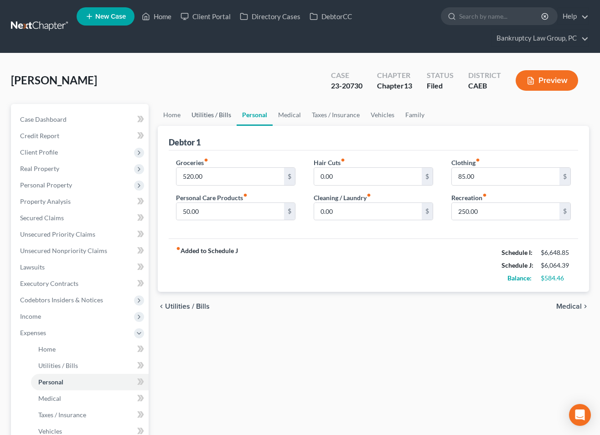
click at [215, 118] on link "Utilities / Bills" at bounding box center [211, 115] width 51 height 22
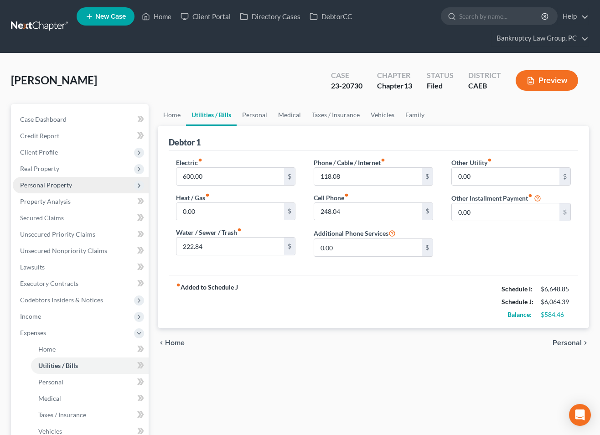
click at [53, 188] on span "Personal Property" at bounding box center [46, 185] width 52 height 8
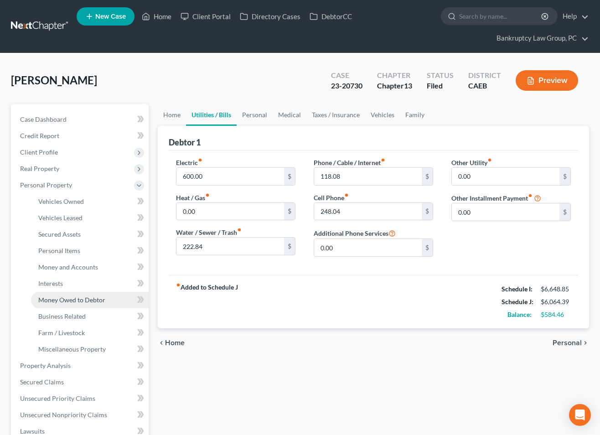
click at [58, 302] on span "Money Owed to Debtor" at bounding box center [71, 300] width 67 height 8
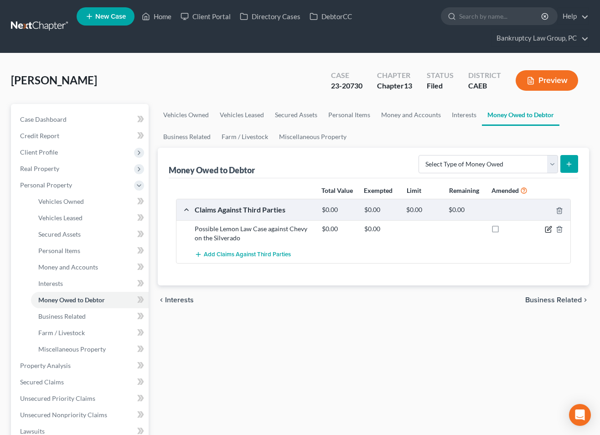
click at [548, 229] on icon "button" at bounding box center [548, 229] width 7 height 7
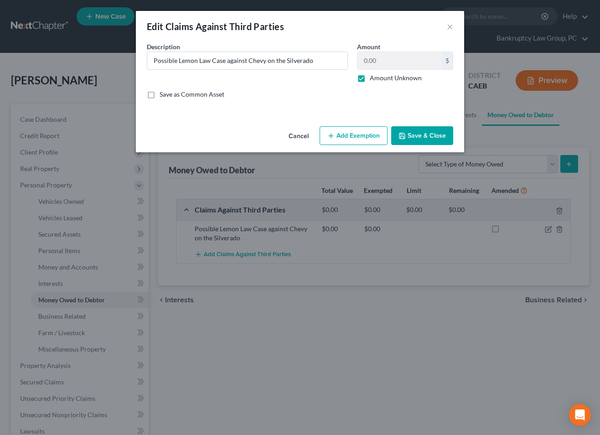
click at [360, 134] on button "Add Exemption" at bounding box center [354, 135] width 68 height 19
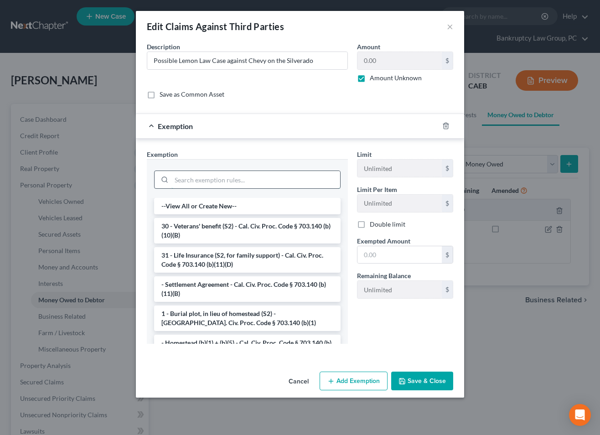
click at [272, 183] on input "search" at bounding box center [256, 179] width 169 height 17
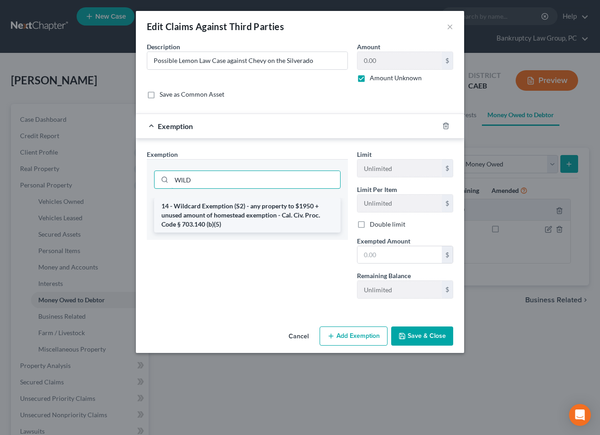
type input "WILD"
drag, startPoint x: 264, startPoint y: 218, endPoint x: 285, endPoint y: 223, distance: 21.0
click at [265, 218] on li "14 - Wildcard Exemption (S2) - any property to $1950 + unused amount of homeste…" at bounding box center [247, 215] width 187 height 35
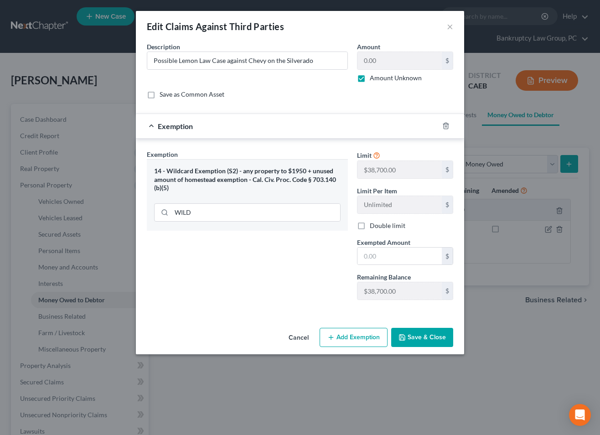
click at [299, 339] on button "Cancel" at bounding box center [299, 338] width 35 height 18
